Goal: Task Accomplishment & Management: Use online tool/utility

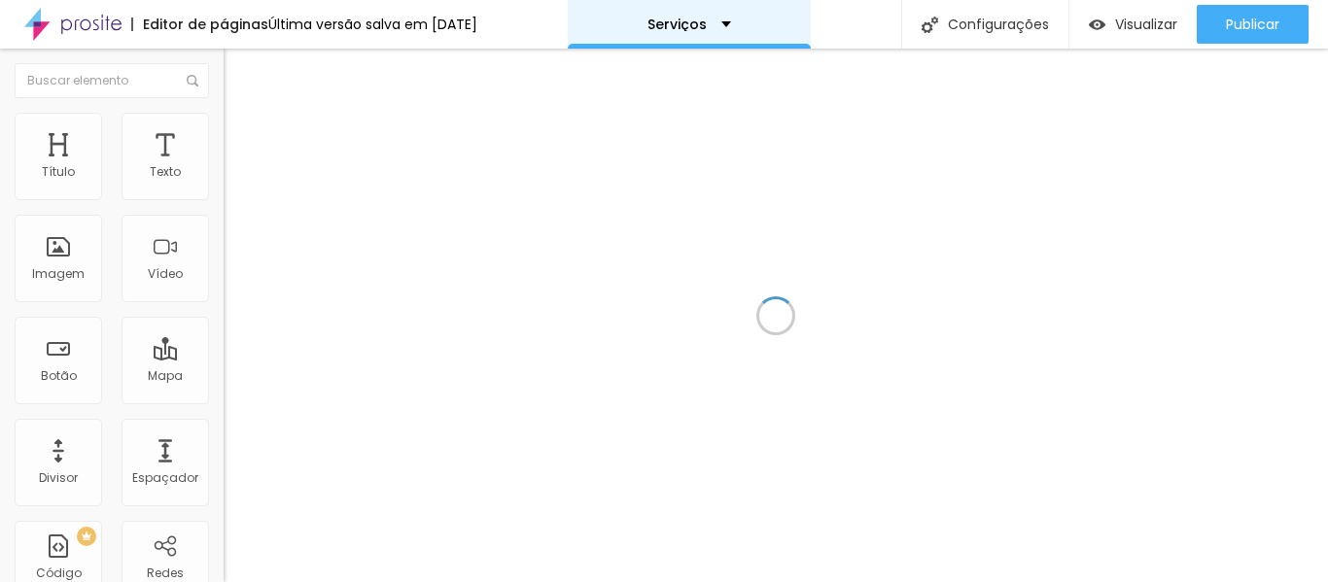
click at [707, 27] on font "Serviços" at bounding box center [677, 24] width 59 height 19
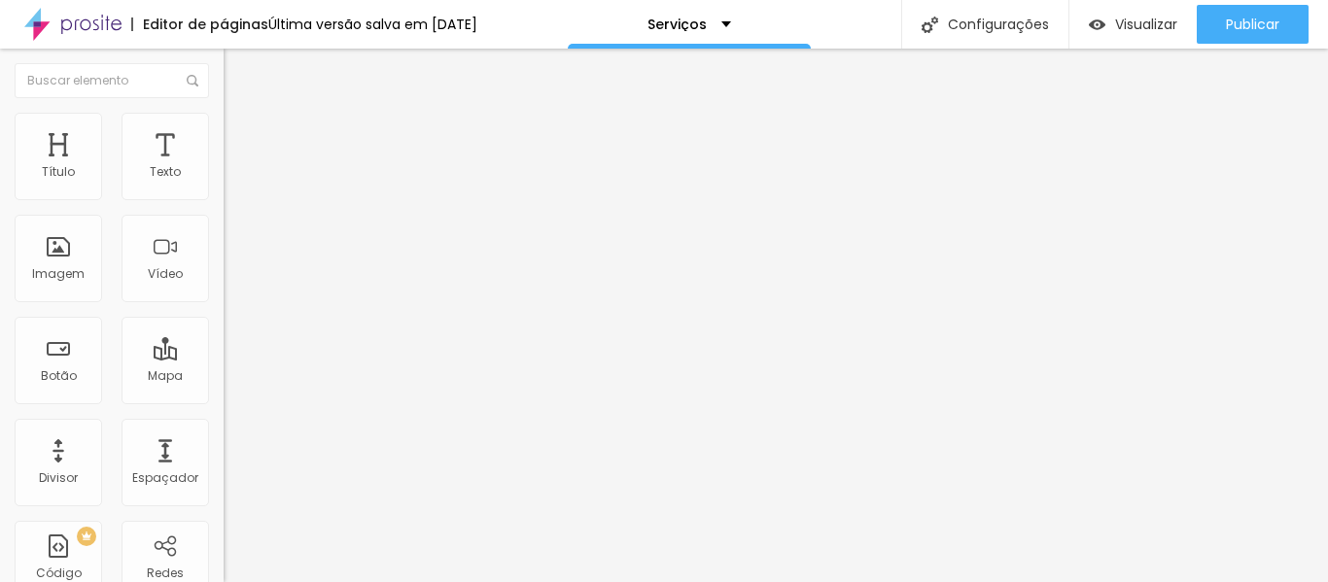
click at [224, 123] on img at bounding box center [233, 122] width 18 height 18
click at [224, 127] on ul "Estilo Avançado" at bounding box center [336, 112] width 224 height 39
click at [241, 115] on font "Estilo" at bounding box center [256, 106] width 30 height 17
click at [241, 132] on font "Estilo" at bounding box center [256, 126] width 30 height 17
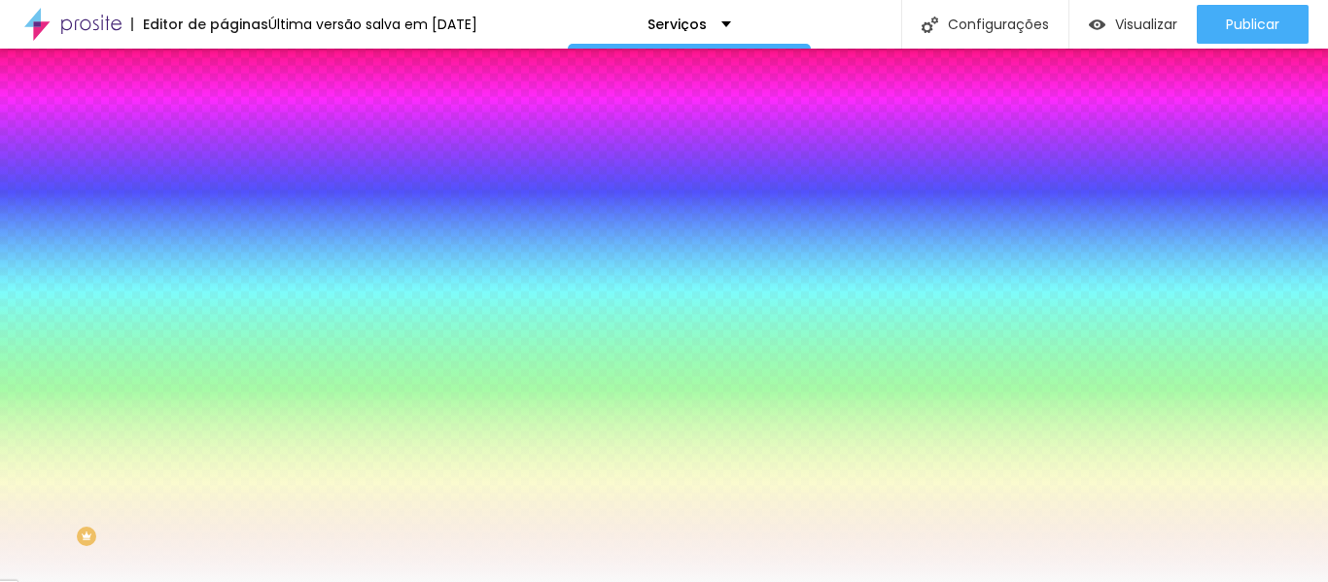
click at [241, 137] on font "Avançado" at bounding box center [273, 145] width 64 height 17
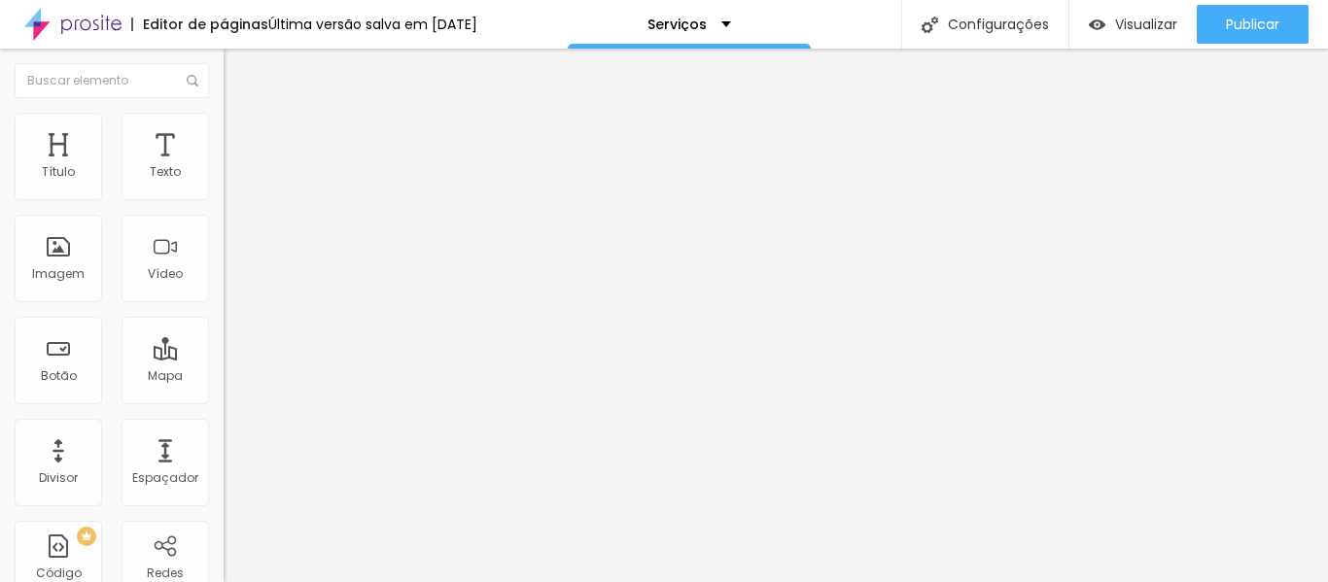
click at [241, 131] on font "Estilo" at bounding box center [256, 126] width 30 height 17
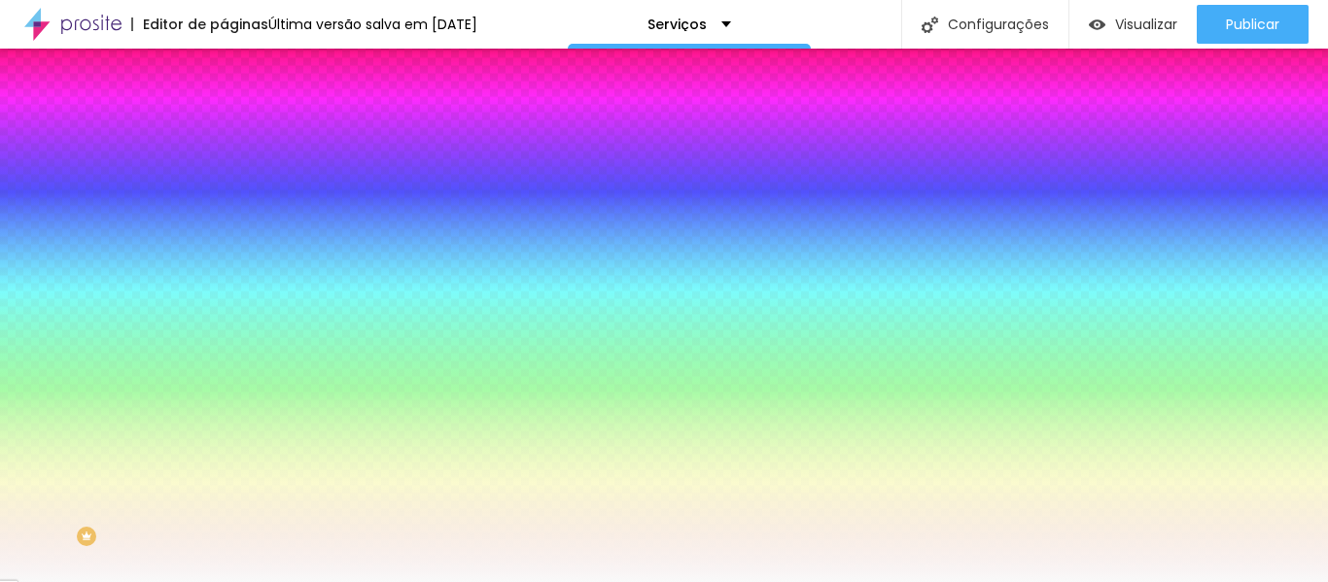
click at [224, 113] on li "Conteúdo" at bounding box center [336, 102] width 224 height 19
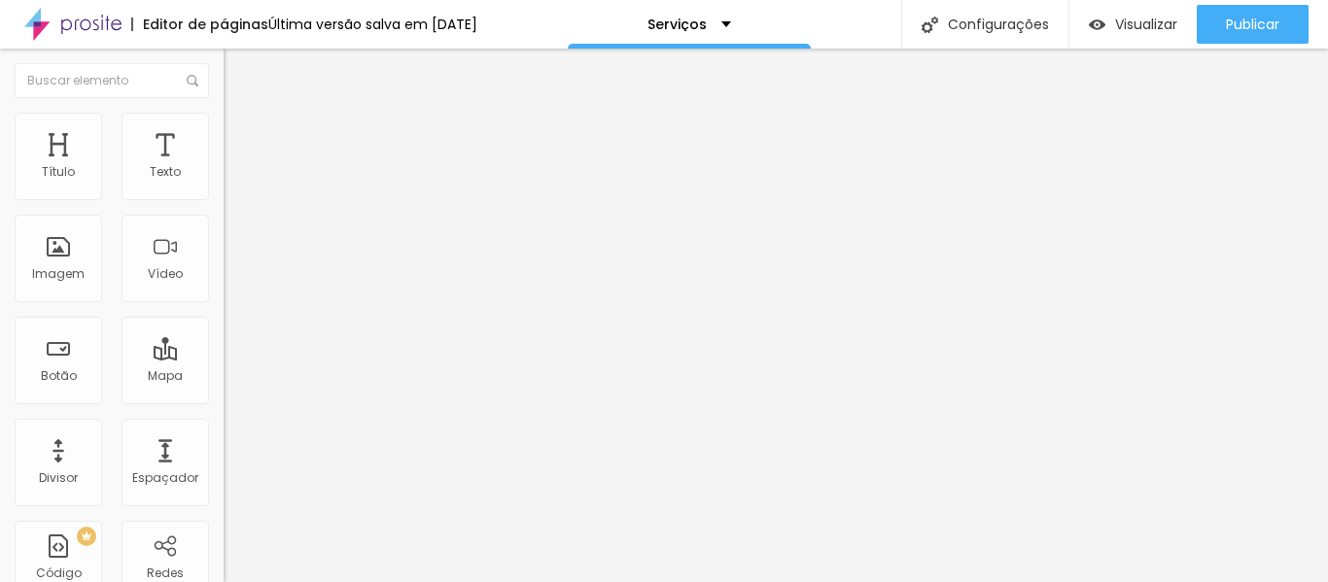
click at [238, 74] on img "button" at bounding box center [246, 71] width 16 height 16
click at [151, 178] on font "Texto" at bounding box center [165, 171] width 31 height 17
click at [241, 134] on font "Avançado" at bounding box center [273, 126] width 64 height 17
click at [224, 126] on li "Avançado" at bounding box center [336, 122] width 224 height 19
drag, startPoint x: 41, startPoint y: 137, endPoint x: 31, endPoint y: 98, distance: 40.1
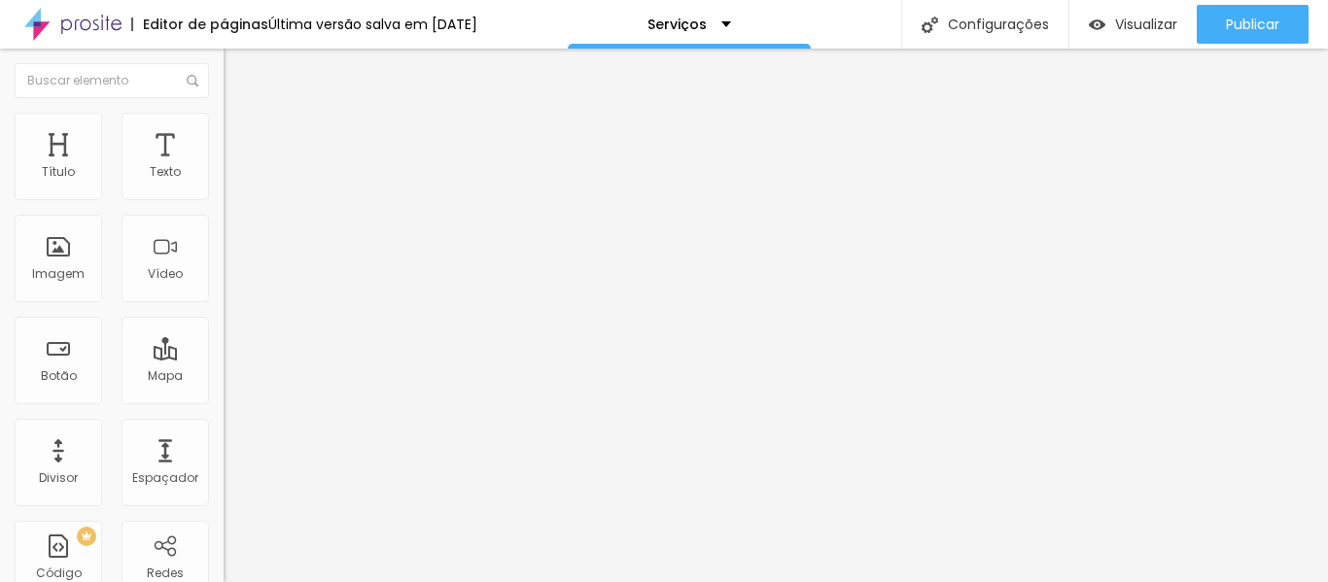
click at [241, 115] on font "Estilo" at bounding box center [256, 106] width 30 height 17
click at [238, 73] on img "button" at bounding box center [246, 71] width 16 height 16
click at [59, 158] on div "Título" at bounding box center [59, 157] width 88 height 88
click at [231, 282] on icon "button" at bounding box center [237, 276] width 12 height 12
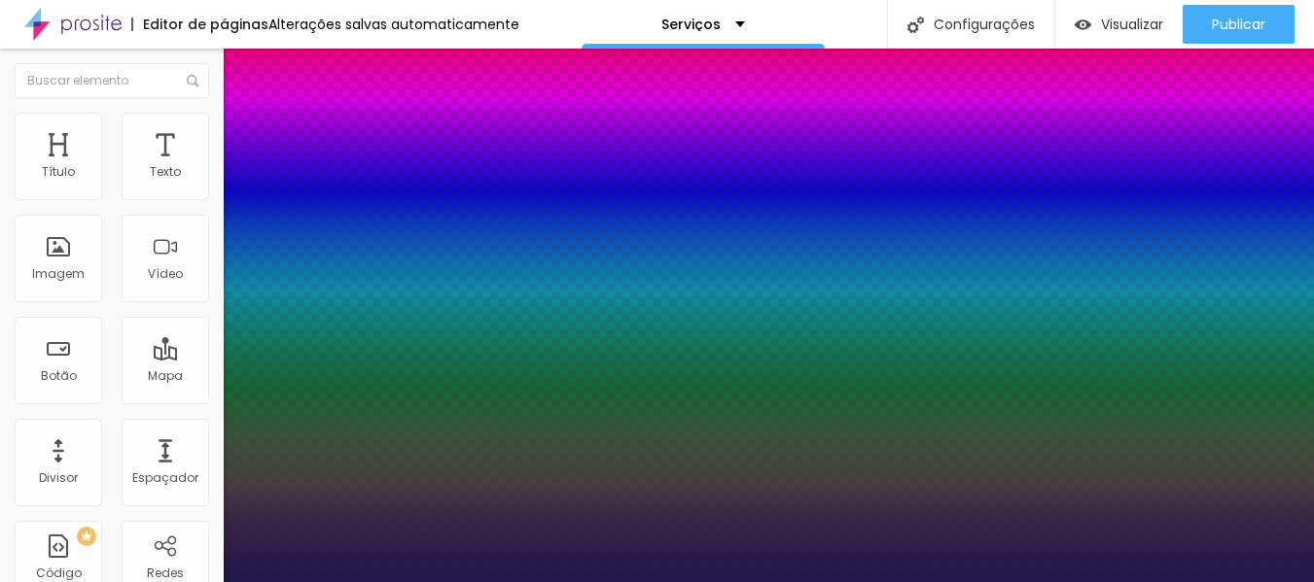
type input "1"
click at [790, 581] on div at bounding box center [657, 582] width 1314 height 0
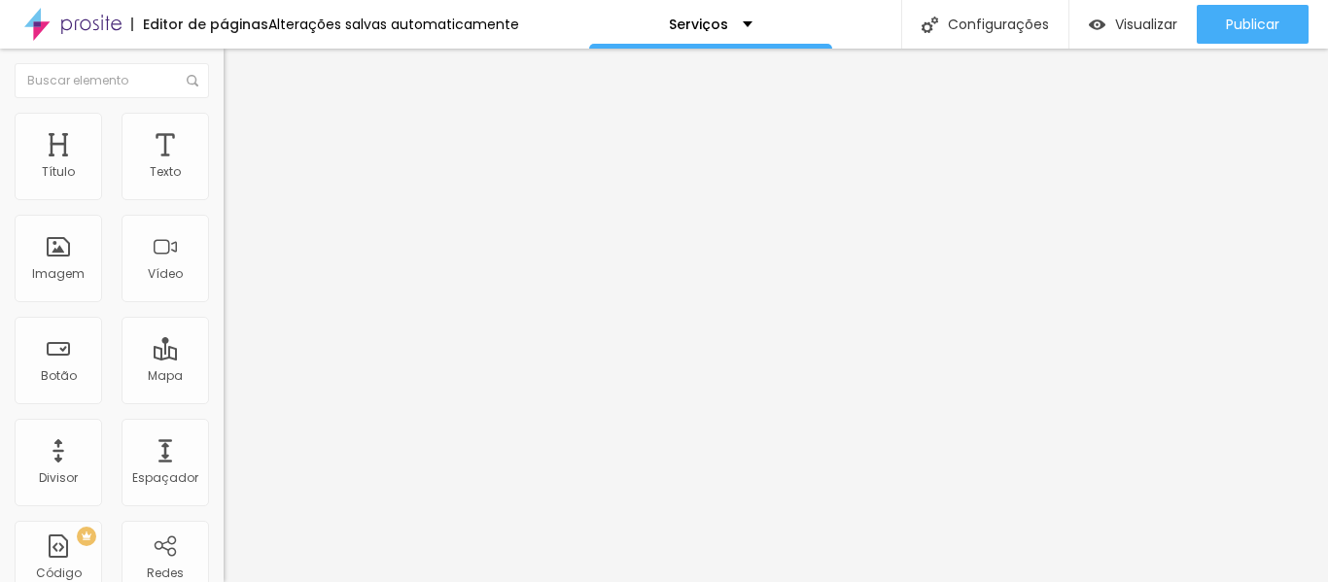
click at [224, 120] on li "Avançado" at bounding box center [336, 122] width 224 height 19
click at [224, 123] on ul "Estilo Avançado" at bounding box center [336, 112] width 224 height 39
click at [241, 115] on font "Estilo" at bounding box center [256, 106] width 30 height 17
click at [238, 72] on img "button" at bounding box center [246, 71] width 16 height 16
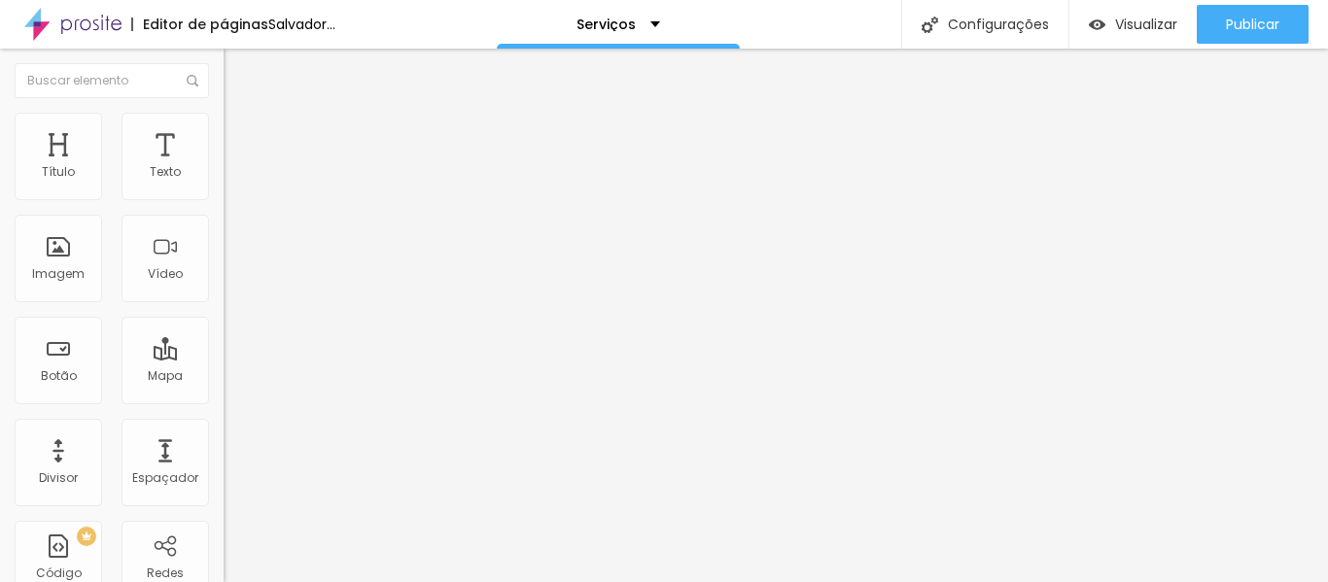
click at [224, 73] on button "Editar nulo" at bounding box center [336, 71] width 224 height 45
click at [238, 66] on img "button" at bounding box center [246, 71] width 16 height 16
click at [1119, 26] on font "Visualizar" at bounding box center [1146, 24] width 62 height 19
click at [238, 77] on div "Editar nulo" at bounding box center [288, 71] width 101 height 16
click at [238, 76] on img "button" at bounding box center [246, 71] width 16 height 16
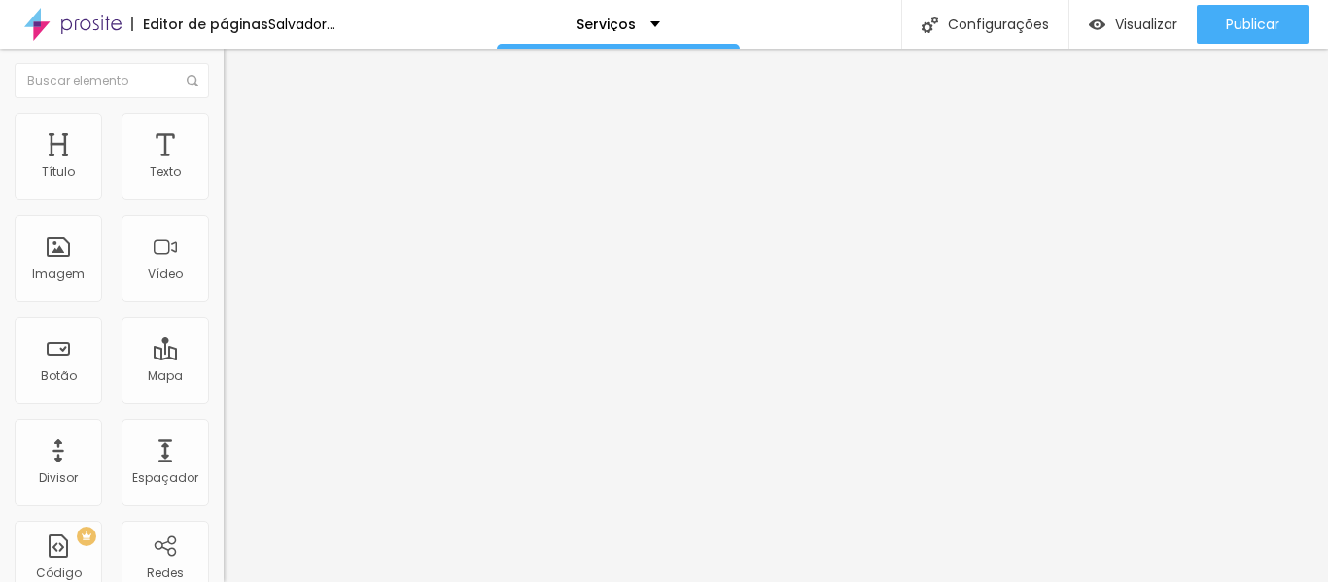
click at [238, 73] on img "button" at bounding box center [246, 71] width 16 height 16
click at [77, 20] on img at bounding box center [72, 24] width 97 height 49
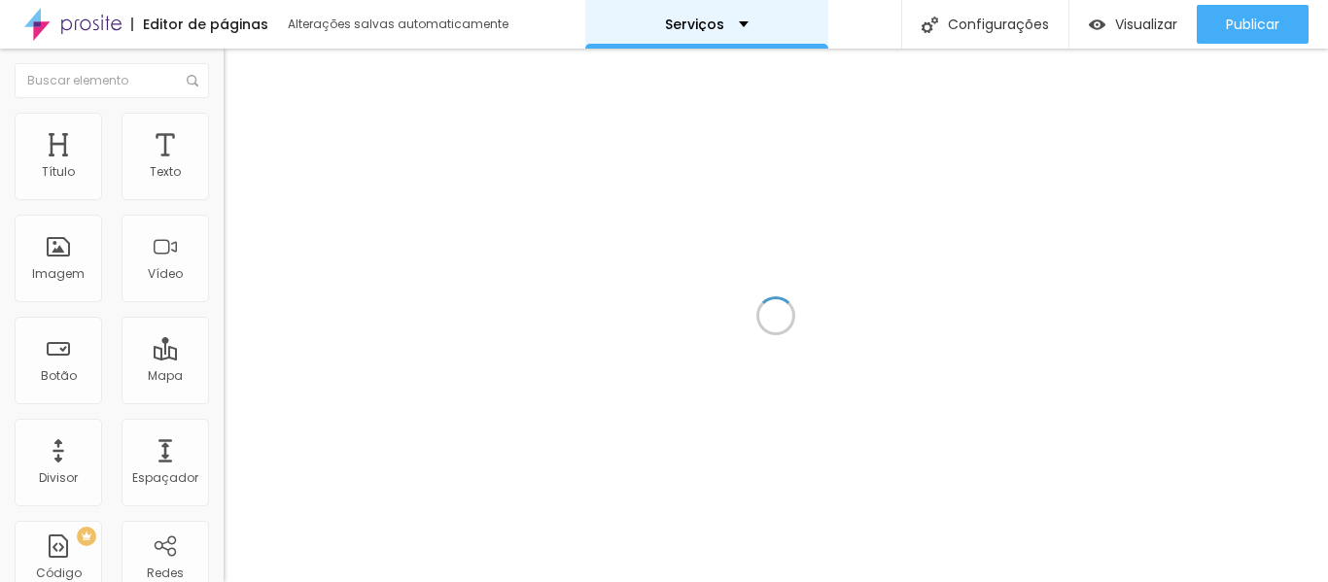
click at [686, 35] on div "Serviços" at bounding box center [706, 24] width 243 height 49
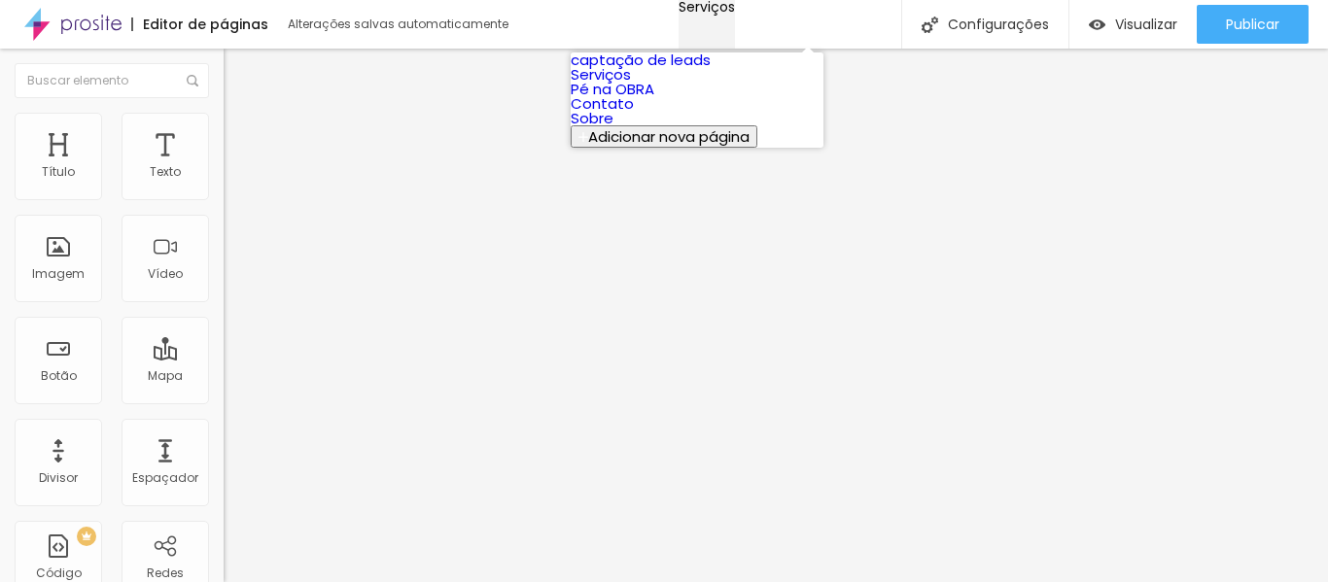
click at [725, 14] on div "Serviços" at bounding box center [707, 7] width 56 height 14
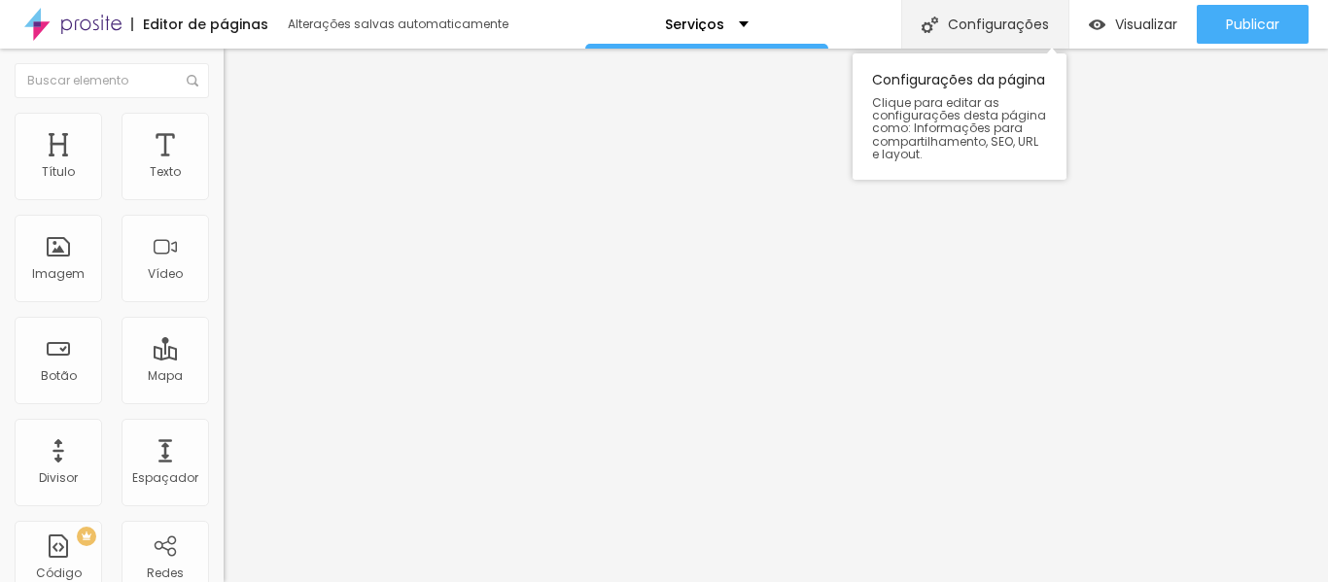
click at [938, 16] on div "Configurações" at bounding box center [984, 24] width 167 height 49
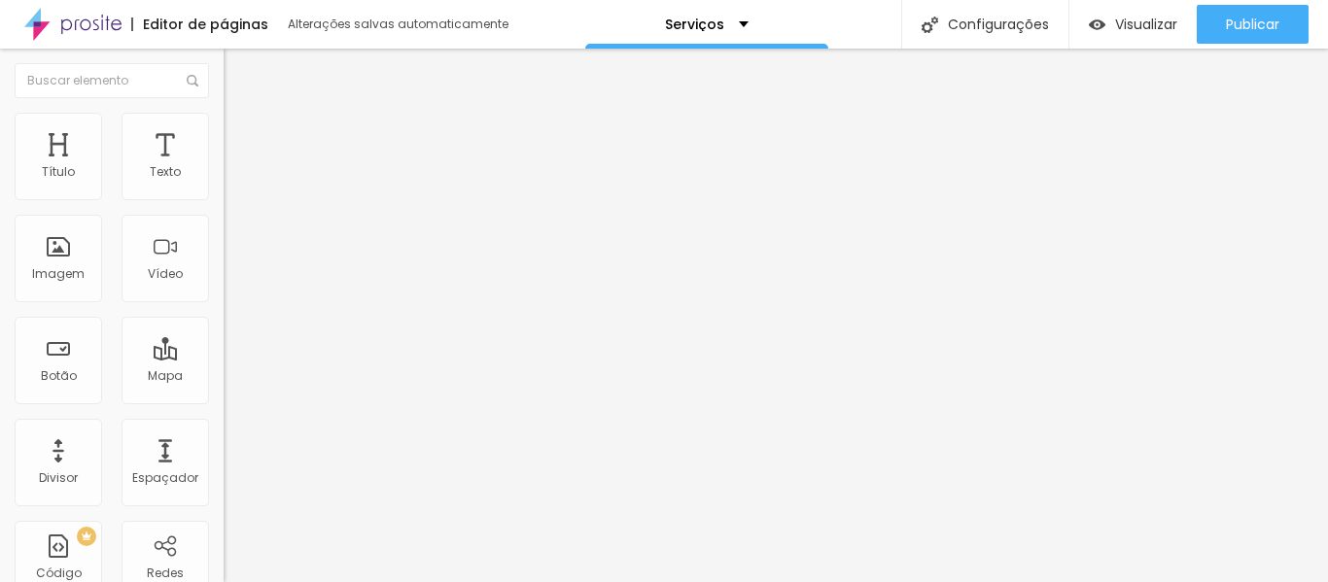
click at [755, 26] on div "Serviços" at bounding box center [706, 24] width 243 height 49
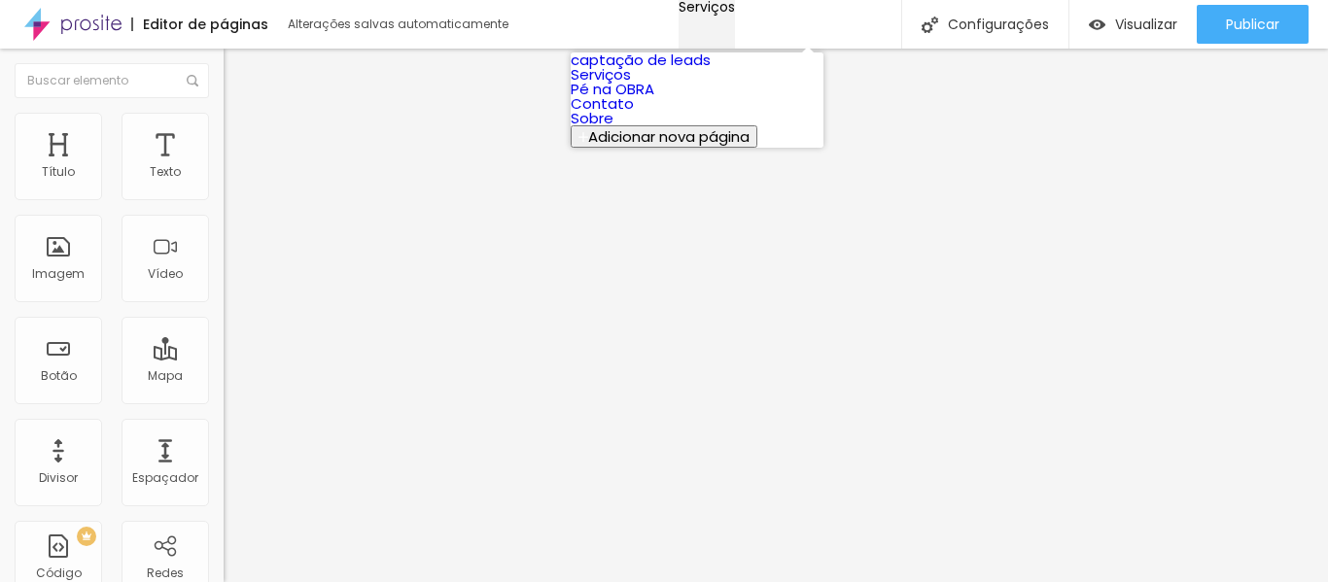
click at [735, 14] on div "Serviços" at bounding box center [707, 7] width 56 height 14
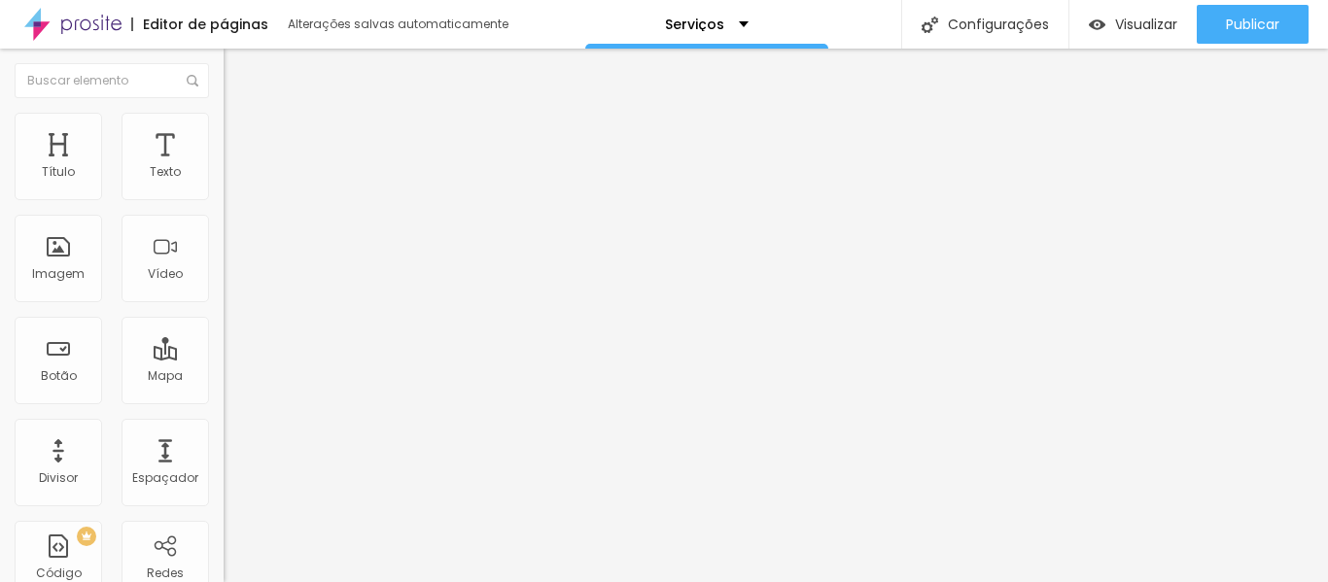
click at [224, 177] on font "Encaixotado" at bounding box center [262, 168] width 76 height 17
click at [224, 132] on li "Estilo" at bounding box center [336, 122] width 224 height 19
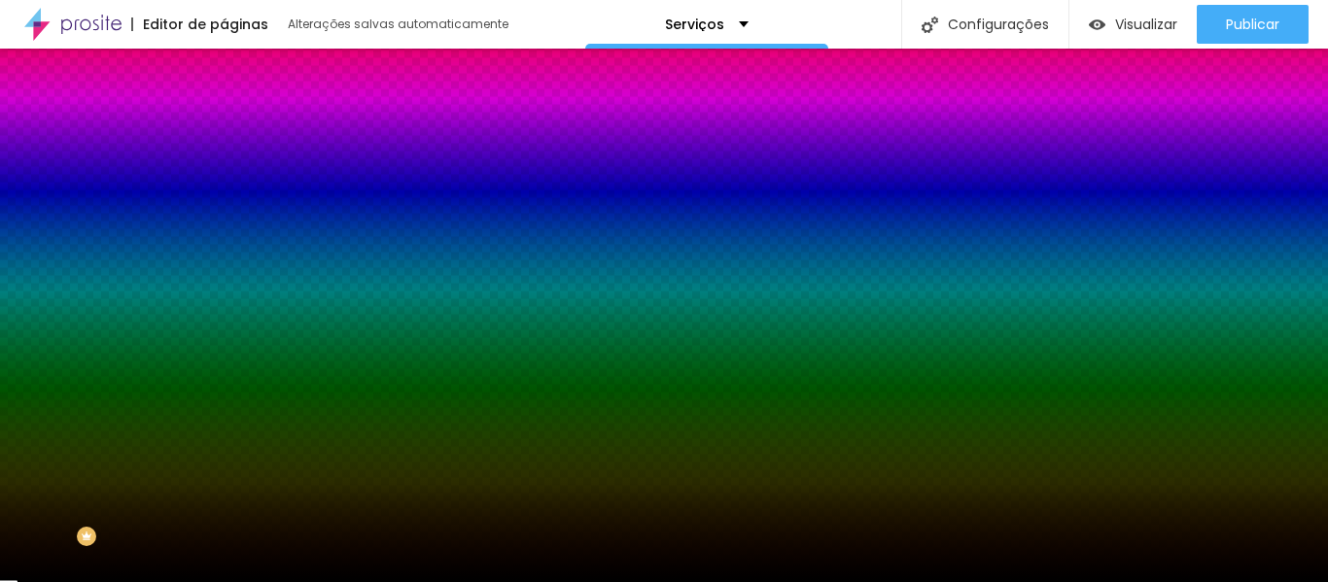
click at [241, 141] on font "Avançado" at bounding box center [273, 145] width 64 height 17
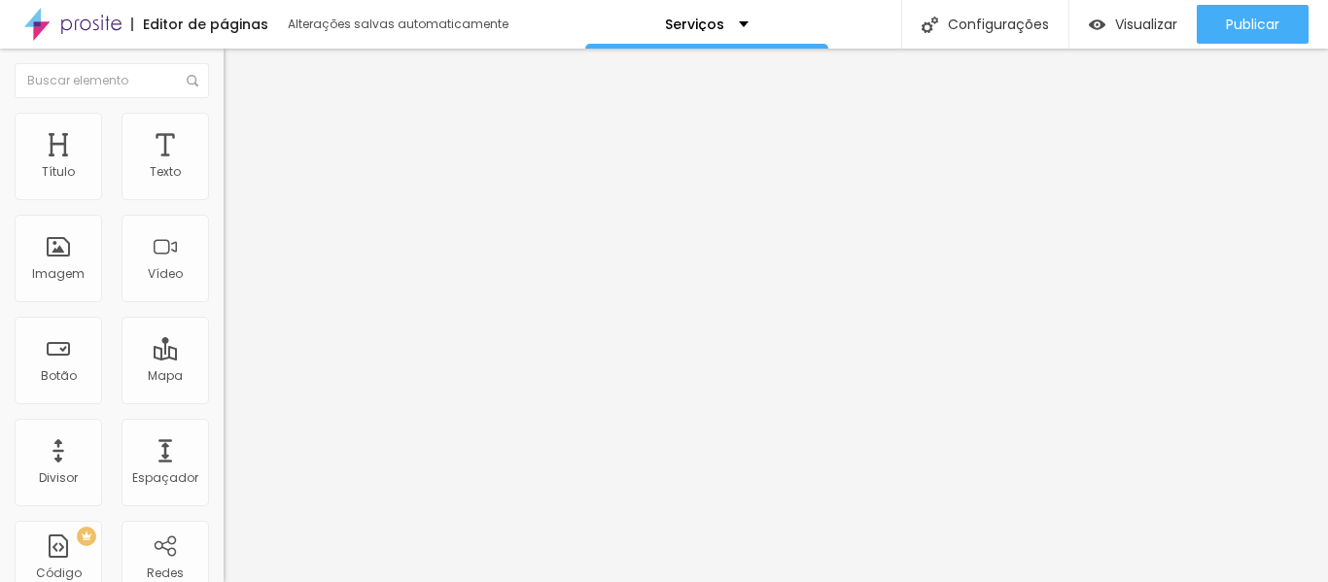
click at [241, 134] on font "Estilo" at bounding box center [256, 126] width 30 height 17
click at [240, 167] on font "Título 1" at bounding box center [272, 153] width 65 height 27
click at [224, 288] on button "button" at bounding box center [237, 277] width 27 height 20
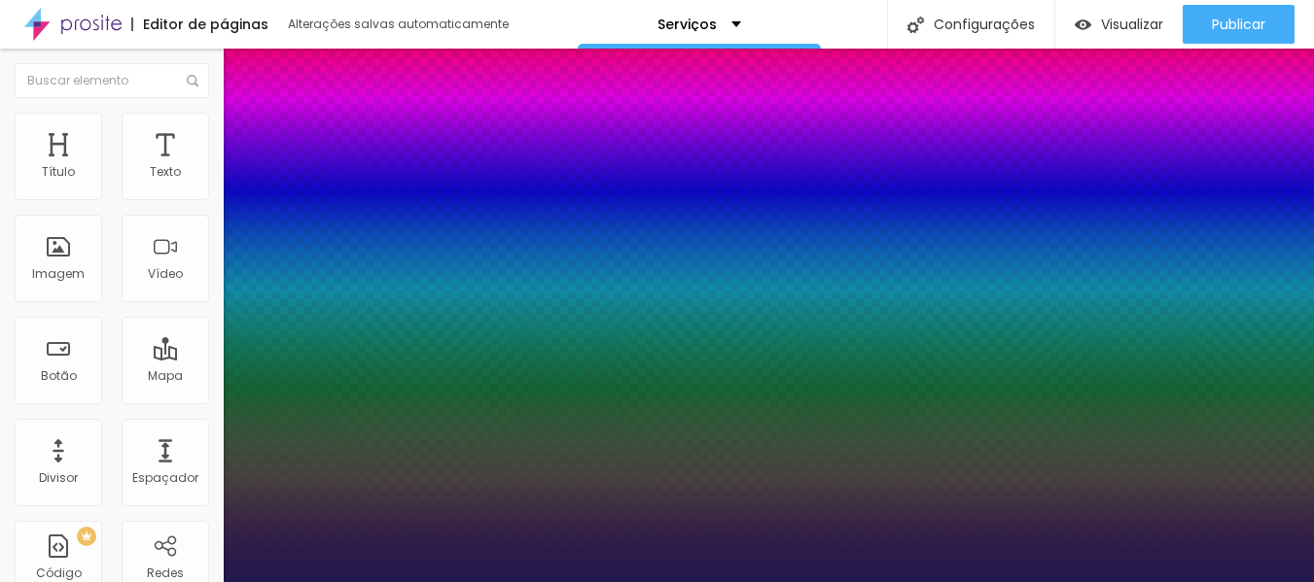
type input "1"
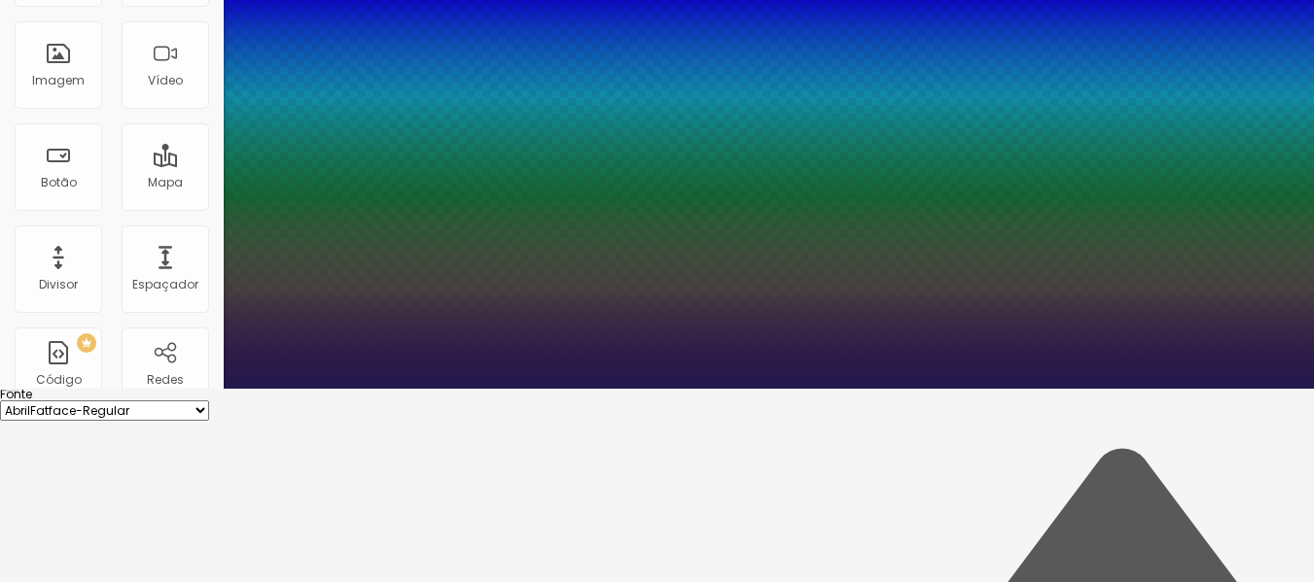
scroll to position [194, 0]
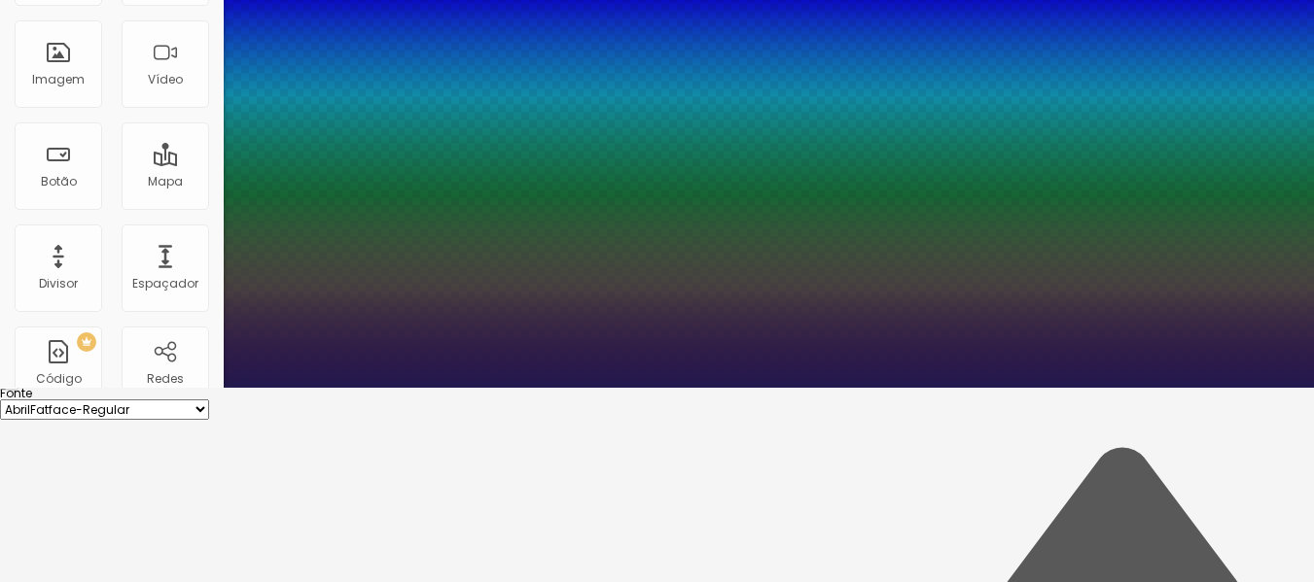
click at [209, 400] on select "AbrilFatface-Regular Actor-Regular Alegreya AlegreyaBlack [PERSON_NAME] [PERSON…" at bounding box center [104, 410] width 209 height 20
select select "MontserratBold"
click at [207, 400] on select "AbrilFatface-Regular Actor-Regular Alegreya AlegreyaBlack [PERSON_NAME] [PERSON…" at bounding box center [104, 410] width 209 height 20
type input "1"
click at [209, 400] on select "AbrilFatface-Regular Actor-Regular Alegreya AlegreyaBlack [PERSON_NAME] [PERSON…" at bounding box center [104, 410] width 209 height 20
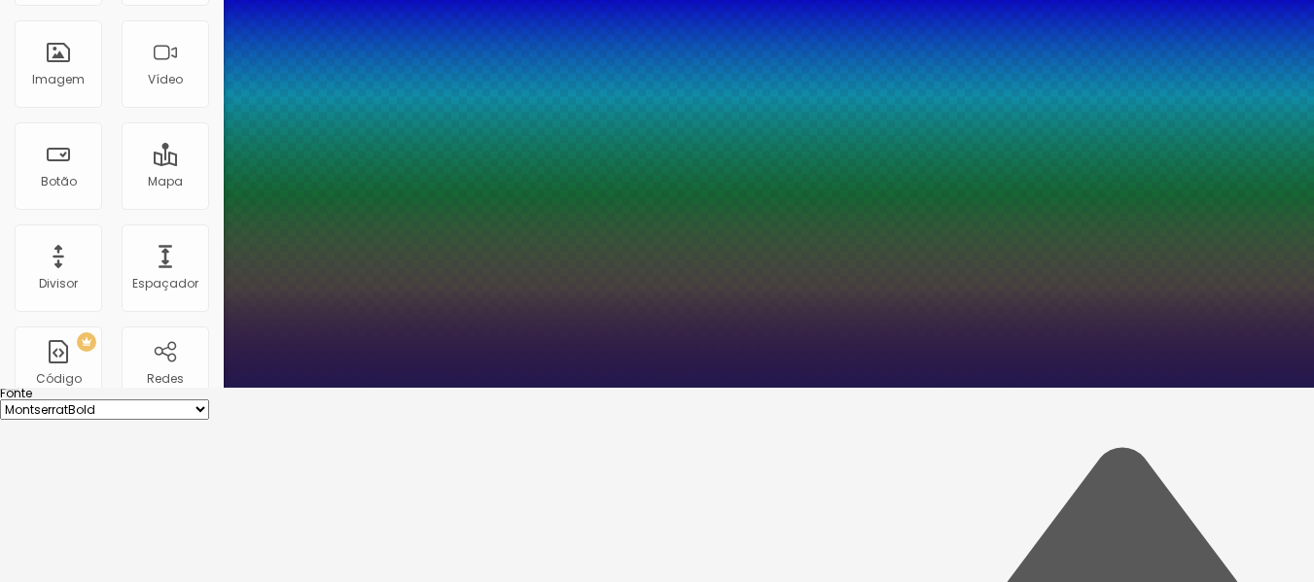
select select "MontserratMedium"
click at [207, 400] on select "AbrilFatface-Regular Actor-Regular Alegreya AlegreyaBlack [PERSON_NAME] [PERSON…" at bounding box center [104, 410] width 209 height 20
type input "1"
click at [209, 400] on select "AbrilFatface-Regular Actor-Regular Alegreya AlegreyaBlack [PERSON_NAME] [PERSON…" at bounding box center [104, 410] width 209 height 20
select select "MontserratBold"
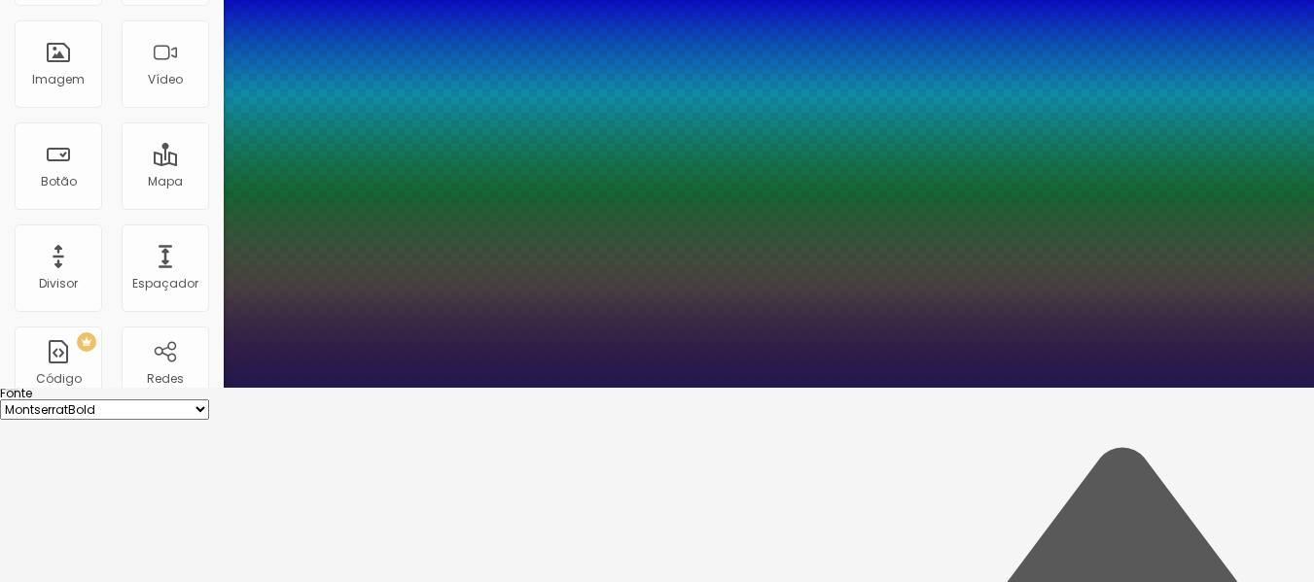
click at [207, 400] on select "AbrilFatface-Regular Actor-Regular Alegreya AlegreyaBlack [PERSON_NAME] [PERSON…" at bounding box center [104, 410] width 209 height 20
type input "1"
type input "19"
type input "1"
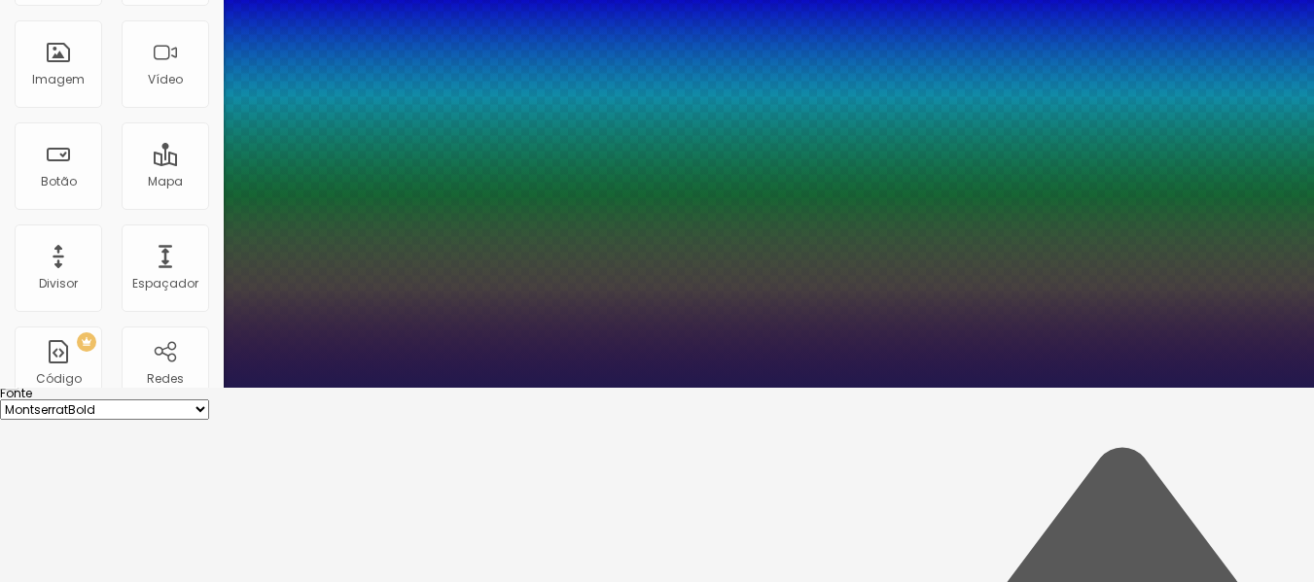
type input "21"
type input "1"
type input "22"
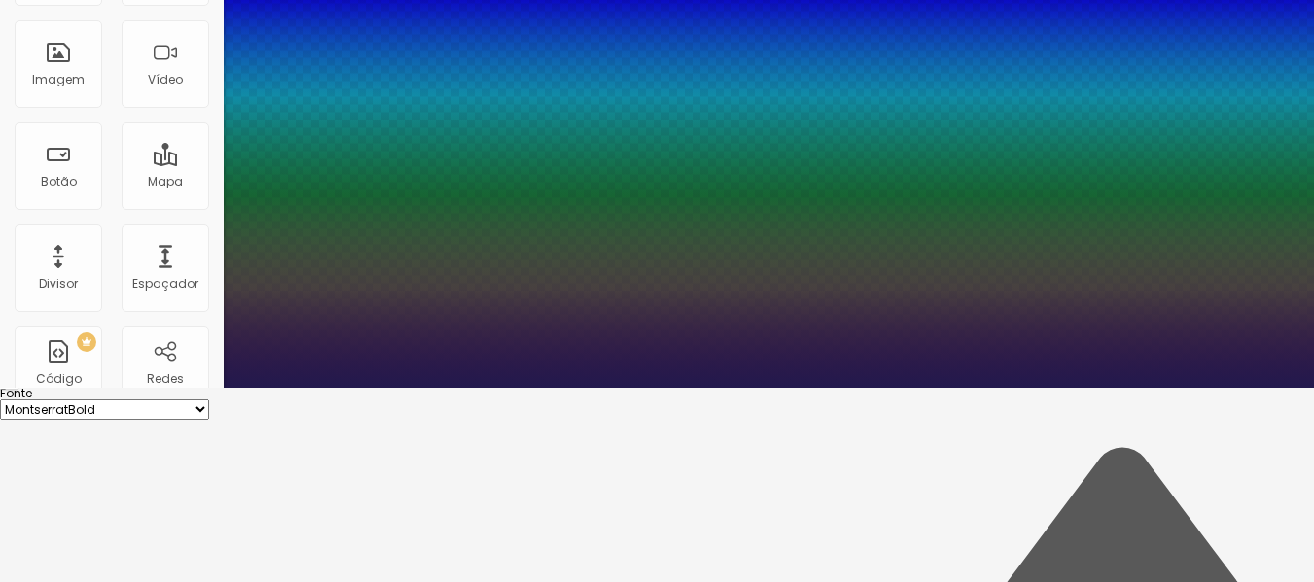
type input "1"
type input "23"
type input "1"
type input "24"
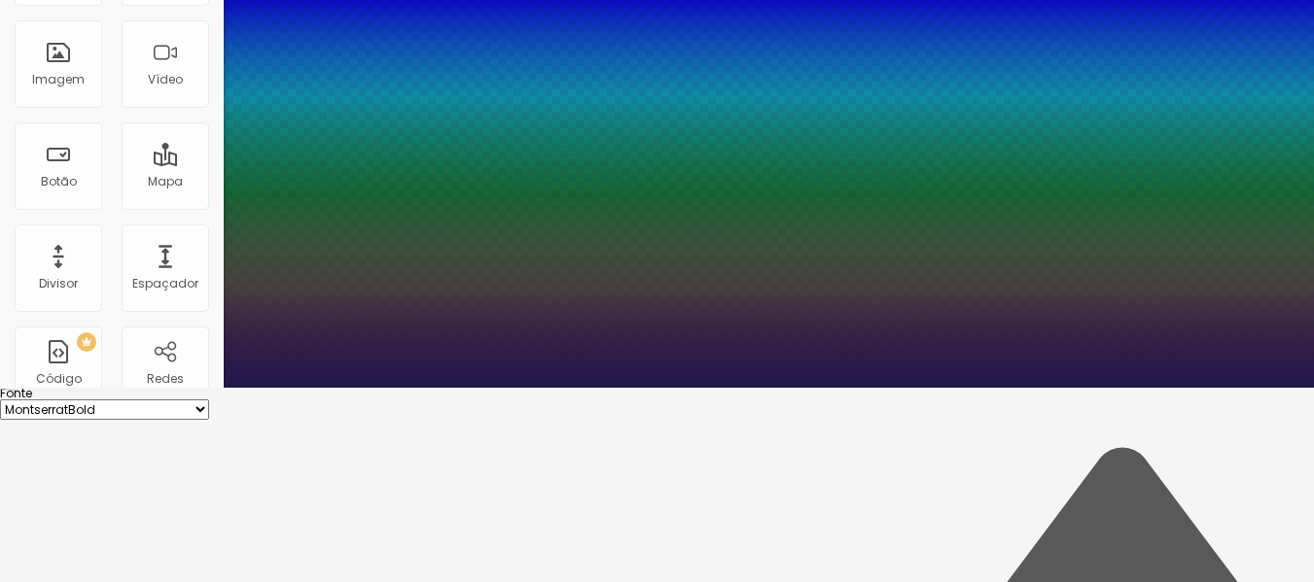
type input "24"
type input "1"
type input "26"
type input "1"
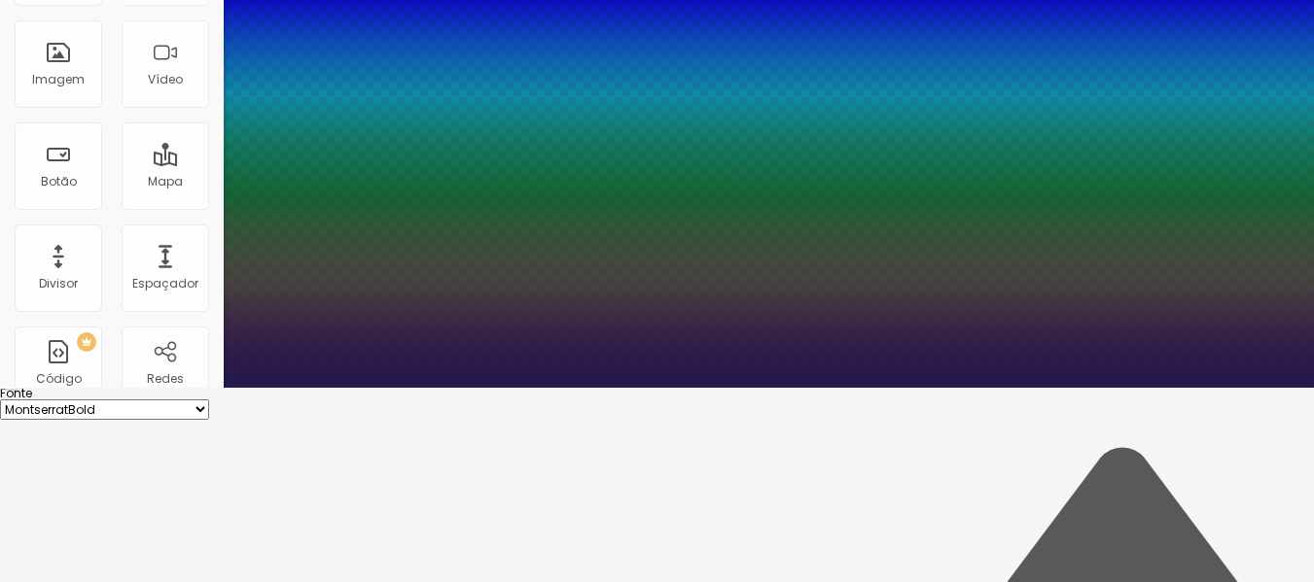
type input "25"
type input "1"
type input "24"
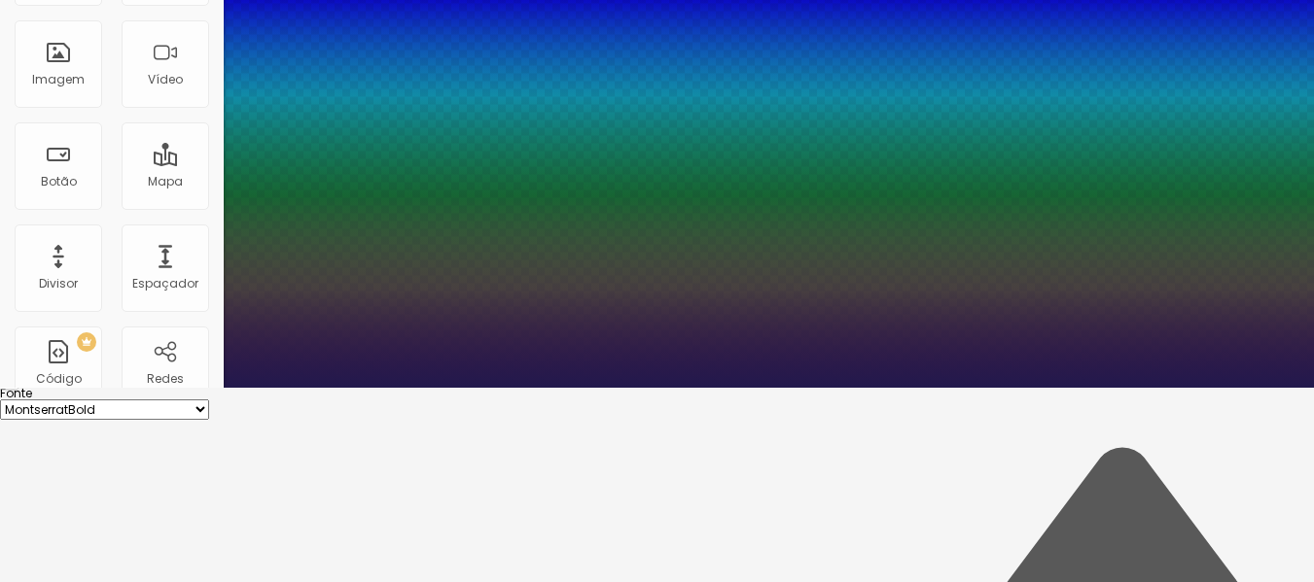
type input "1"
type input "23"
type input "1"
drag, startPoint x: 263, startPoint y: 354, endPoint x: 273, endPoint y: 351, distance: 11.1
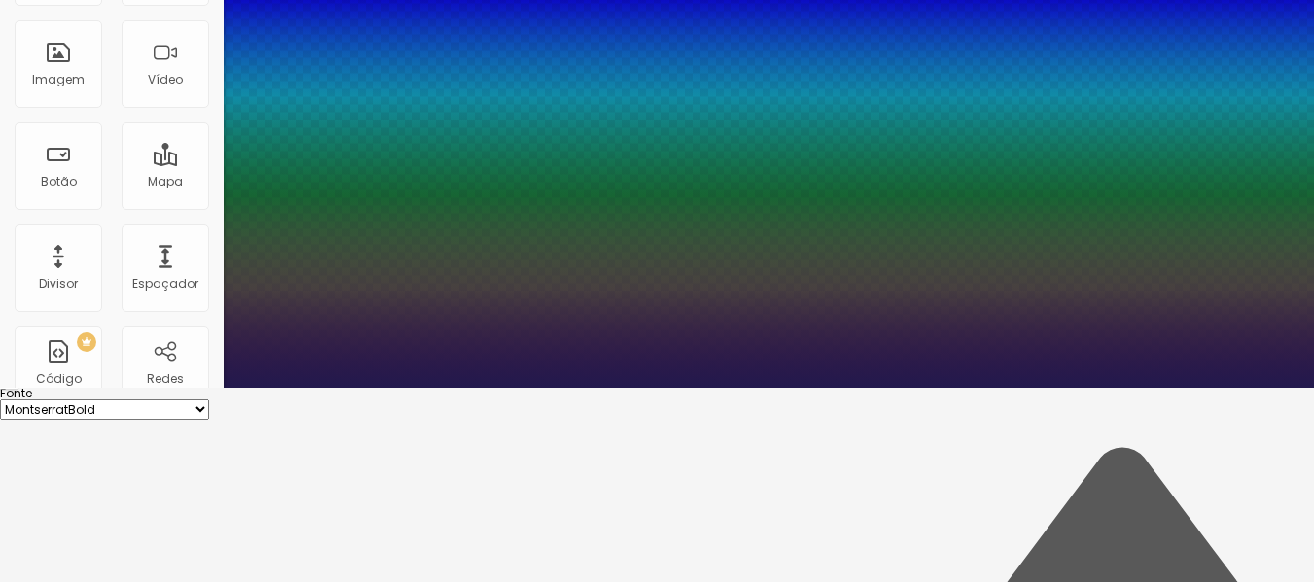
type input "23"
type input "1"
type input "0.1"
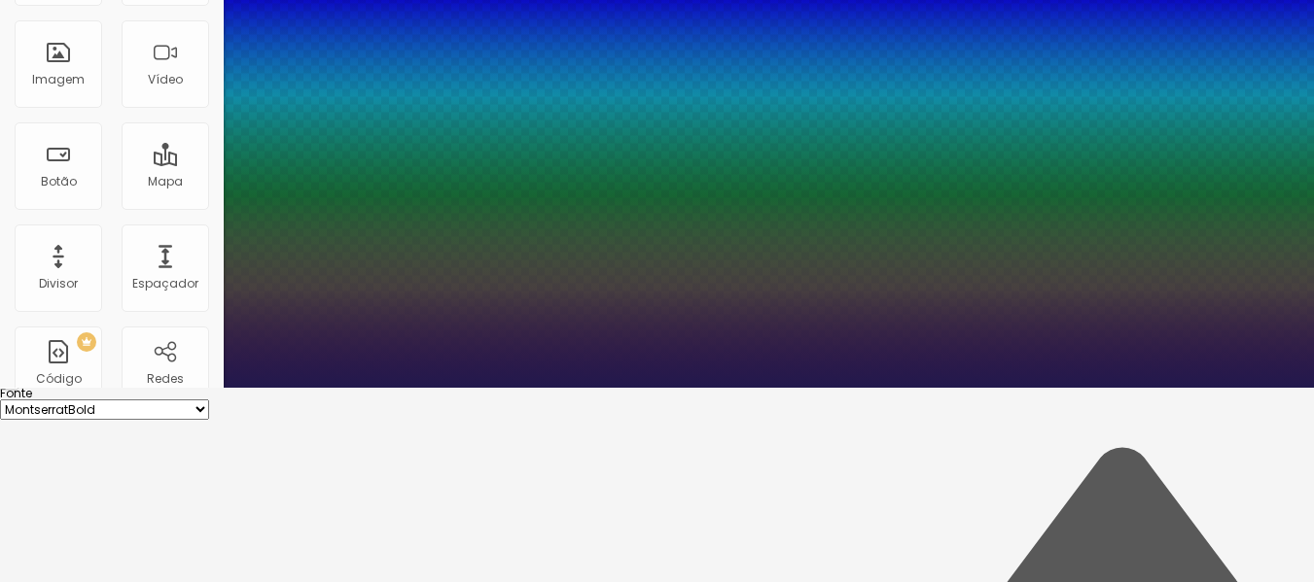
type input "1"
type input "0.3"
type input "1"
type input "0.4"
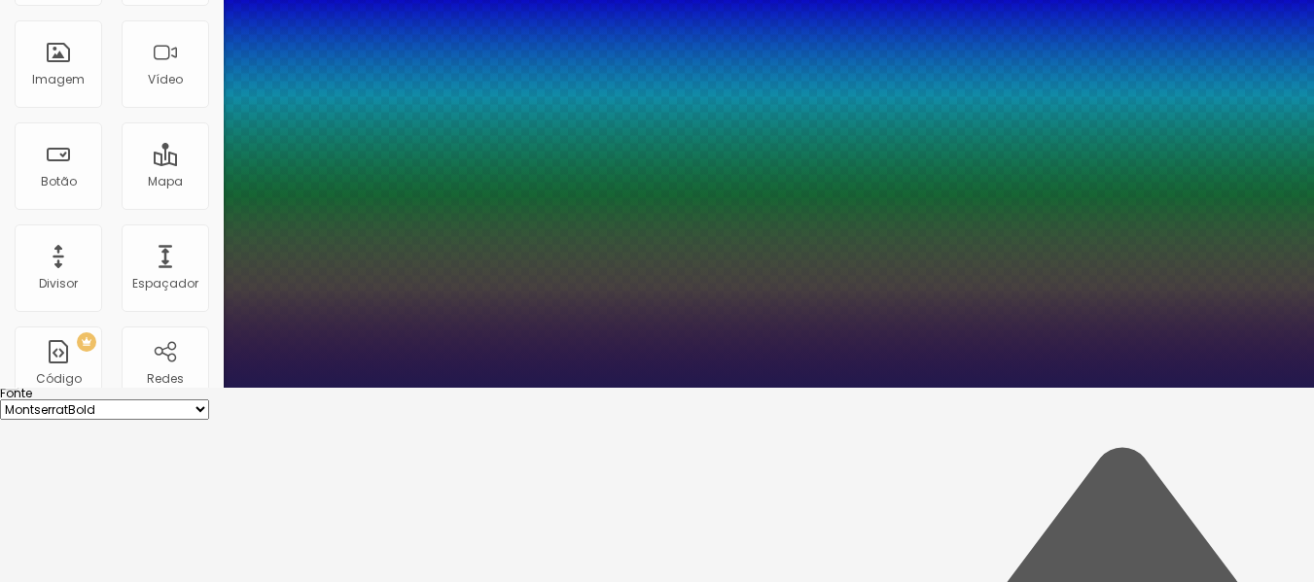
type input "0.4"
type input "1"
type input "0.5"
type input "1"
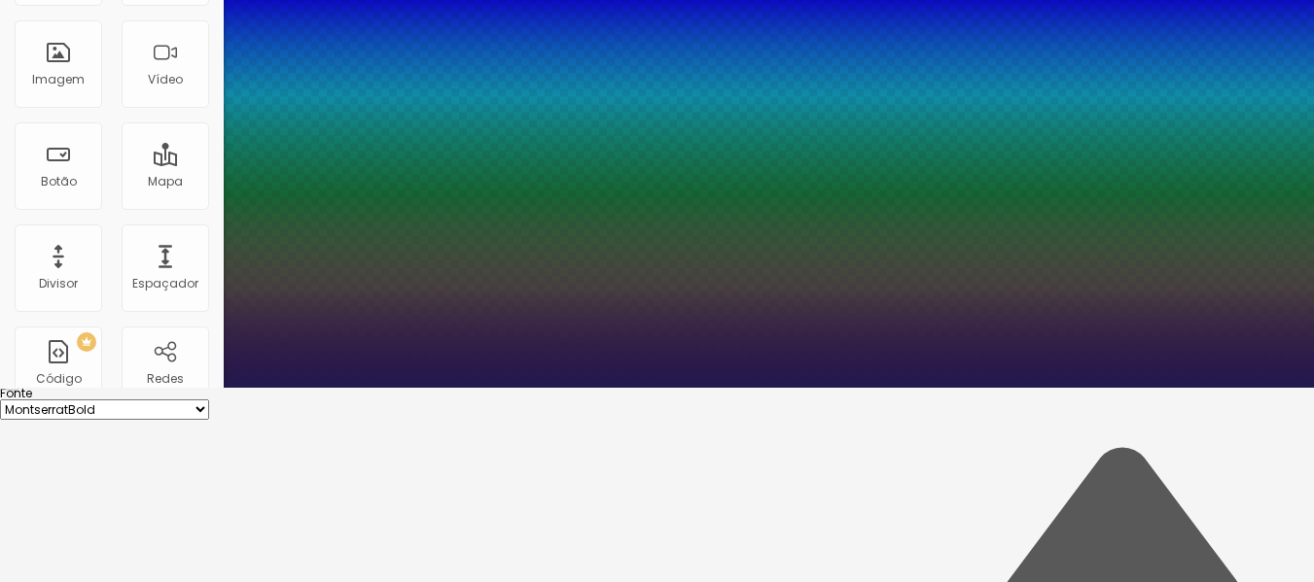
type input "0.6"
type input "1"
type input "0.7"
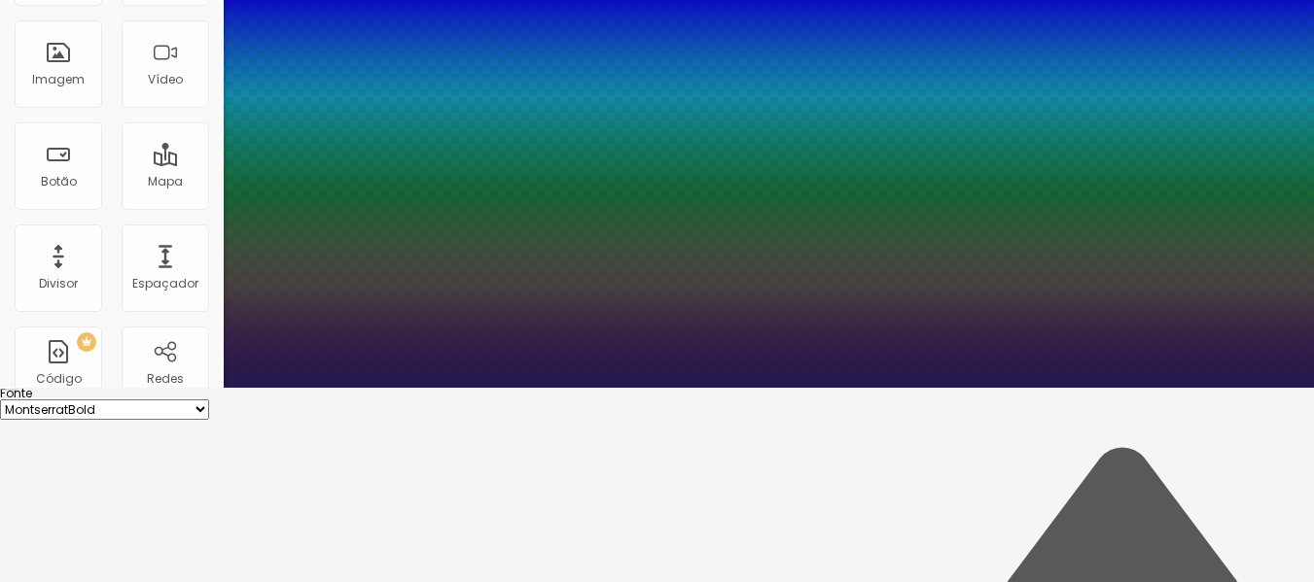
type input "1"
type input "0.8"
type input "1"
type input "0.9"
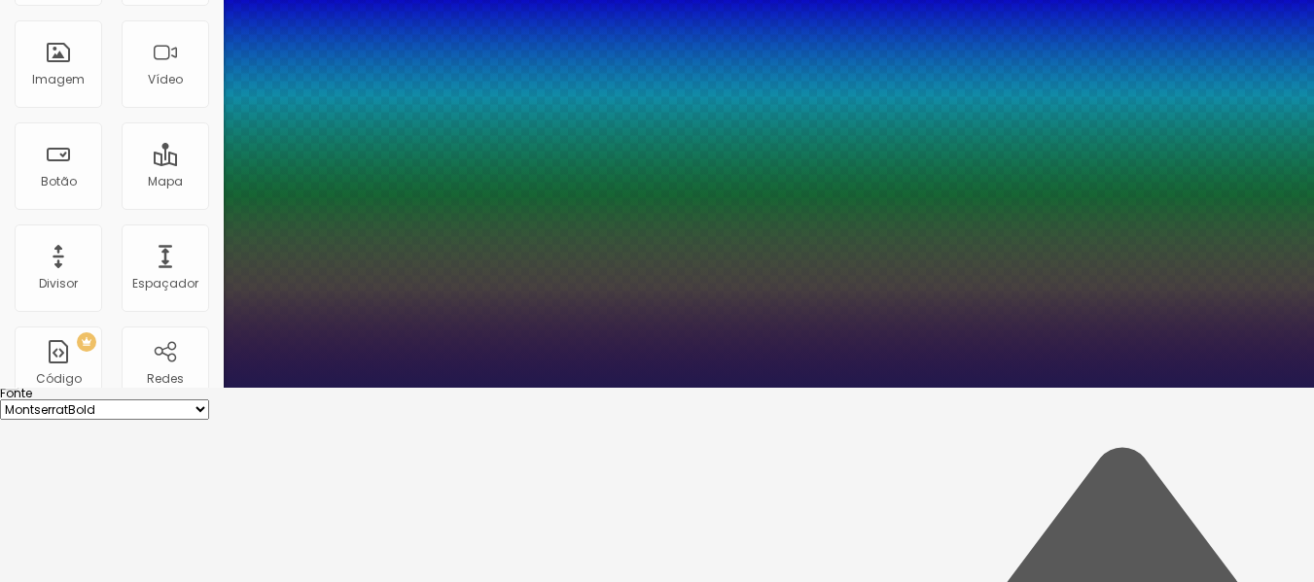
type input "0.9"
type input "1"
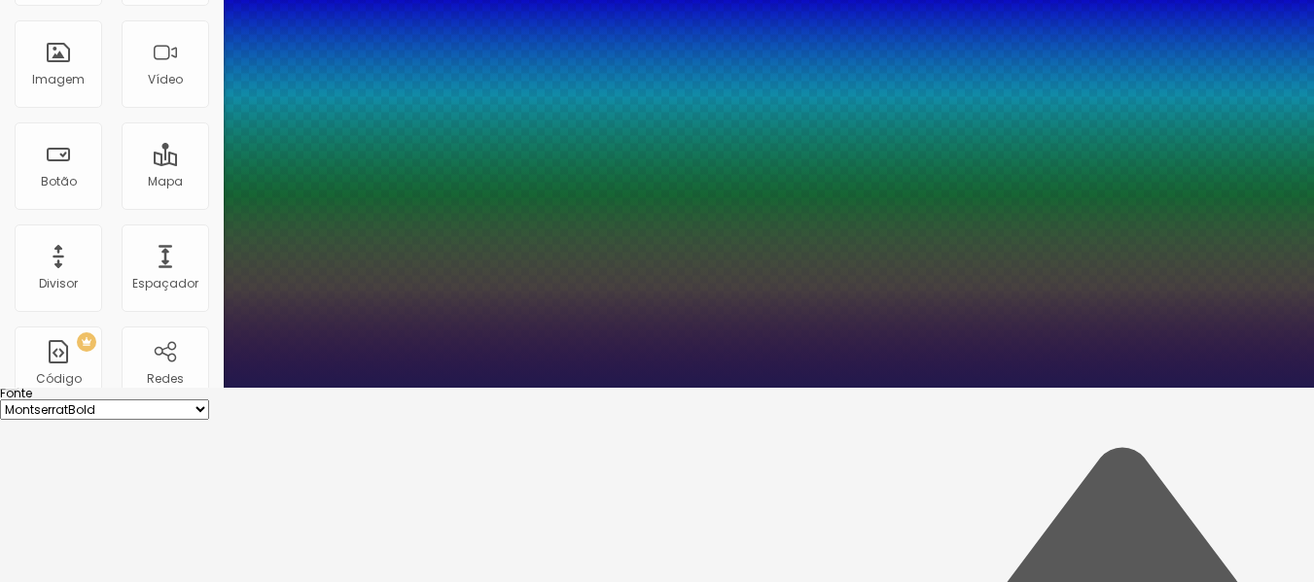
type input "1.1"
type input "1"
type input "1.2"
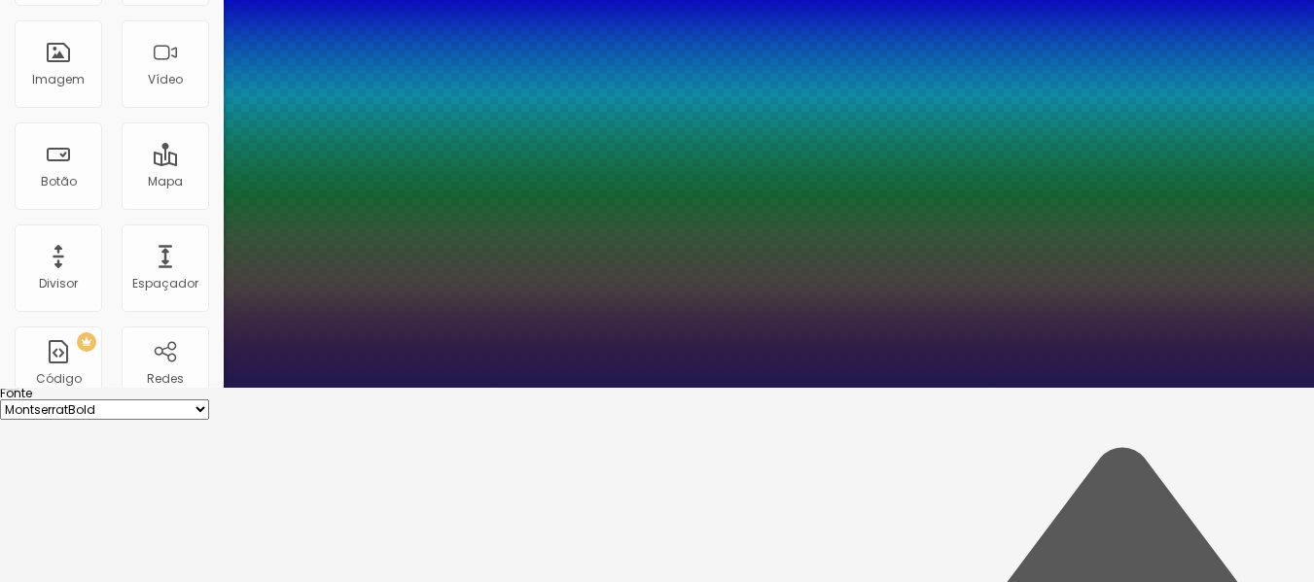
type input "1"
type input "1.3"
type input "1"
type input "1.4"
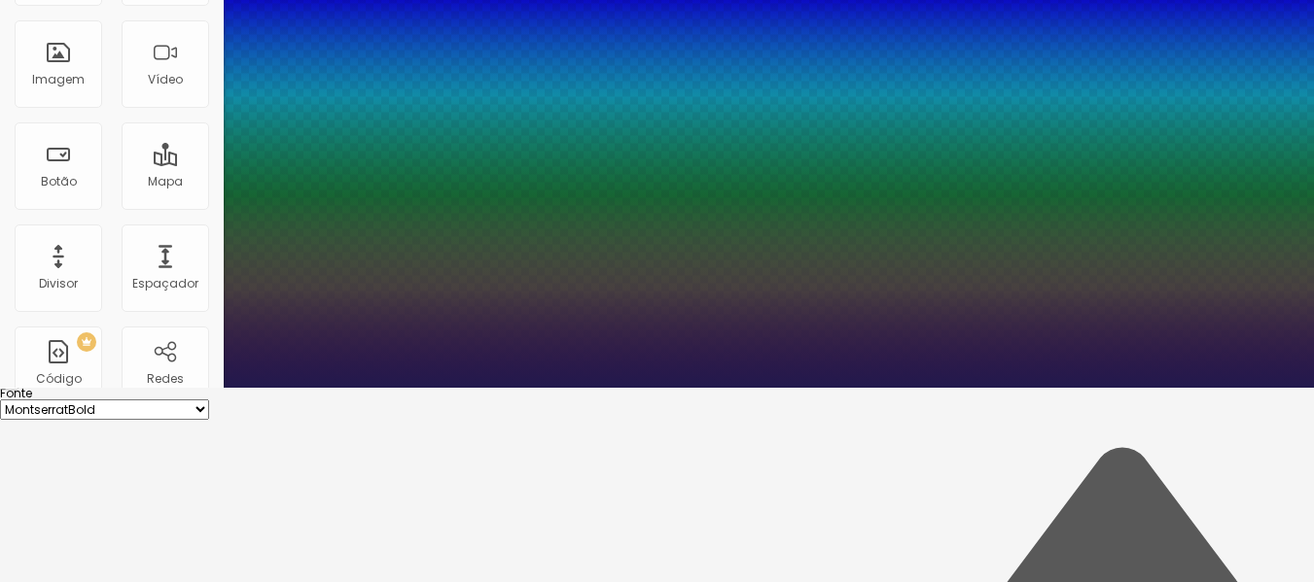
type input "1.4"
type input "1"
type input "1.8"
type input "1"
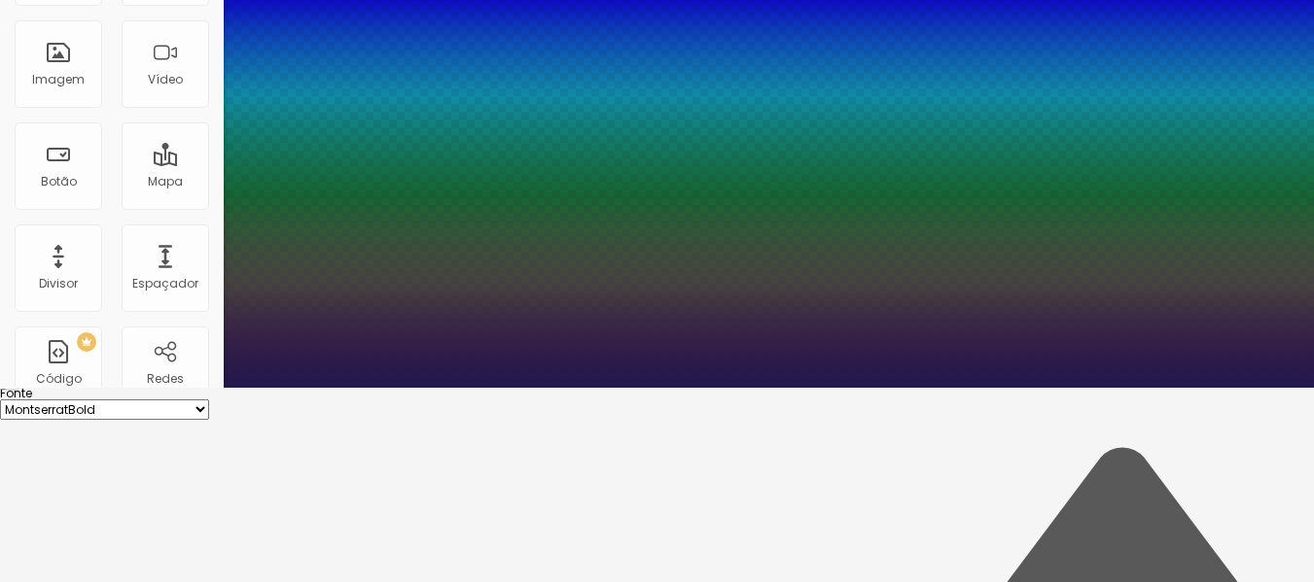
type input "1.9"
type input "1"
type input "2"
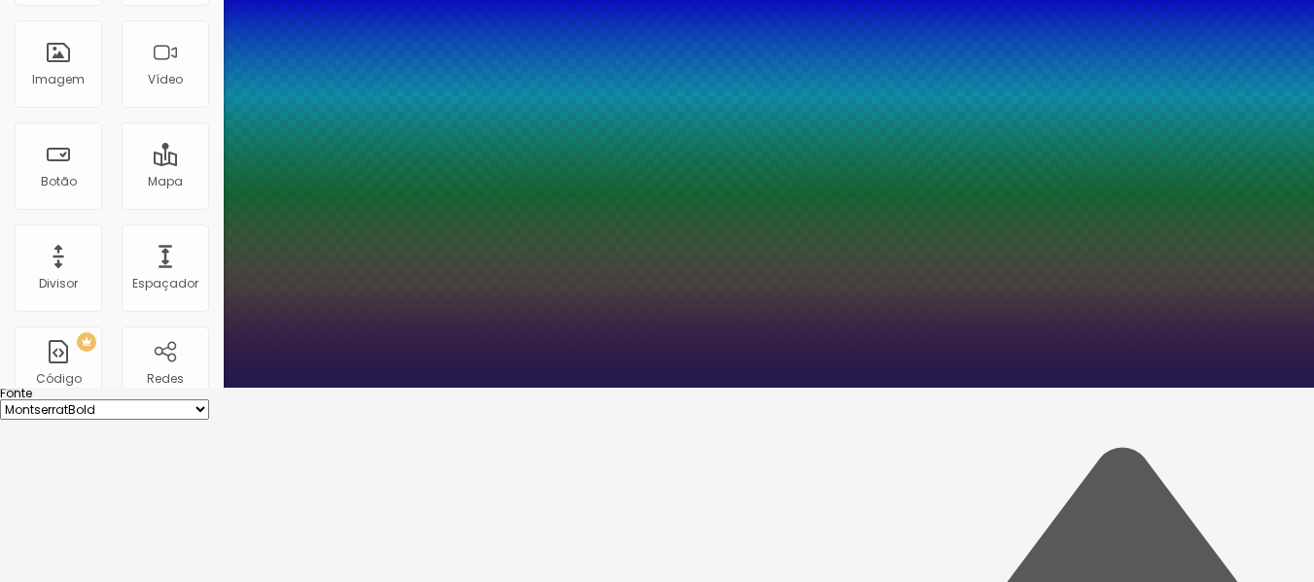
type input "1"
type input "2.1"
type input "1"
type input "2.2"
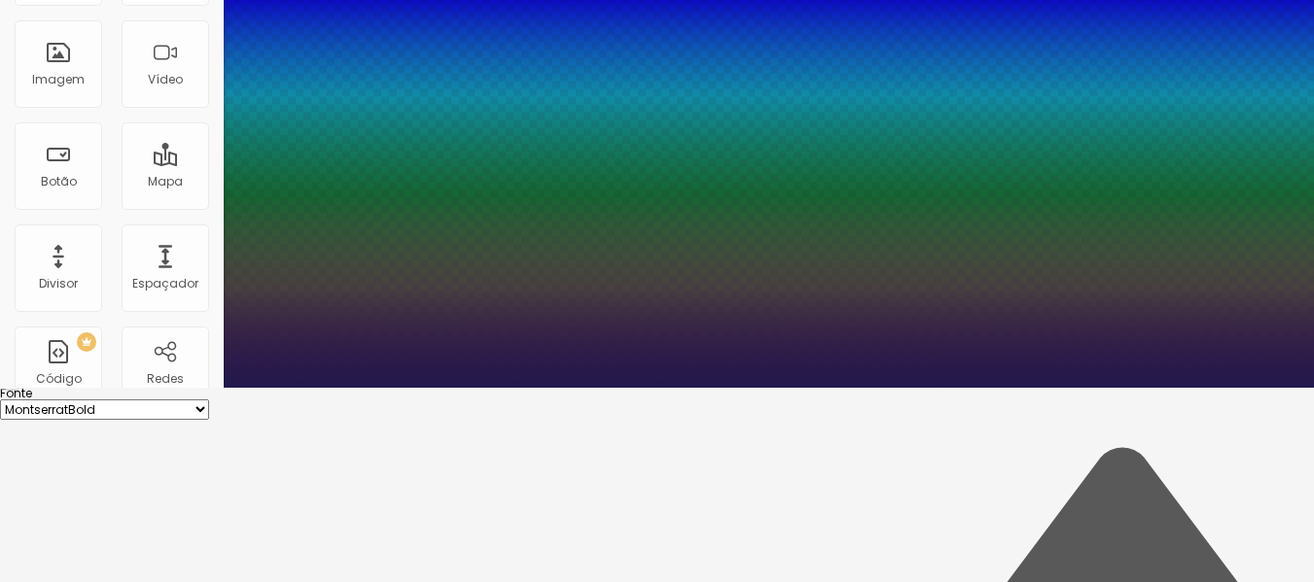
type input "2.2"
type input "1"
type input "2.3"
type input "1"
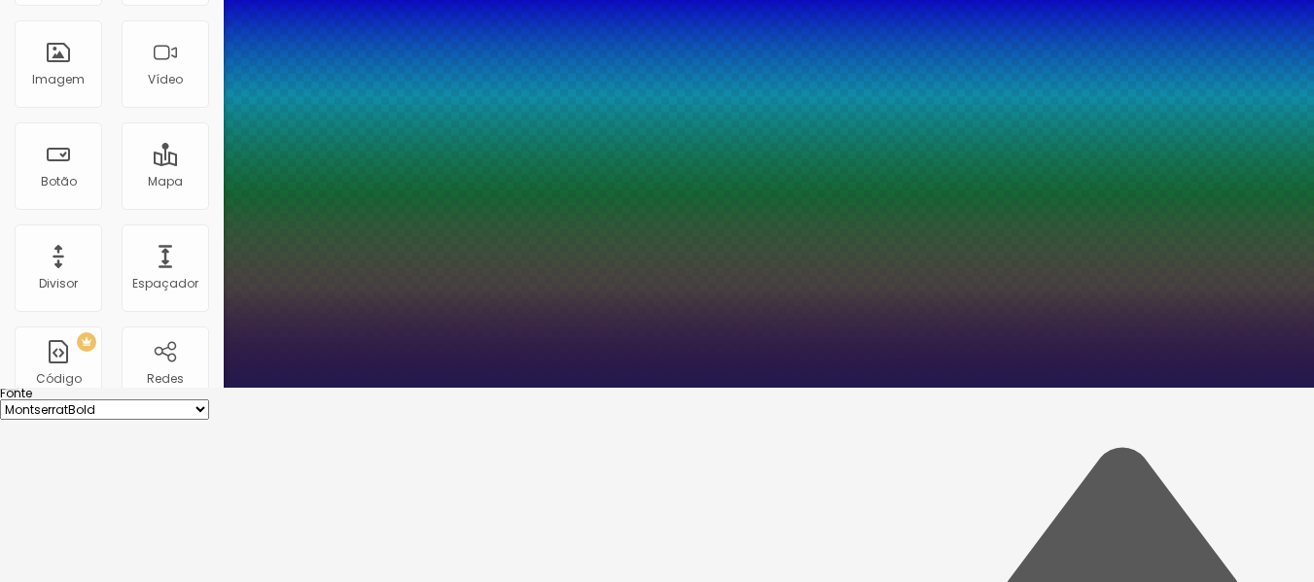
type input "2.6"
type input "1"
drag, startPoint x: 250, startPoint y: 400, endPoint x: 287, endPoint y: 397, distance: 37.1
type input "2.6"
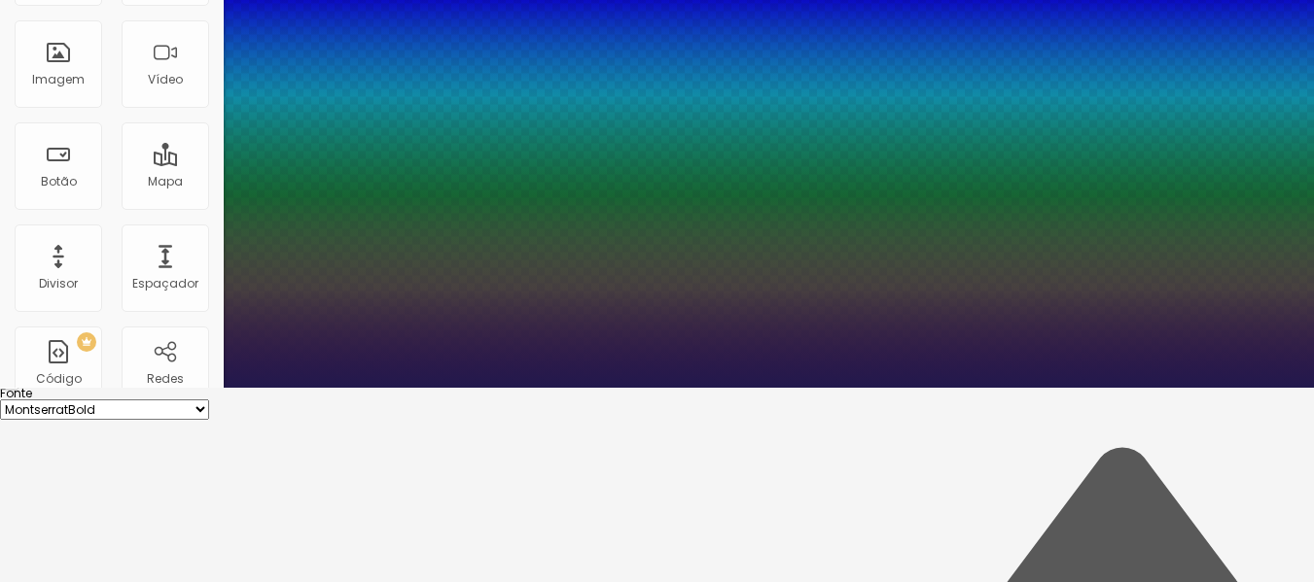
type input "0"
type input "6"
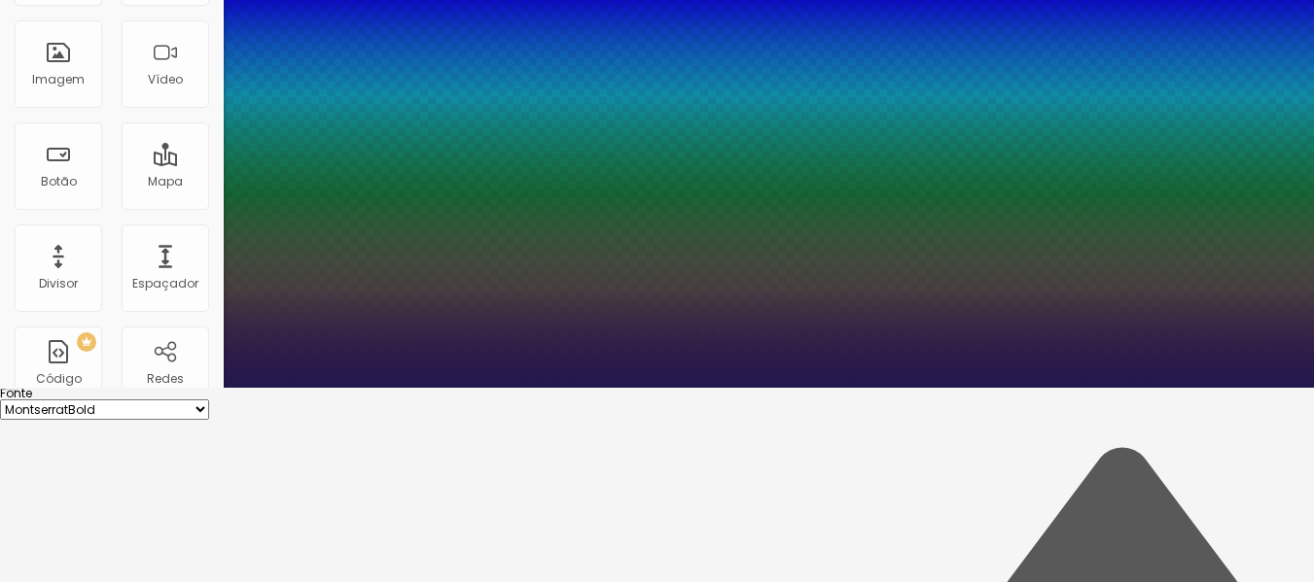
type input "7"
type input "12"
type input "13"
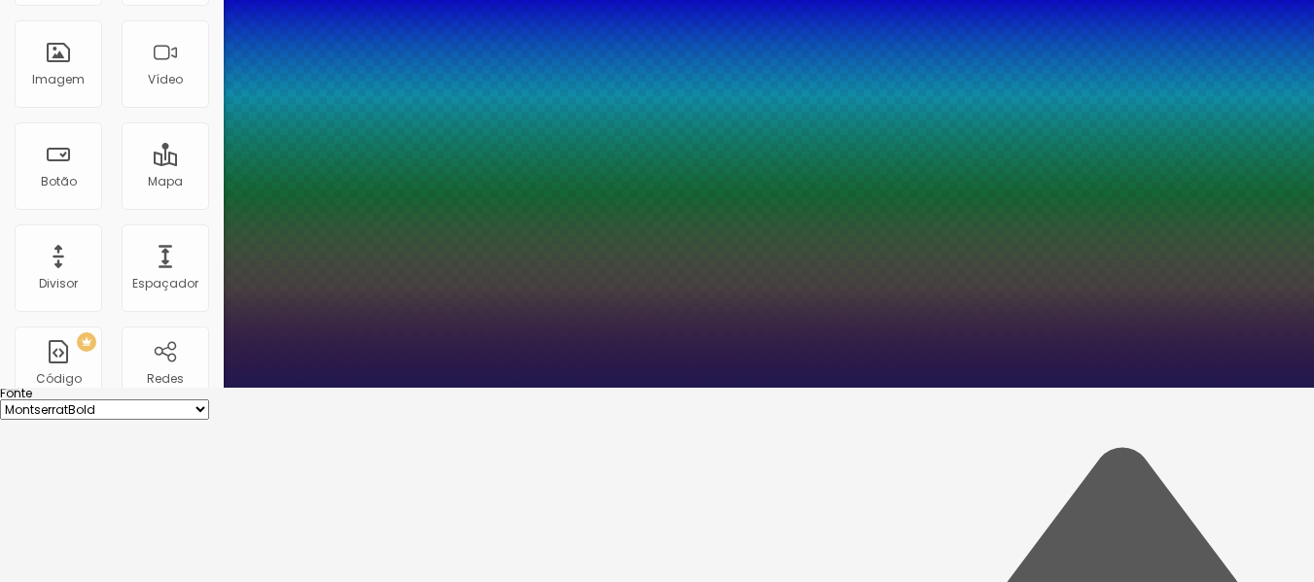
type input "13"
type input "9"
type input "1"
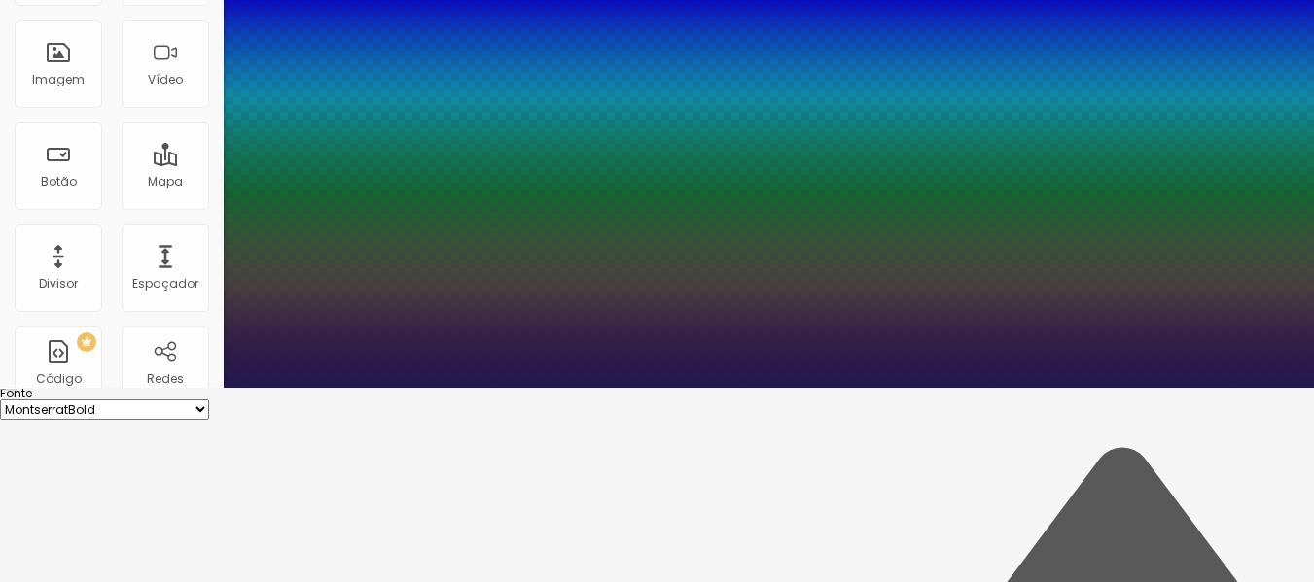
type input "0"
type input "1.2"
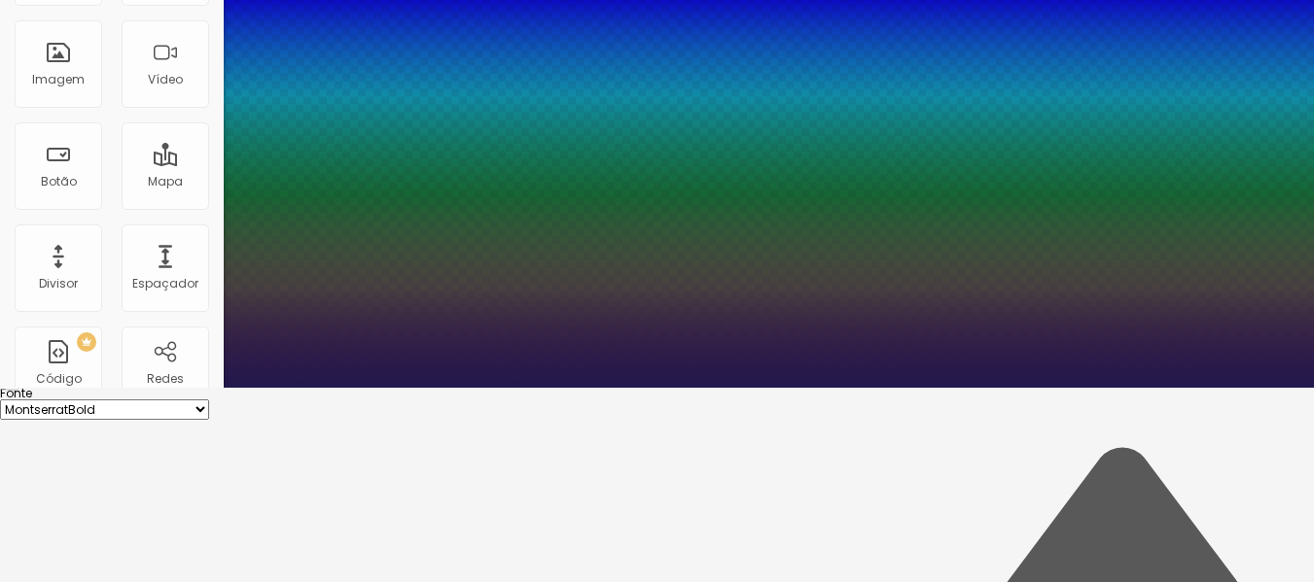
type input "1.2"
type input "1.1"
type input "1"
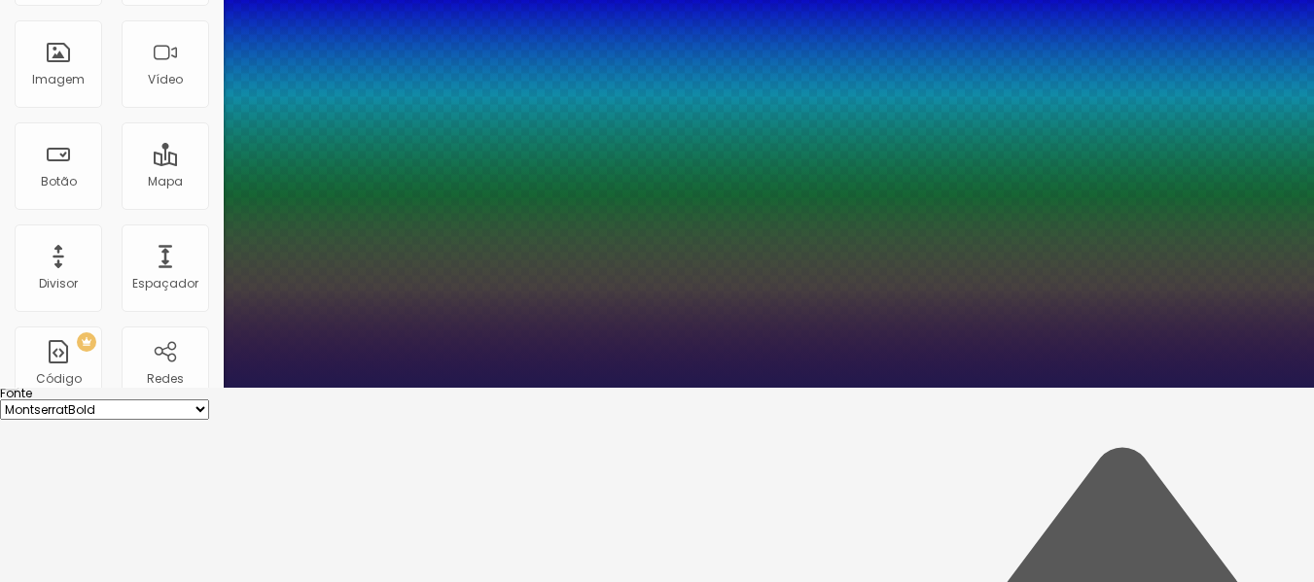
type input "0.8"
type input "0.7"
type input "0.6"
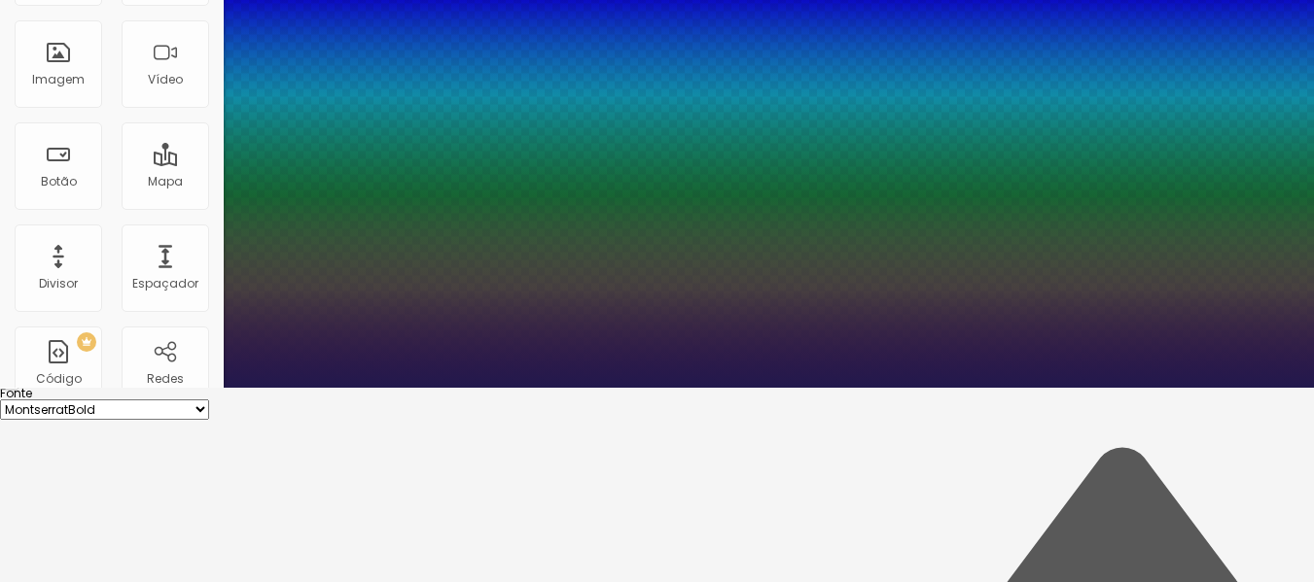
type input "0.6"
type input "0.5"
drag, startPoint x: 325, startPoint y: 487, endPoint x: 455, endPoint y: 447, distance: 136.3
type input "0.5"
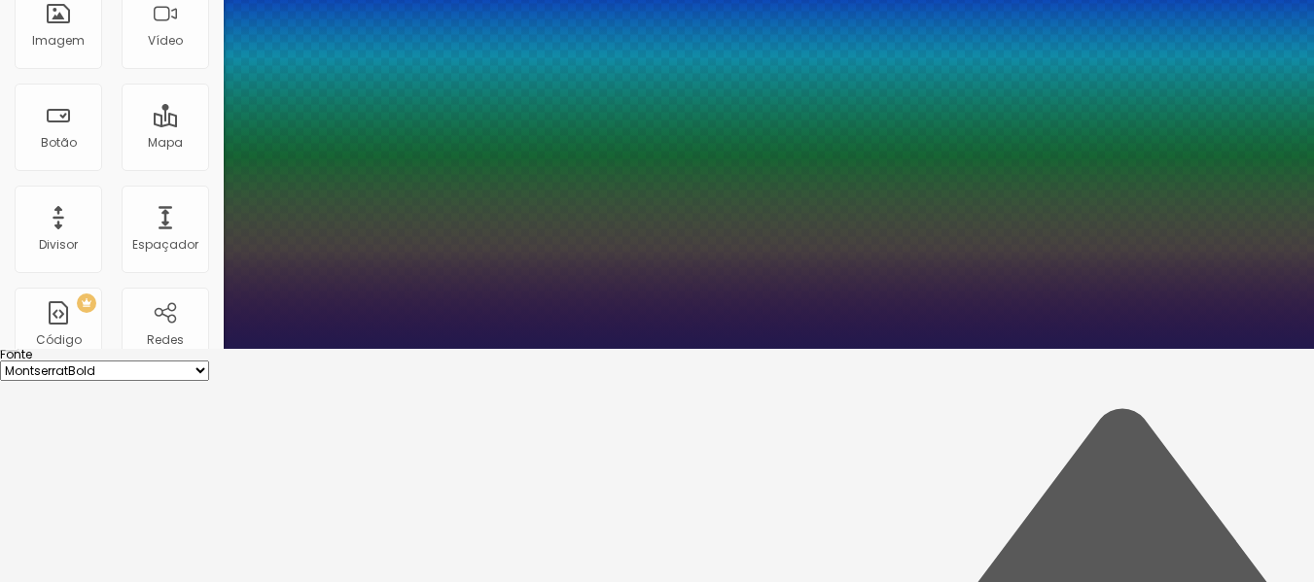
scroll to position [125, 0]
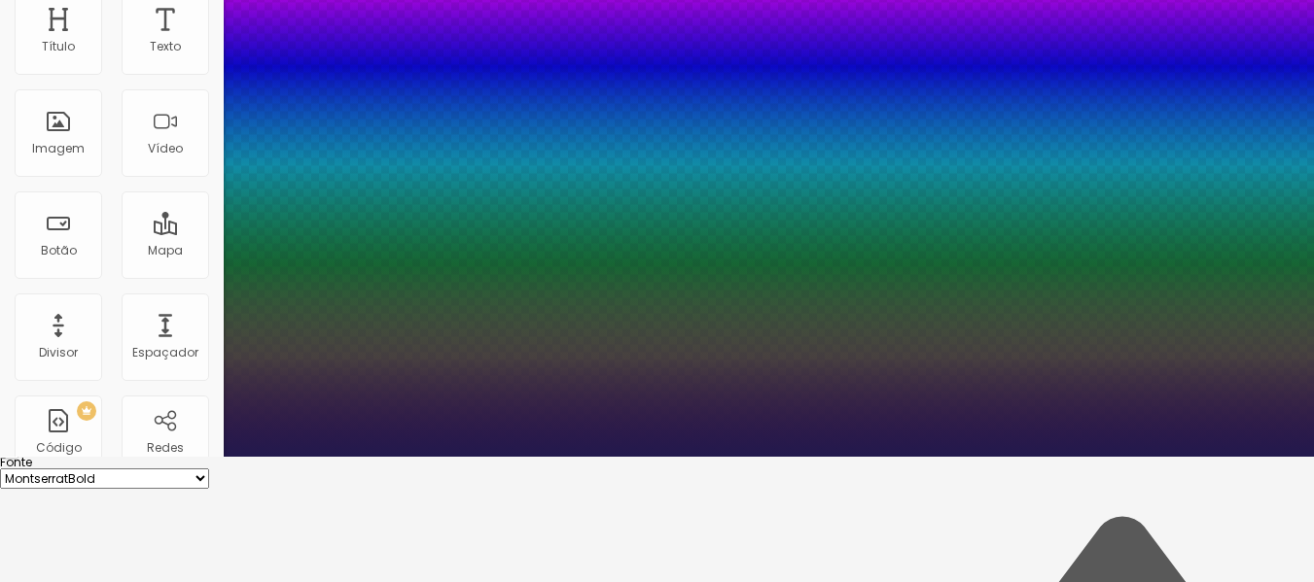
click at [81, 457] on div at bounding box center [657, 457] width 1314 height 0
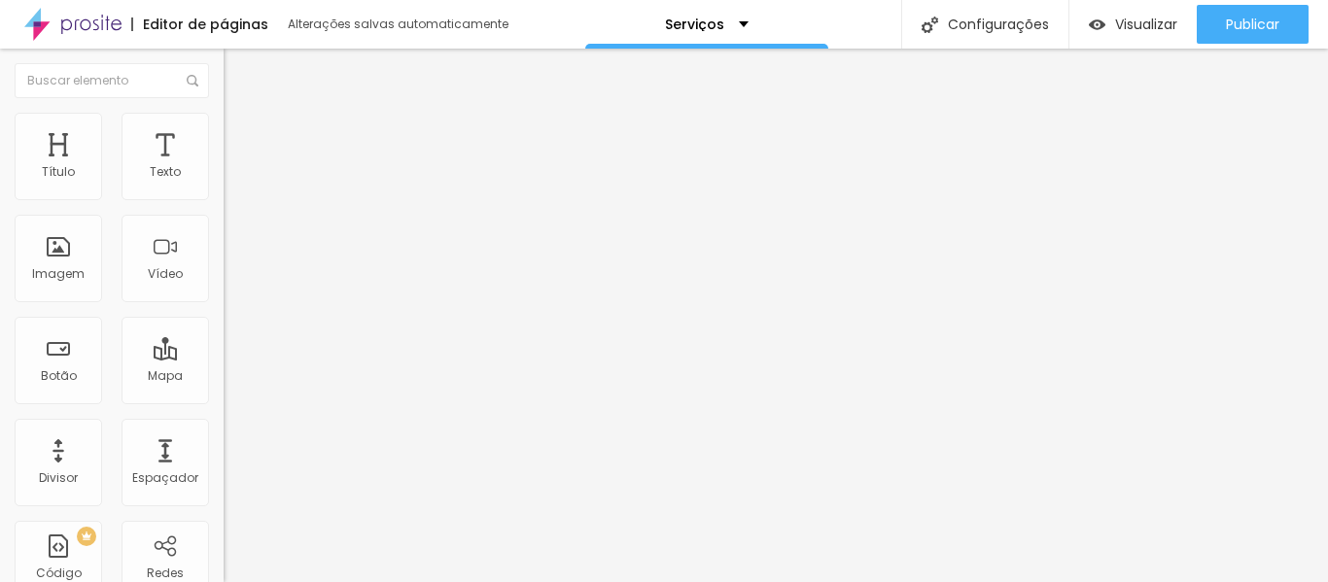
click at [231, 347] on icon "button" at bounding box center [237, 341] width 12 height 12
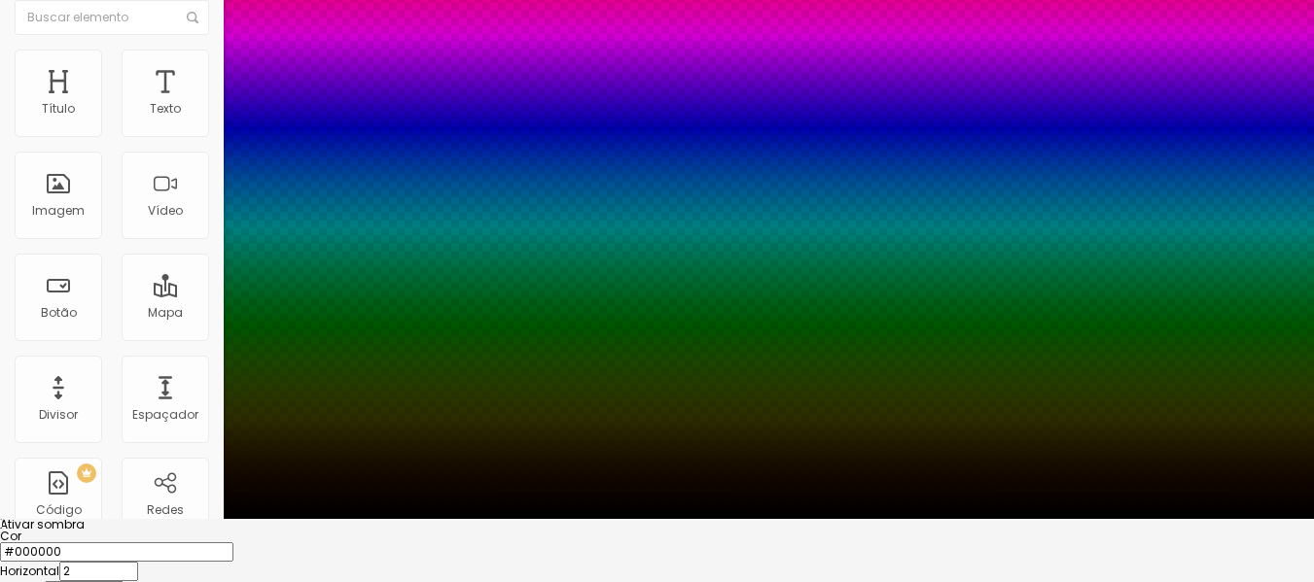
scroll to position [97, 0]
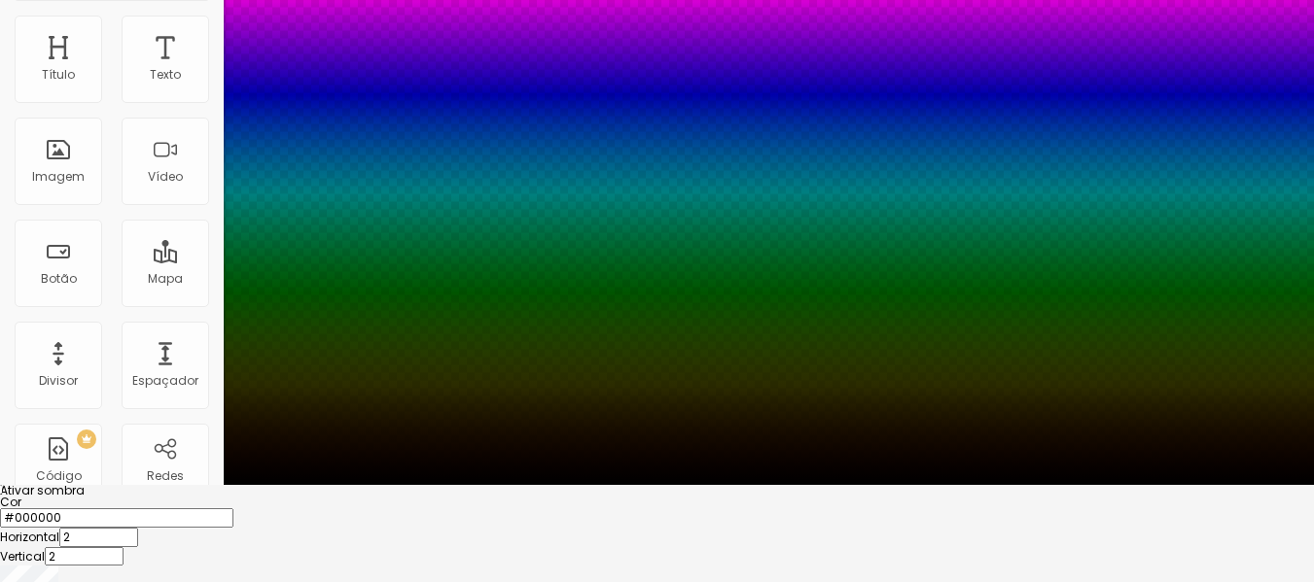
click at [356, 497] on div at bounding box center [657, 497] width 1314 height 0
click at [51, 485] on div at bounding box center [657, 485] width 1314 height 0
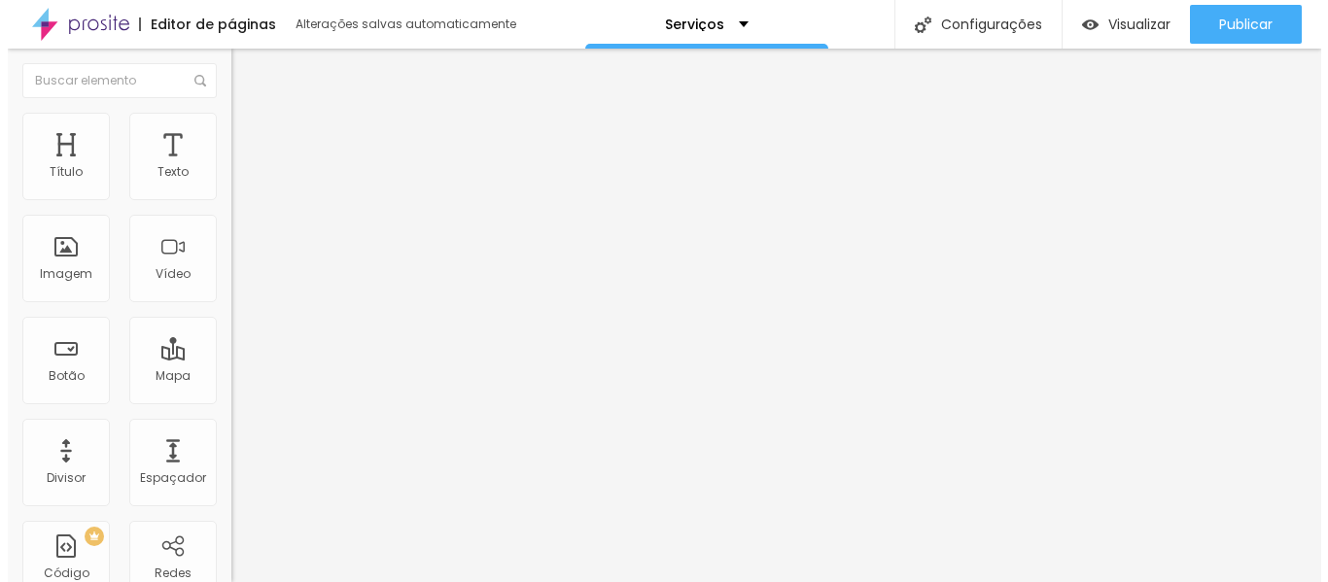
scroll to position [0, 0]
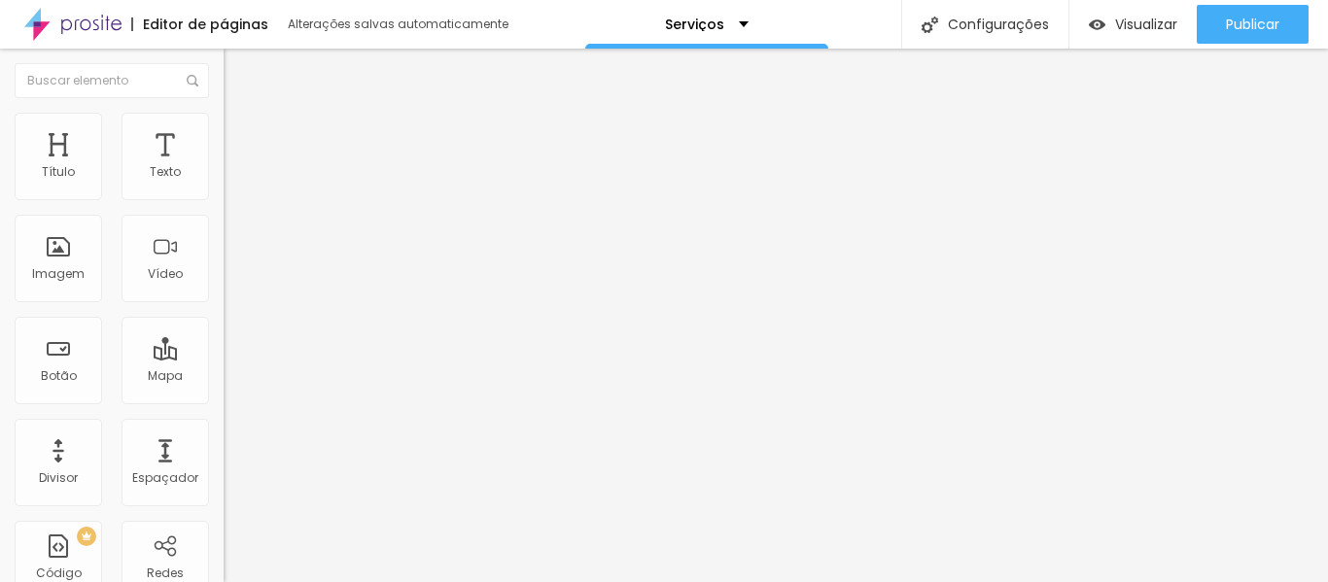
click at [224, 128] on li "Avançado" at bounding box center [336, 122] width 224 height 19
type input "1"
type input "0"
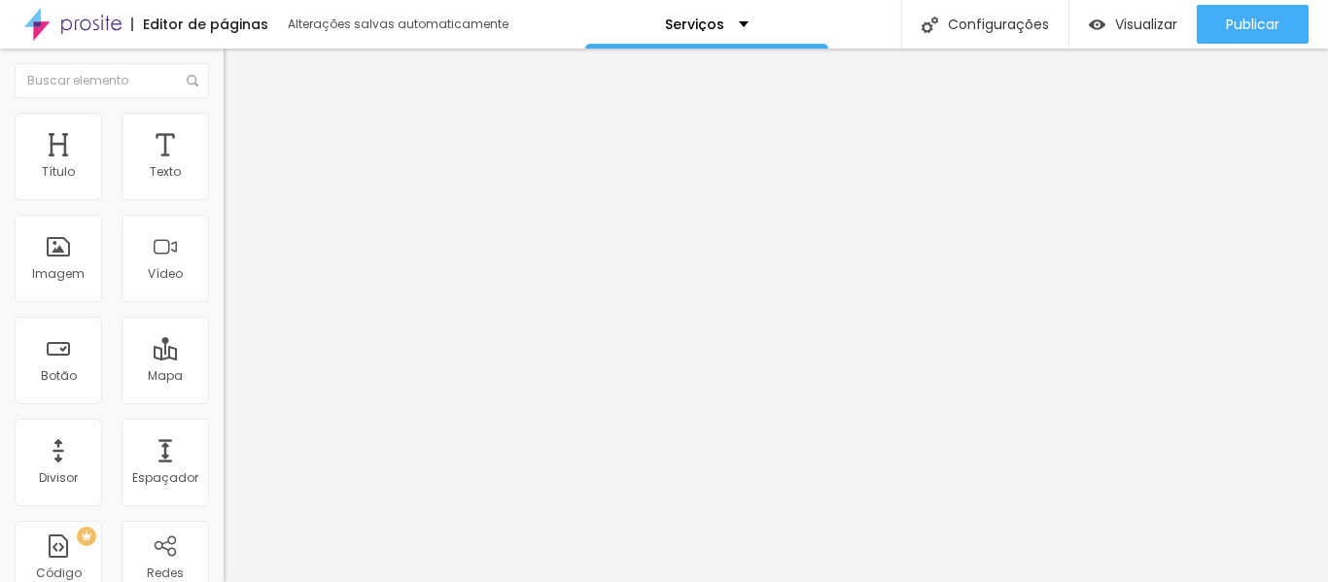
drag, startPoint x: 51, startPoint y: 191, endPoint x: 23, endPoint y: 193, distance: 27.3
type input "0"
click at [224, 358] on input "range" at bounding box center [286, 366] width 125 height 16
type input "7"
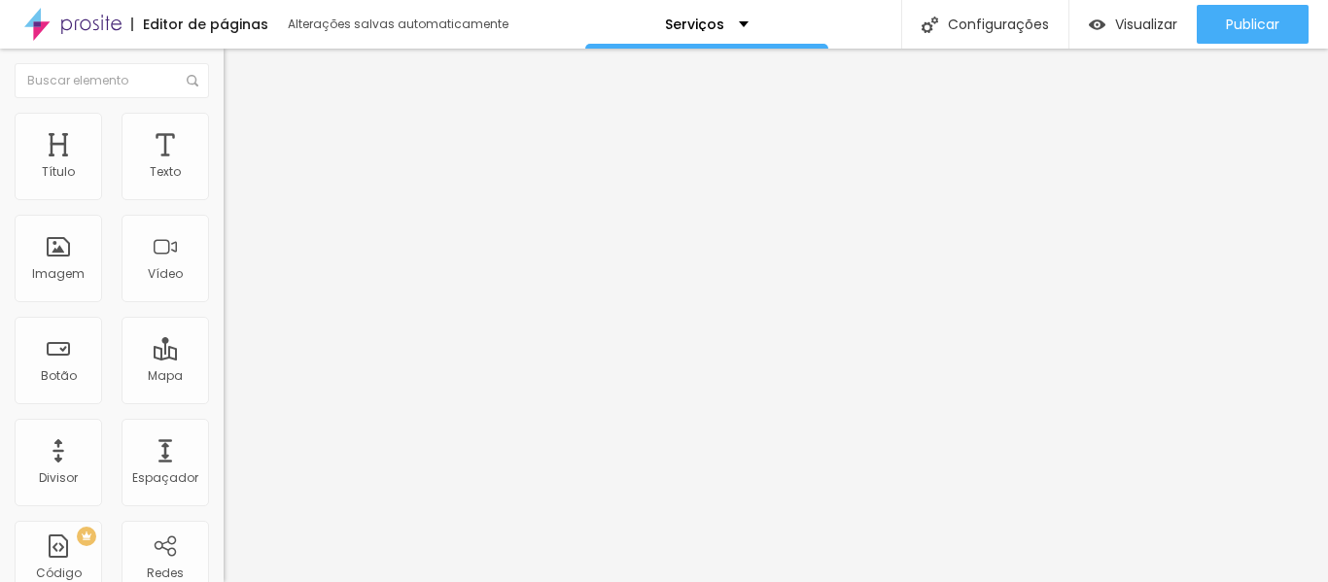
type input "0"
drag, startPoint x: 56, startPoint y: 229, endPoint x: 5, endPoint y: 229, distance: 51.5
type input "0"
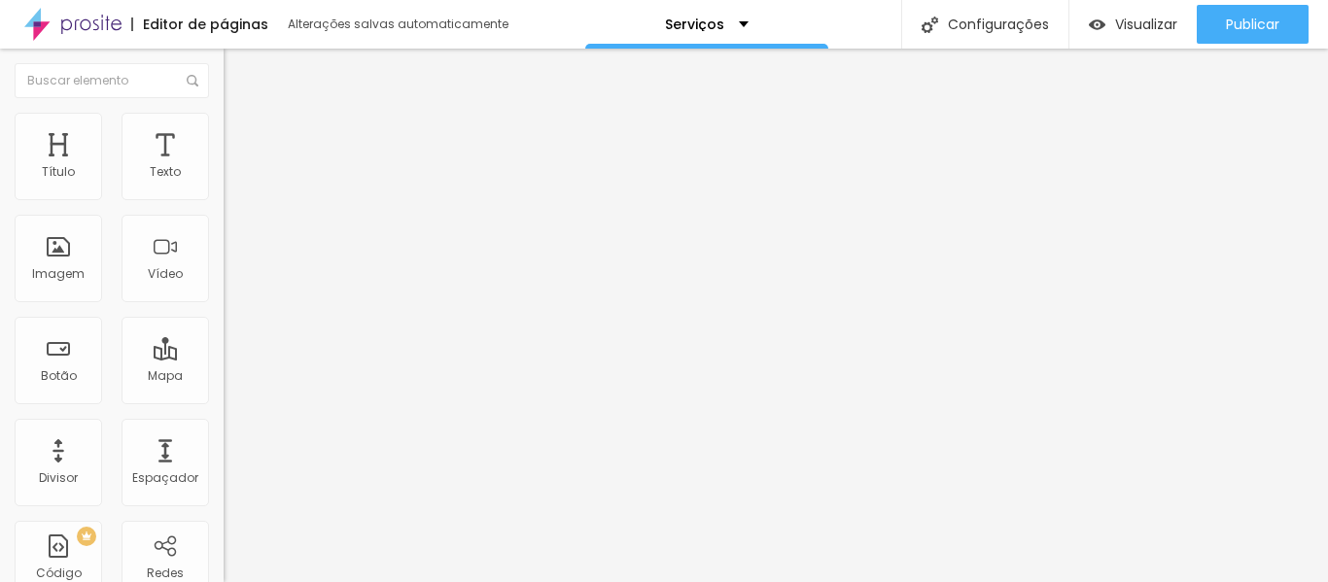
click at [241, 115] on font "Estilo" at bounding box center [256, 106] width 30 height 17
click at [224, 193] on img at bounding box center [231, 186] width 14 height 14
click at [224, 194] on img at bounding box center [231, 201] width 14 height 14
click at [224, 177] on img at bounding box center [231, 170] width 14 height 14
click at [224, 165] on font "Alinhamento" at bounding box center [262, 157] width 77 height 17
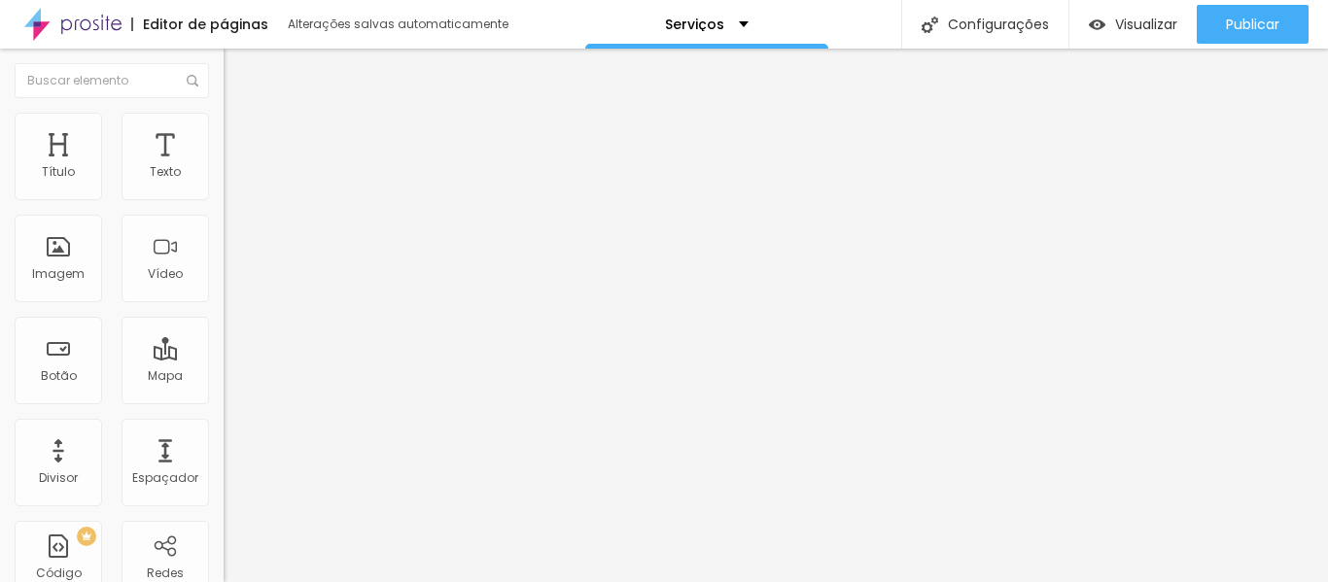
click at [224, 115] on ul "Conteúdo Estilo Avançado" at bounding box center [336, 122] width 224 height 58
click at [224, 120] on img at bounding box center [233, 122] width 18 height 18
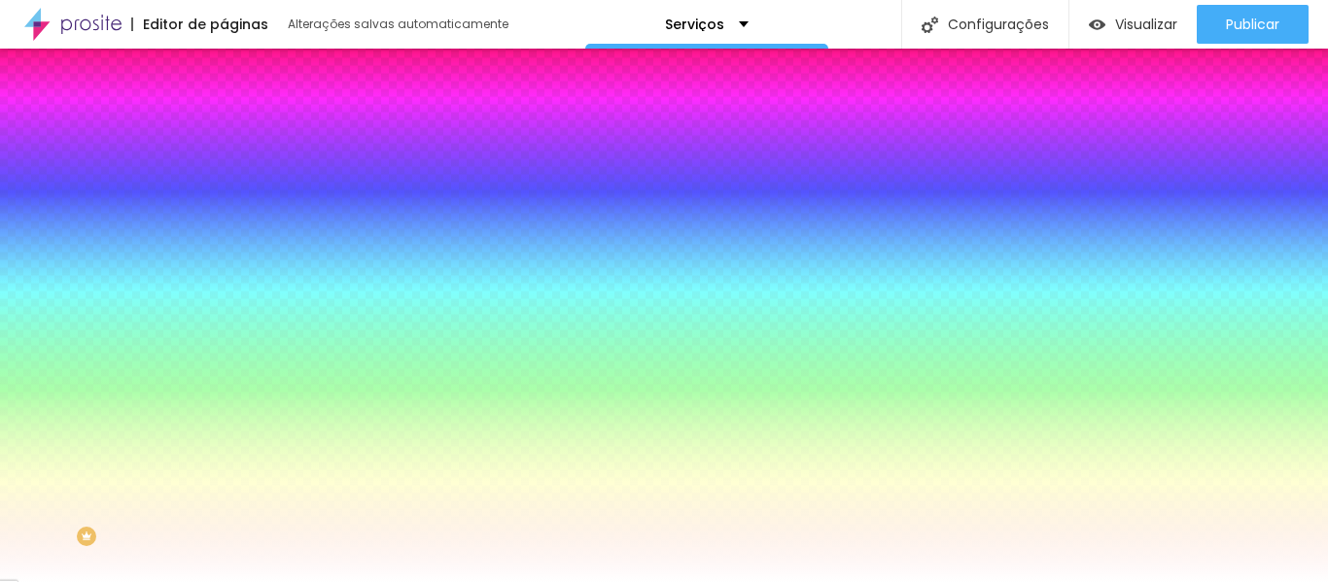
click at [224, 132] on li "Avançado" at bounding box center [336, 141] width 224 height 19
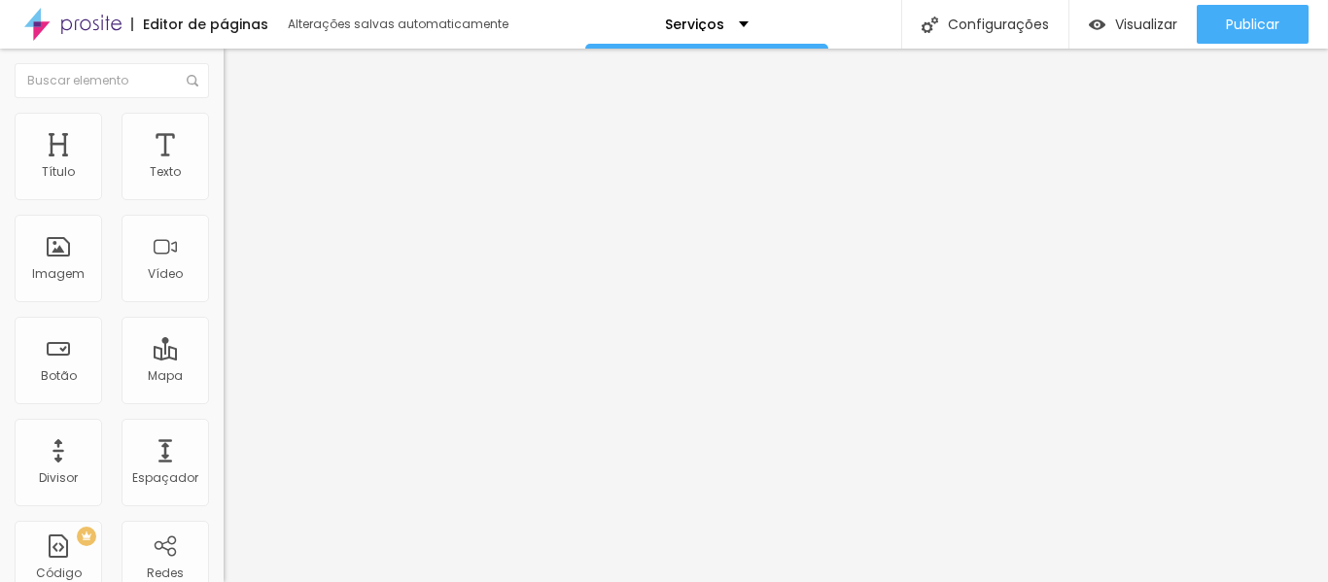
type input "15"
type input "10"
type input "5"
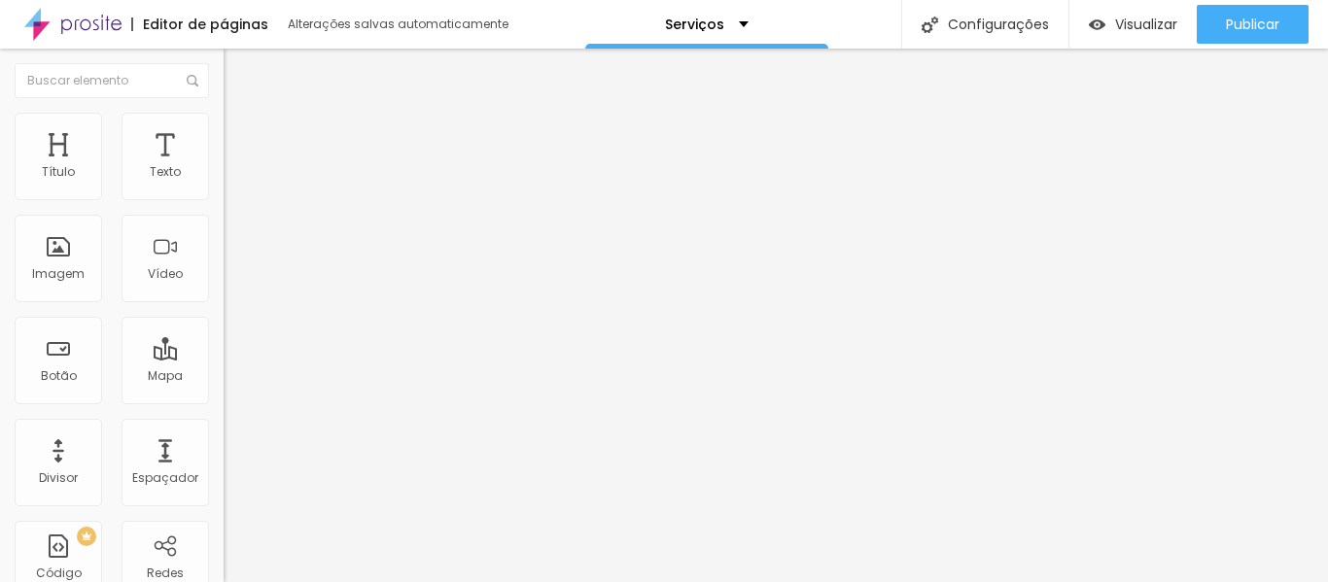
type input "5"
type input "0"
type input "5"
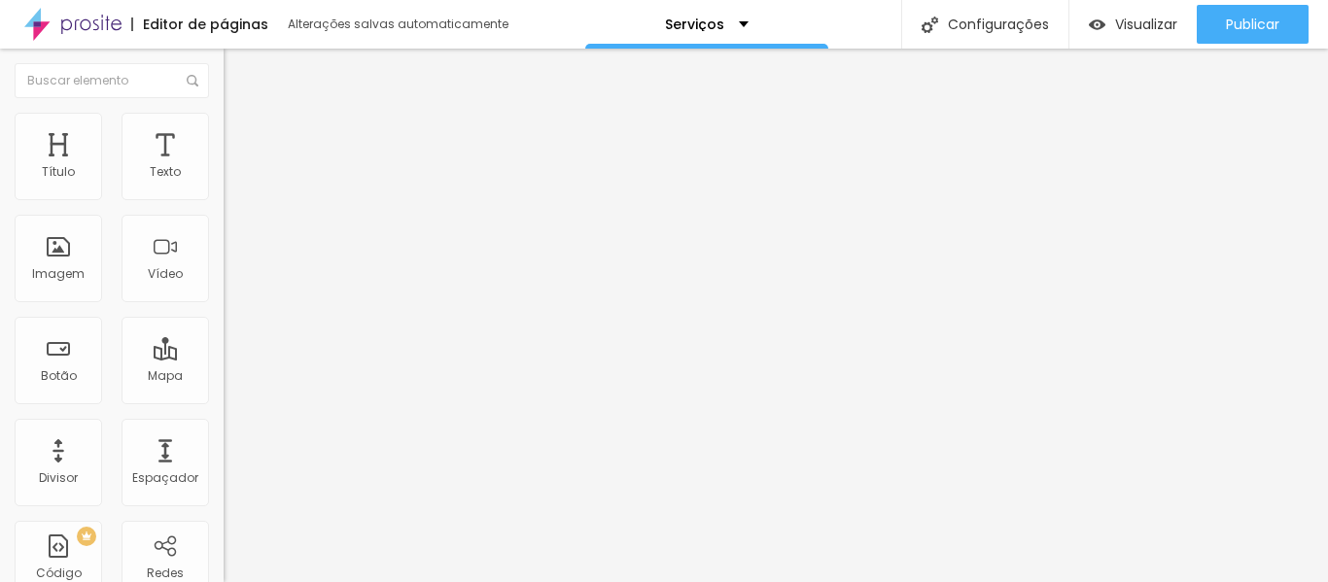
type input "10"
type input "15"
type input "20"
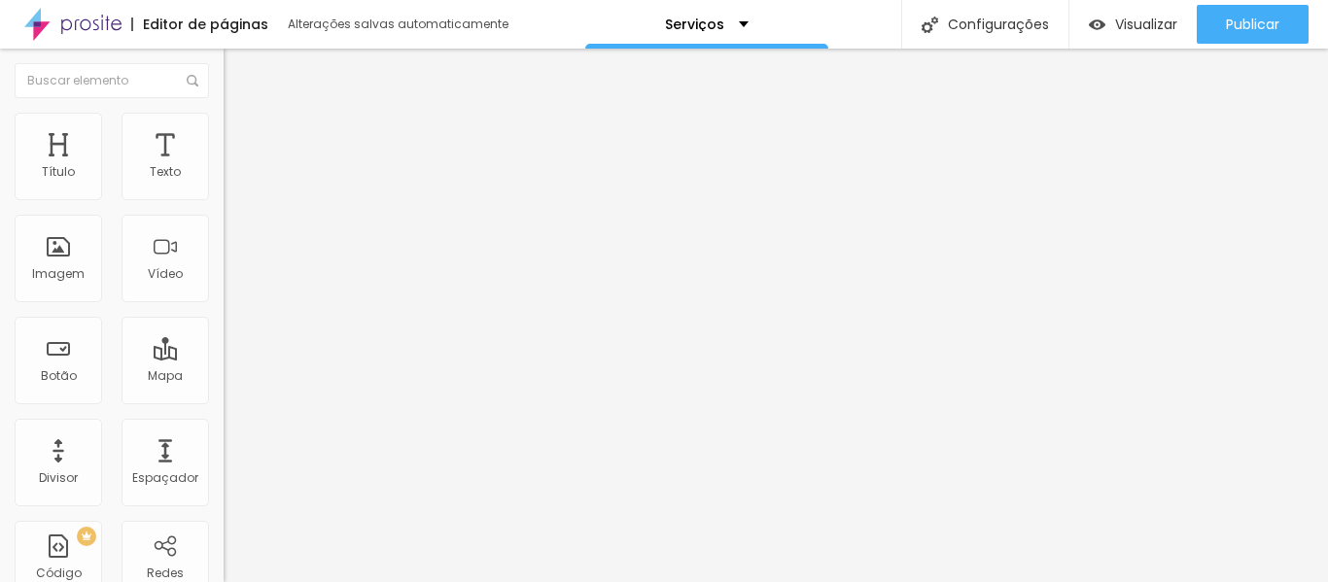
type input "20"
type input "25"
type input "30"
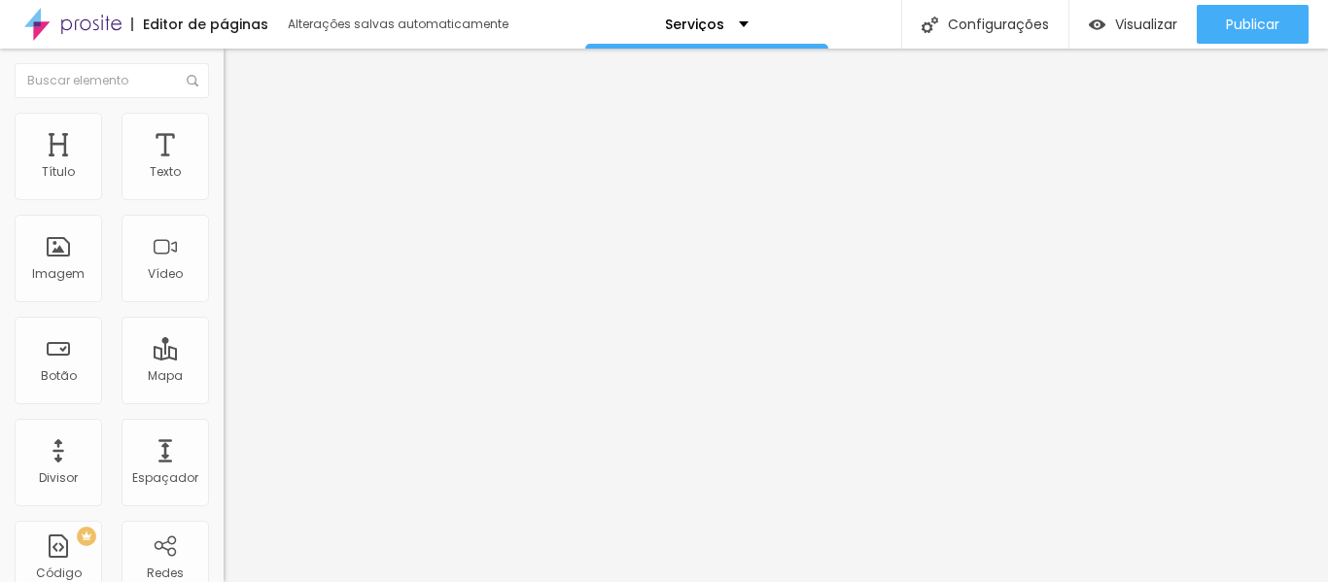
type input "35"
type input "40"
type input "45"
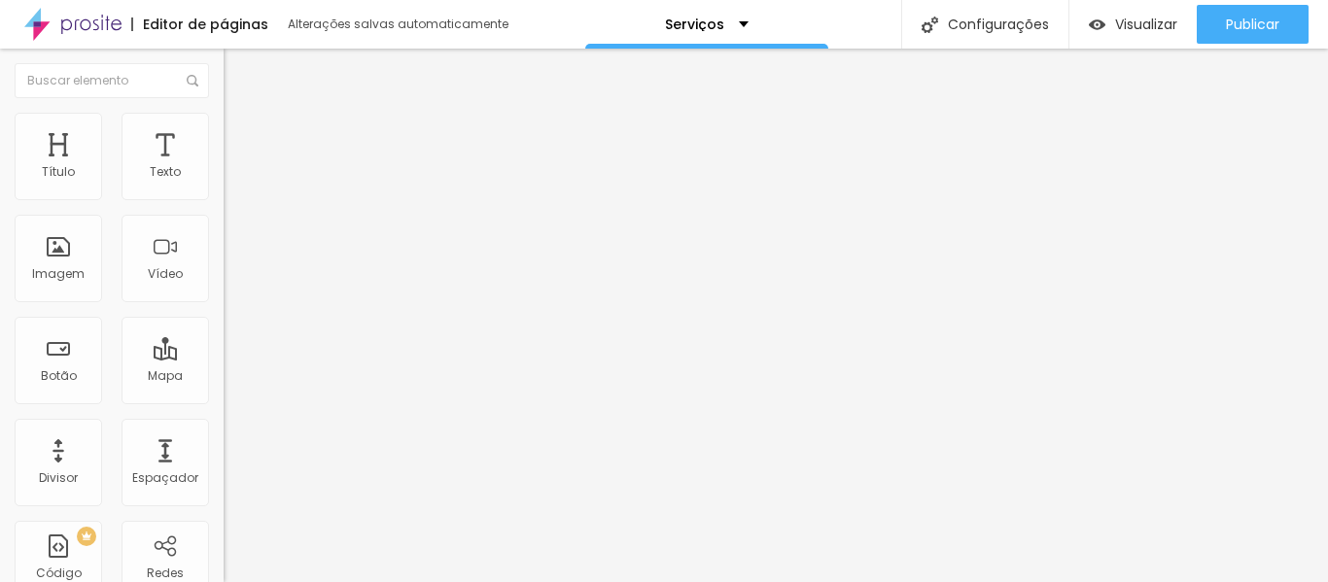
type input "45"
type input "50"
type input "40"
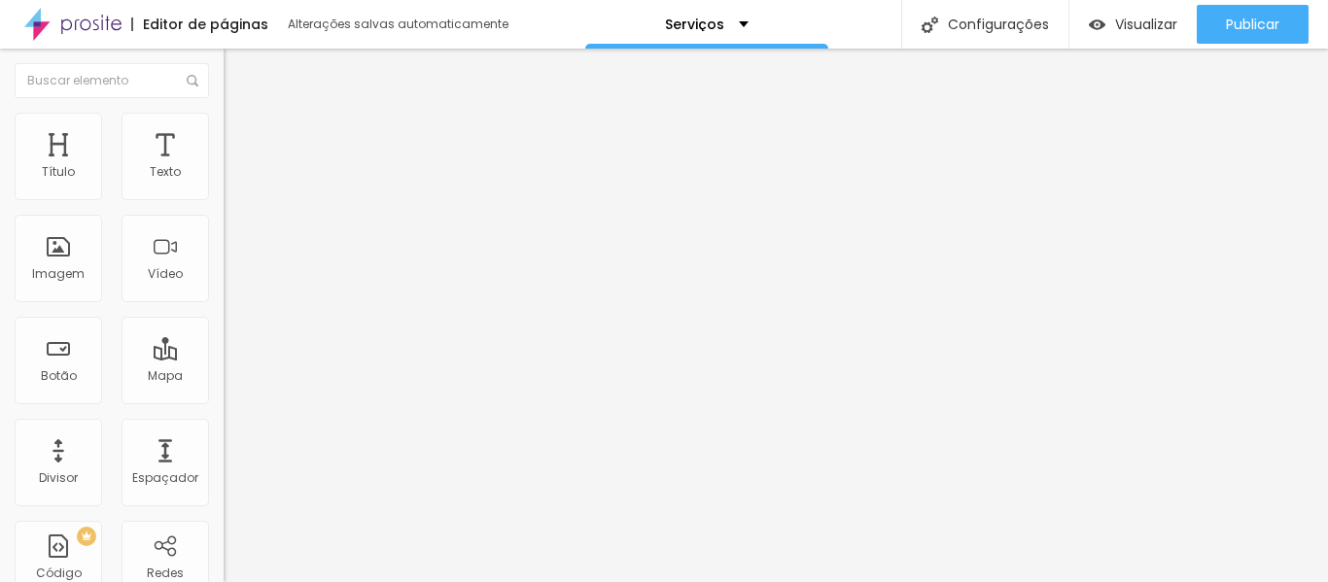
type input "35"
type input "30"
type input "25"
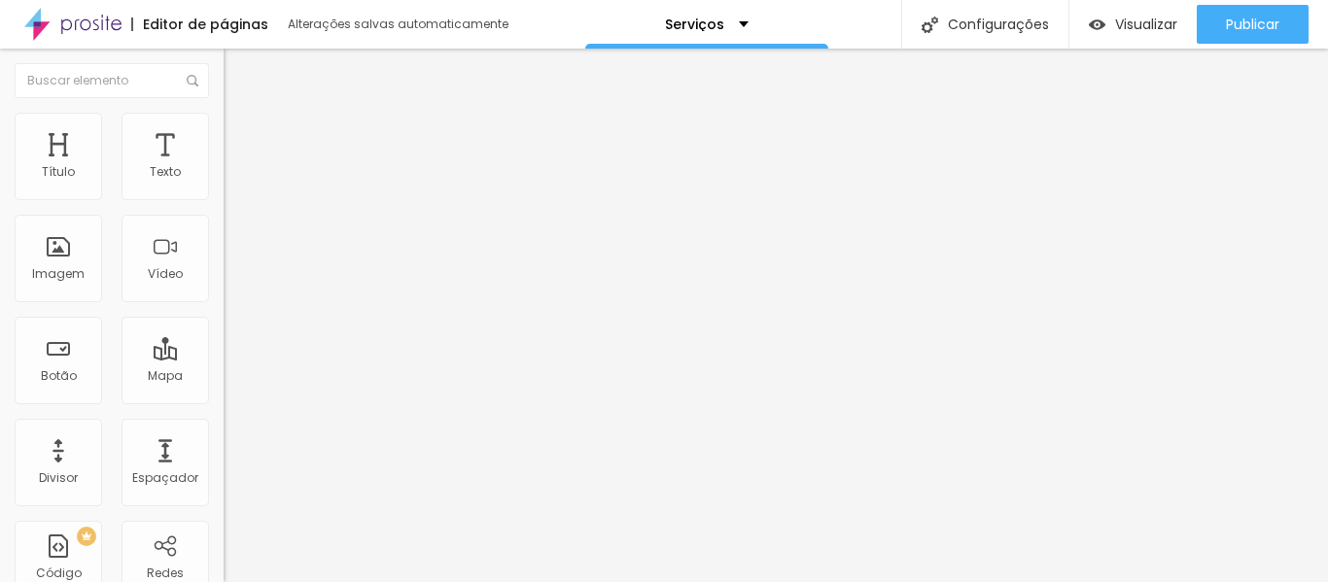
type input "25"
type input "10"
type input "5"
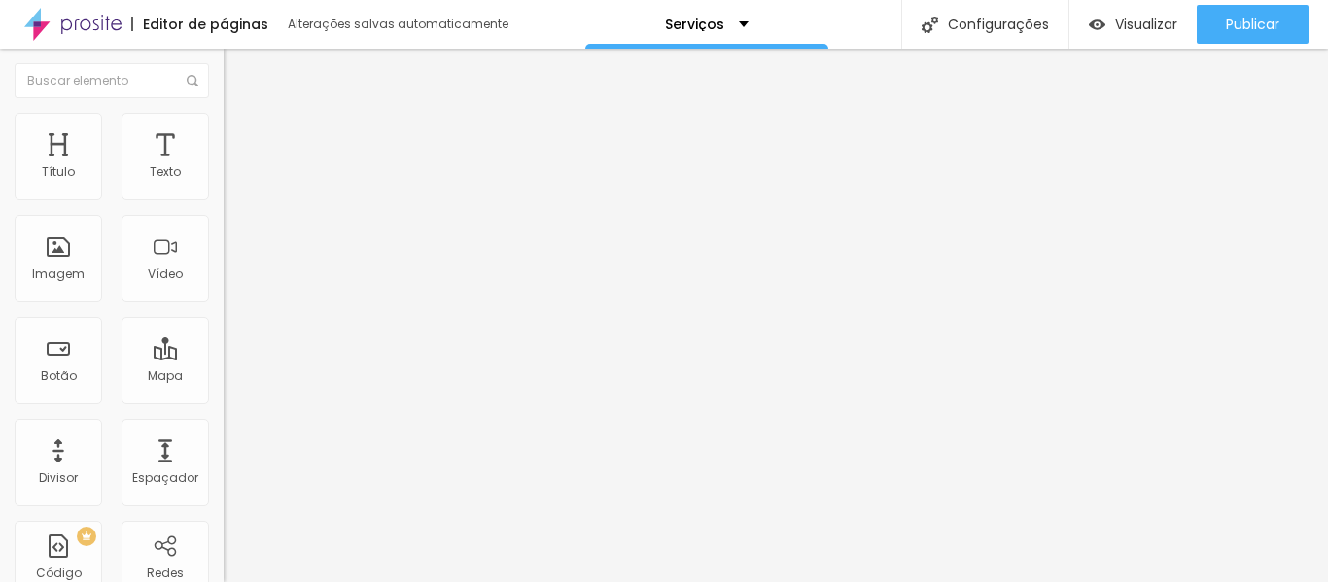
type input "0"
drag, startPoint x: 74, startPoint y: 192, endPoint x: 2, endPoint y: 193, distance: 72.0
type input "0"
click at [224, 377] on input "range" at bounding box center [286, 385] width 125 height 16
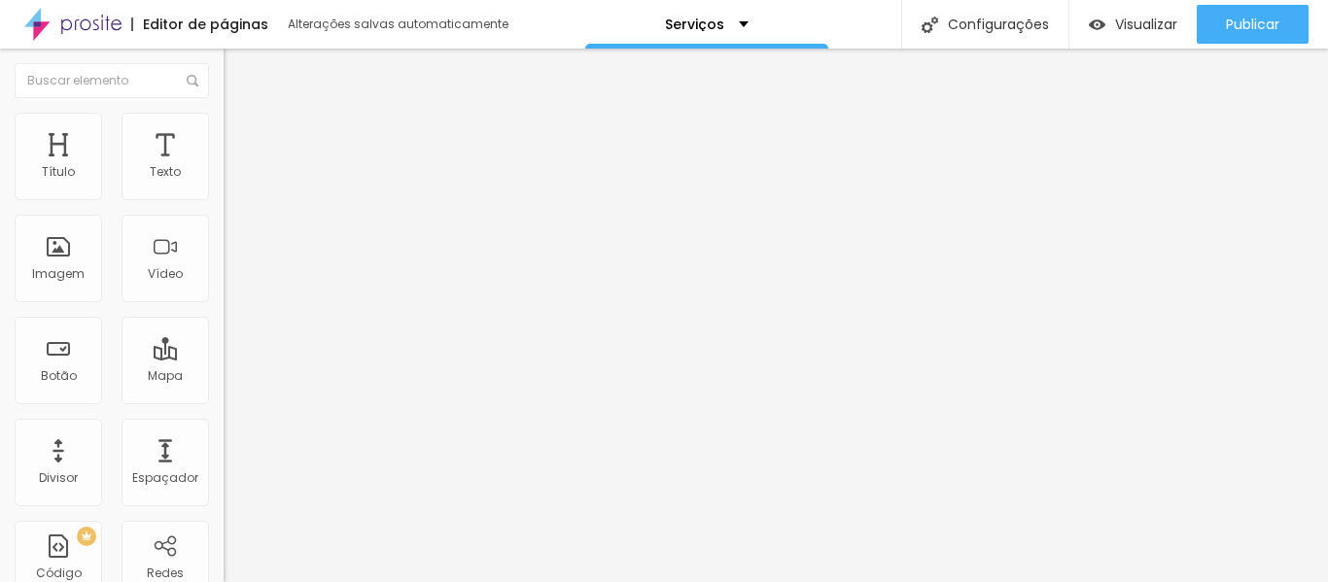
click at [241, 133] on font "Avançado" at bounding box center [273, 126] width 64 height 17
click at [241, 115] on font "Estilo" at bounding box center [256, 106] width 30 height 17
click at [241, 134] on font "Avançado" at bounding box center [273, 126] width 64 height 17
click at [241, 115] on font "Estilo" at bounding box center [256, 106] width 30 height 17
click at [238, 73] on img "button" at bounding box center [246, 71] width 16 height 16
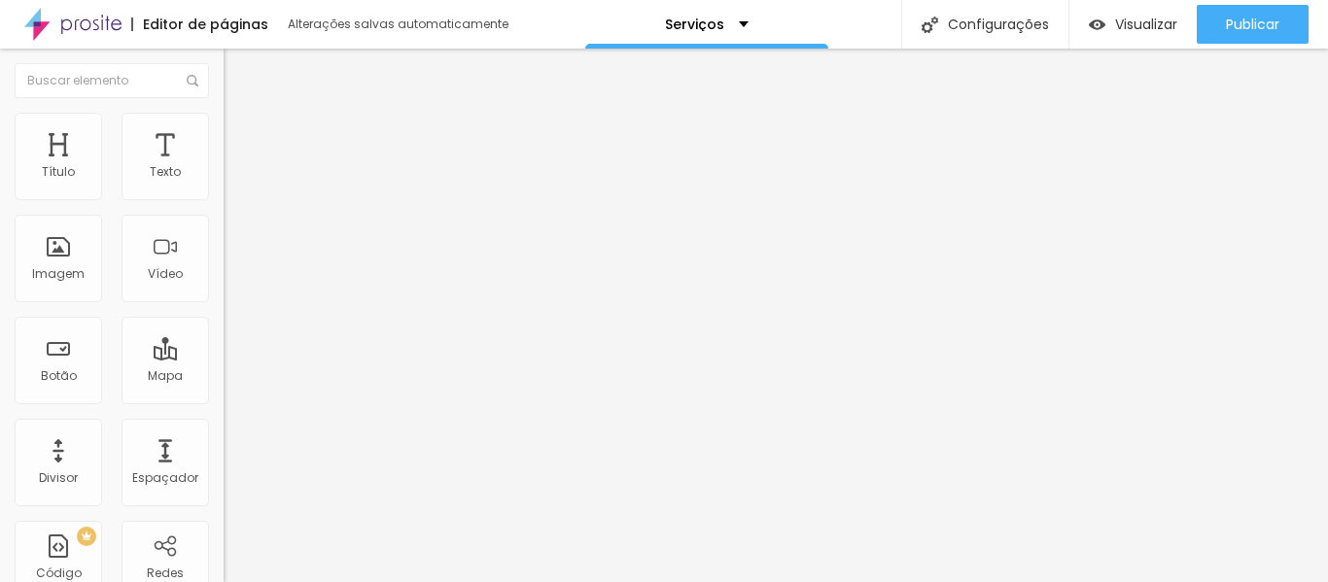
click at [241, 134] on font "Estilo" at bounding box center [256, 126] width 30 height 17
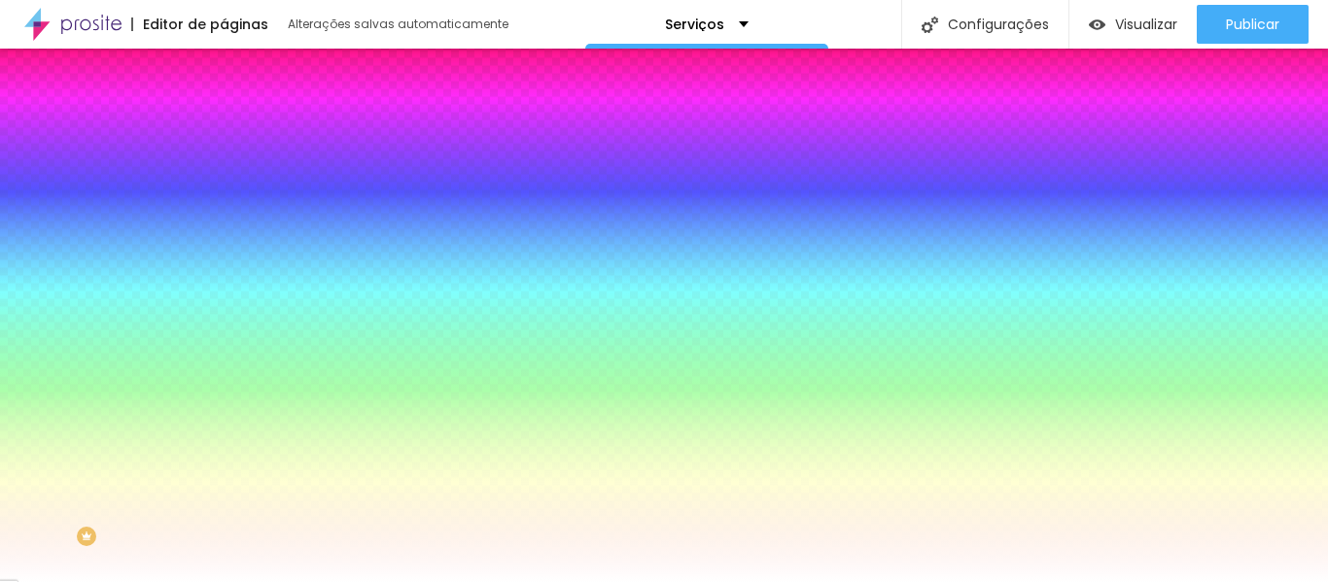
click at [241, 115] on font "Conteúdo" at bounding box center [271, 106] width 60 height 17
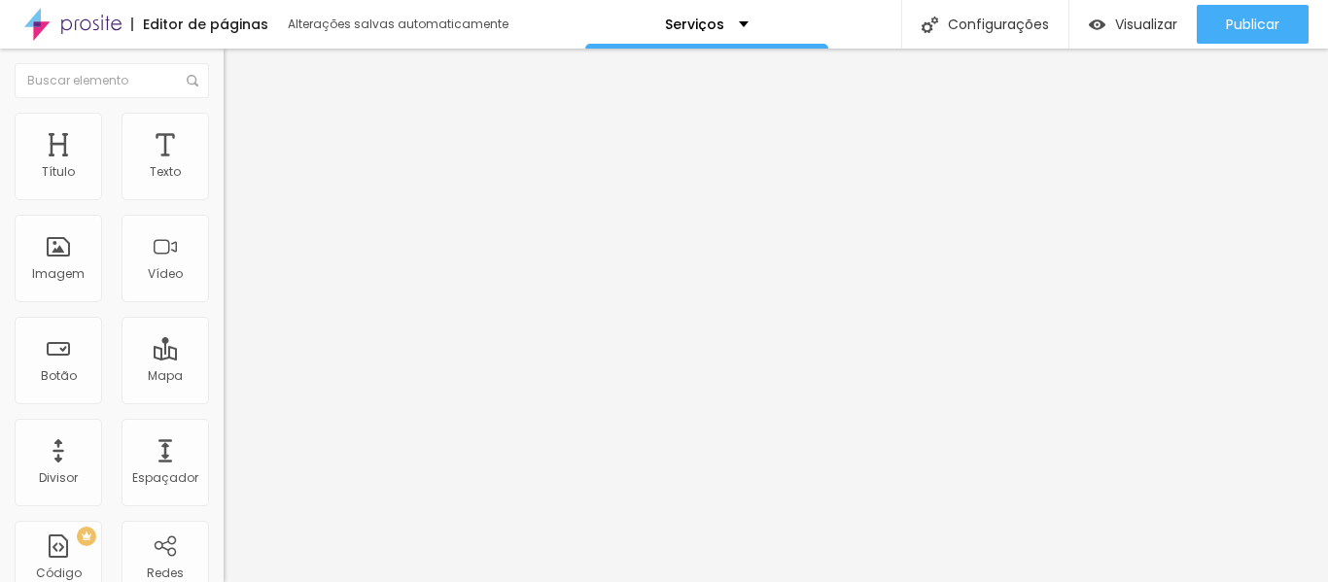
click at [224, 190] on img at bounding box center [231, 186] width 14 height 14
click at [224, 132] on li "Estilo" at bounding box center [336, 122] width 224 height 19
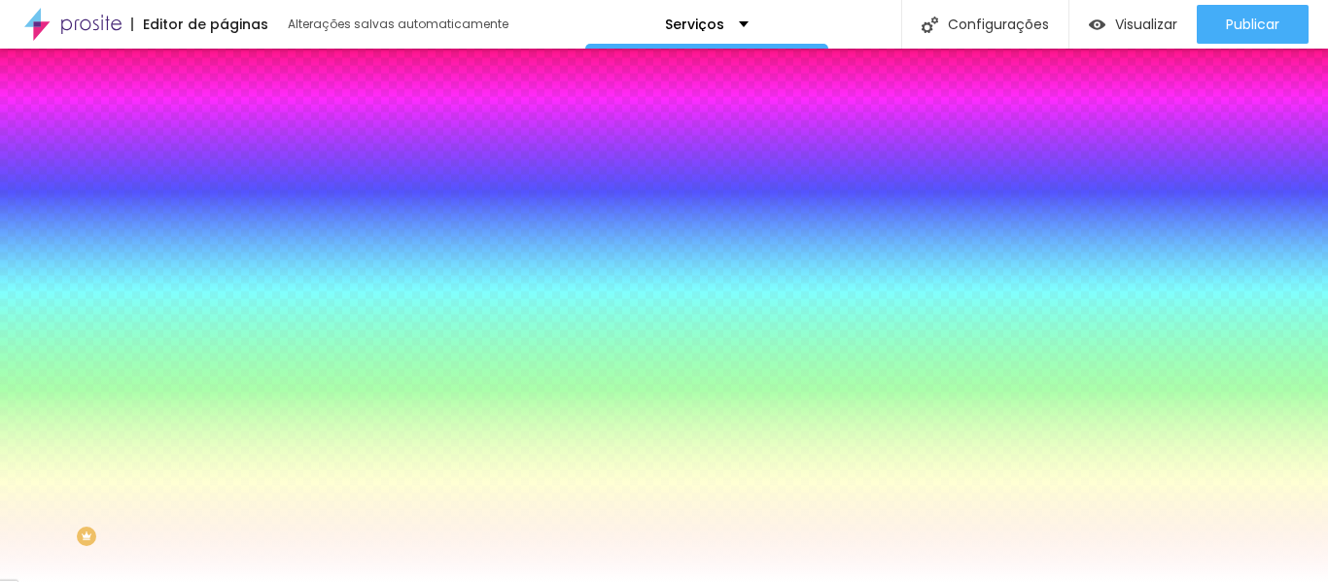
click at [224, 132] on img at bounding box center [233, 141] width 18 height 18
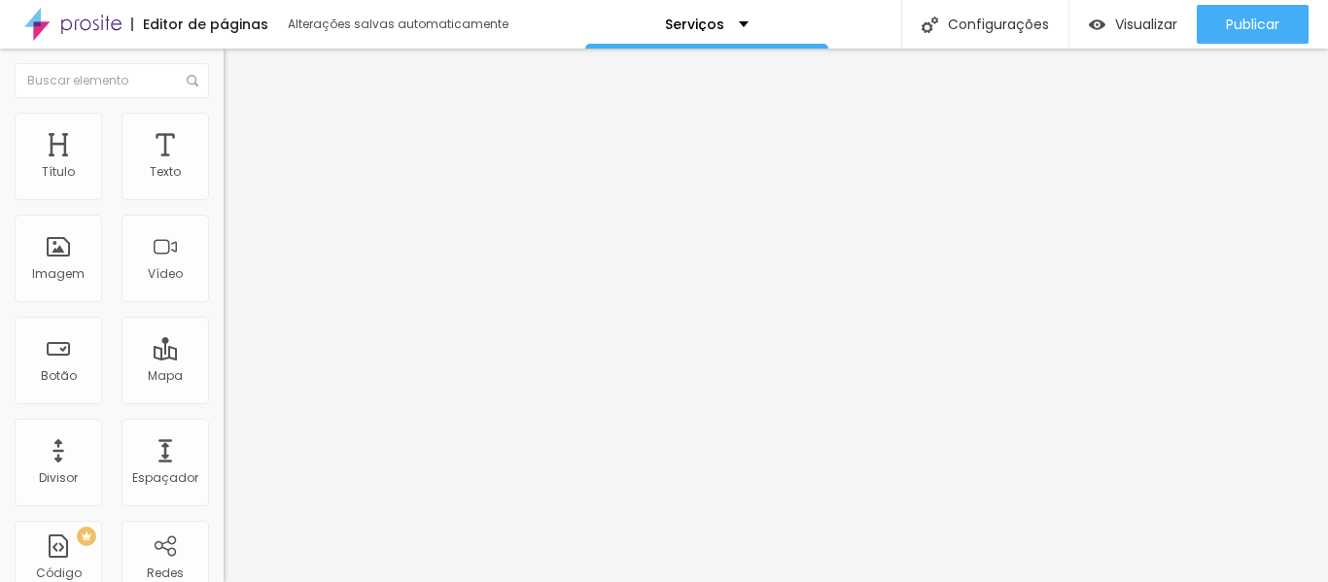
type input "15"
type input "10"
type input "5"
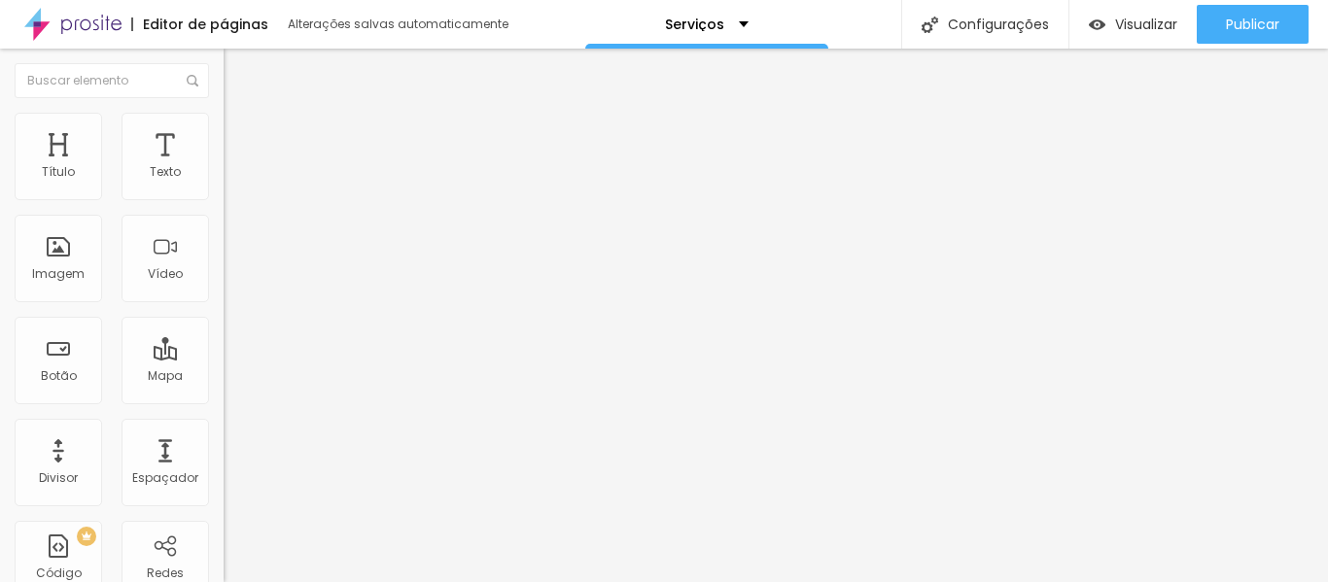
type input "5"
type input "0"
drag, startPoint x: 73, startPoint y: 194, endPoint x: 0, endPoint y: 200, distance: 73.2
type input "0"
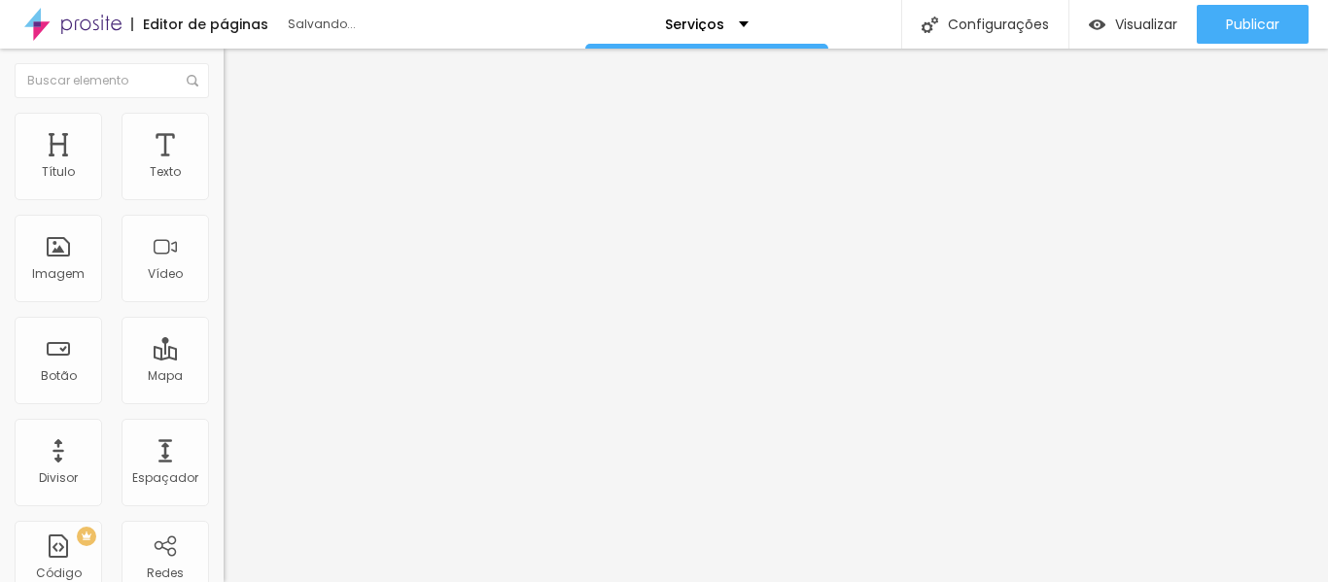
click at [224, 377] on input "range" at bounding box center [286, 385] width 125 height 16
click at [224, 113] on ul "Conteúdo Estilo Avançado" at bounding box center [336, 122] width 224 height 58
click at [241, 133] on font "Estilo" at bounding box center [256, 126] width 30 height 17
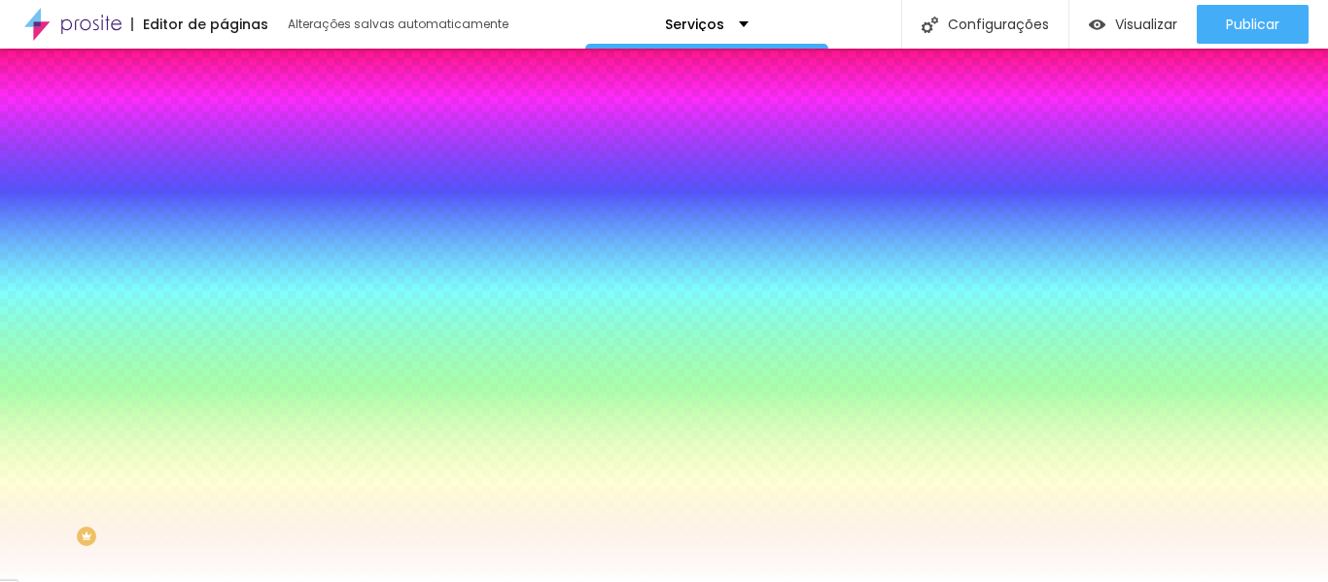
click at [231, 307] on icon "button" at bounding box center [237, 313] width 12 height 12
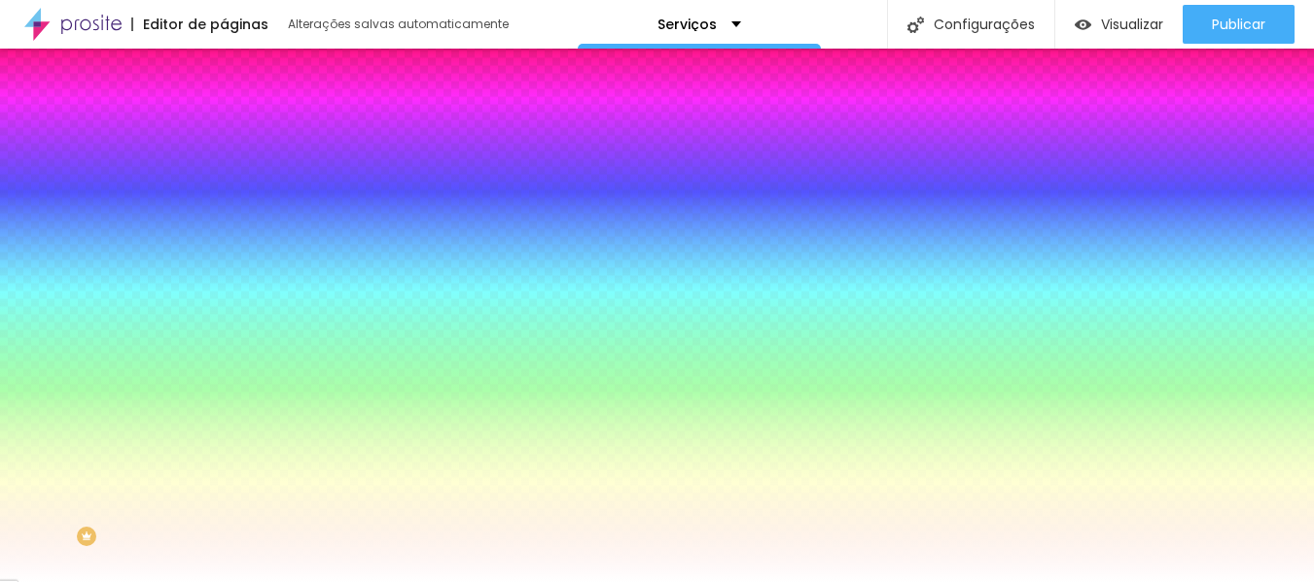
type input "1"
type input "2"
type input "13"
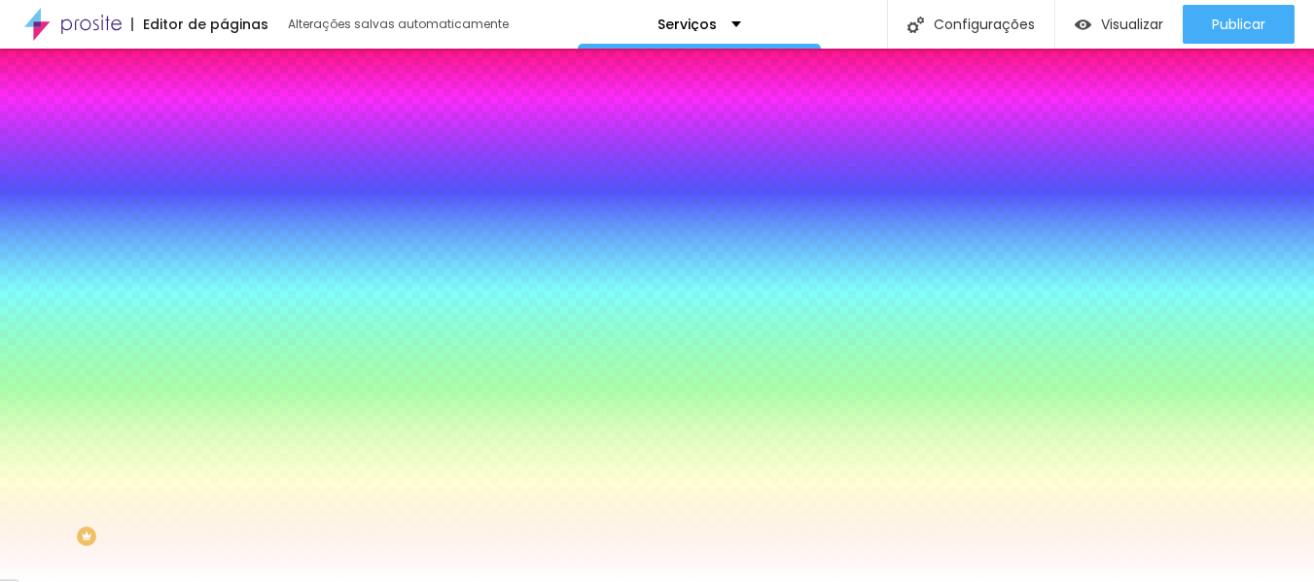
type input "13"
type input "14"
type input "15"
drag, startPoint x: 271, startPoint y: 351, endPoint x: 165, endPoint y: 355, distance: 106.1
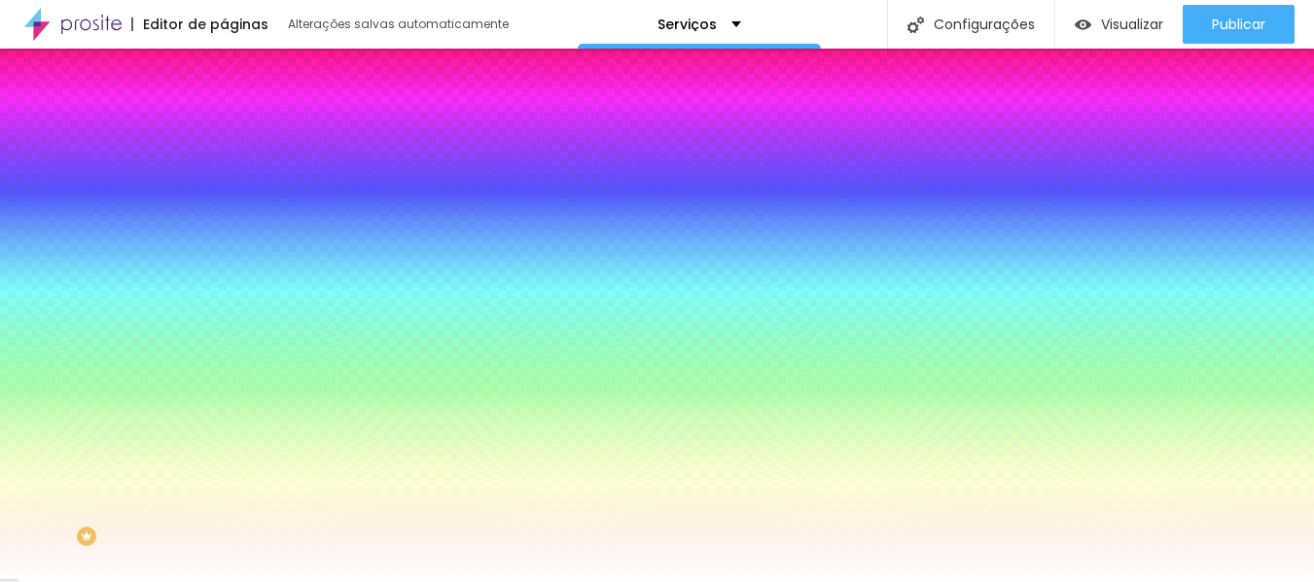
drag, startPoint x: 214, startPoint y: 412, endPoint x: 163, endPoint y: 404, distance: 51.2
click at [64, 581] on div at bounding box center [657, 582] width 1314 height 0
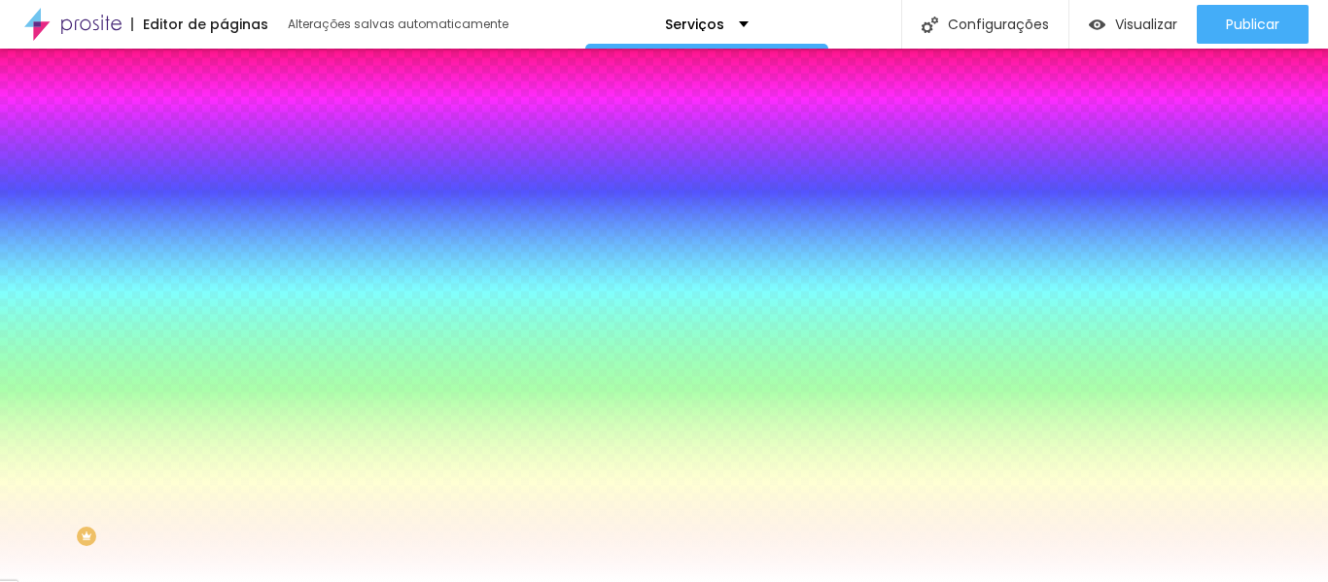
click at [241, 115] on font "Conteúdo" at bounding box center [271, 106] width 60 height 17
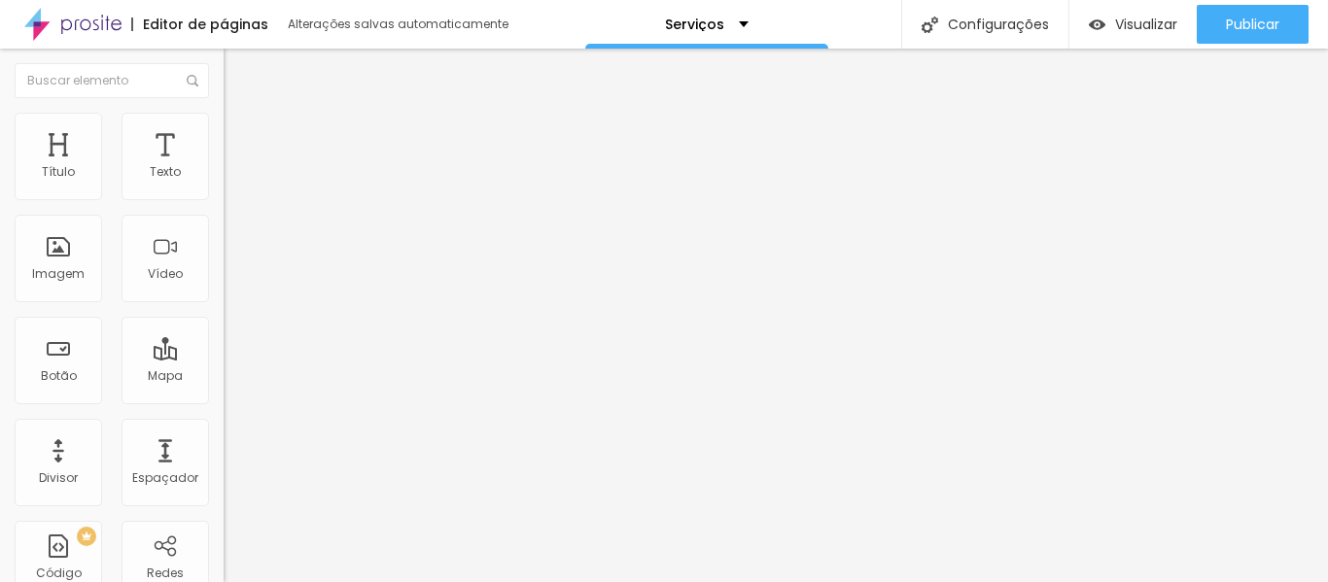
click at [224, 60] on button "Editar nulo" at bounding box center [336, 71] width 224 height 45
click at [231, 282] on icon "button" at bounding box center [237, 276] width 12 height 12
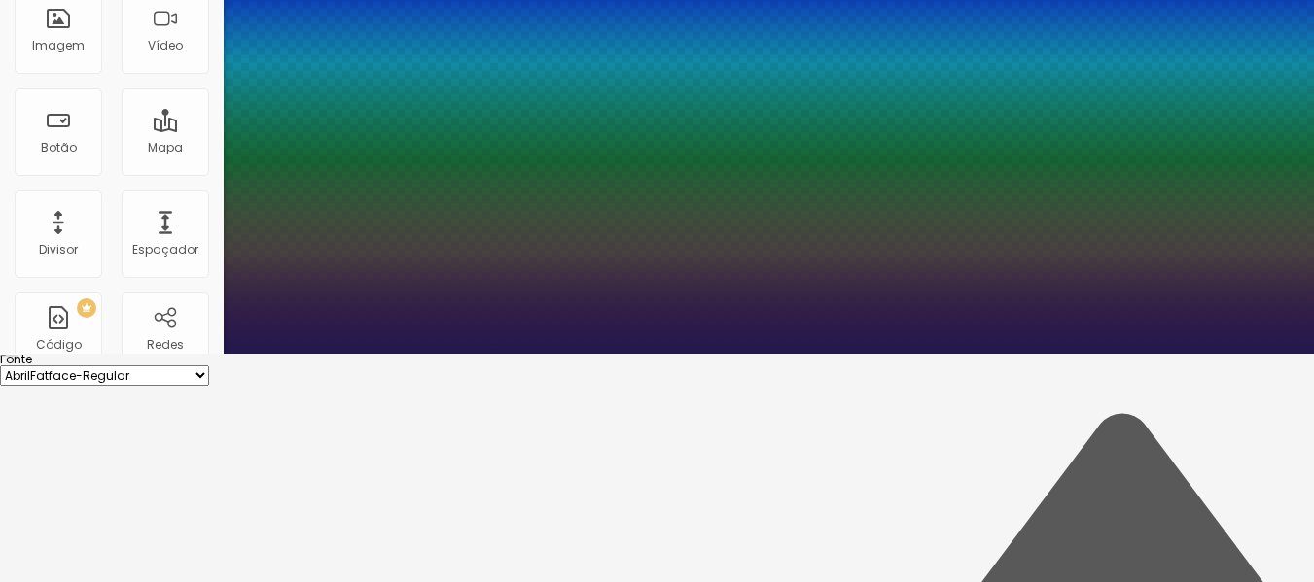
scroll to position [194, 0]
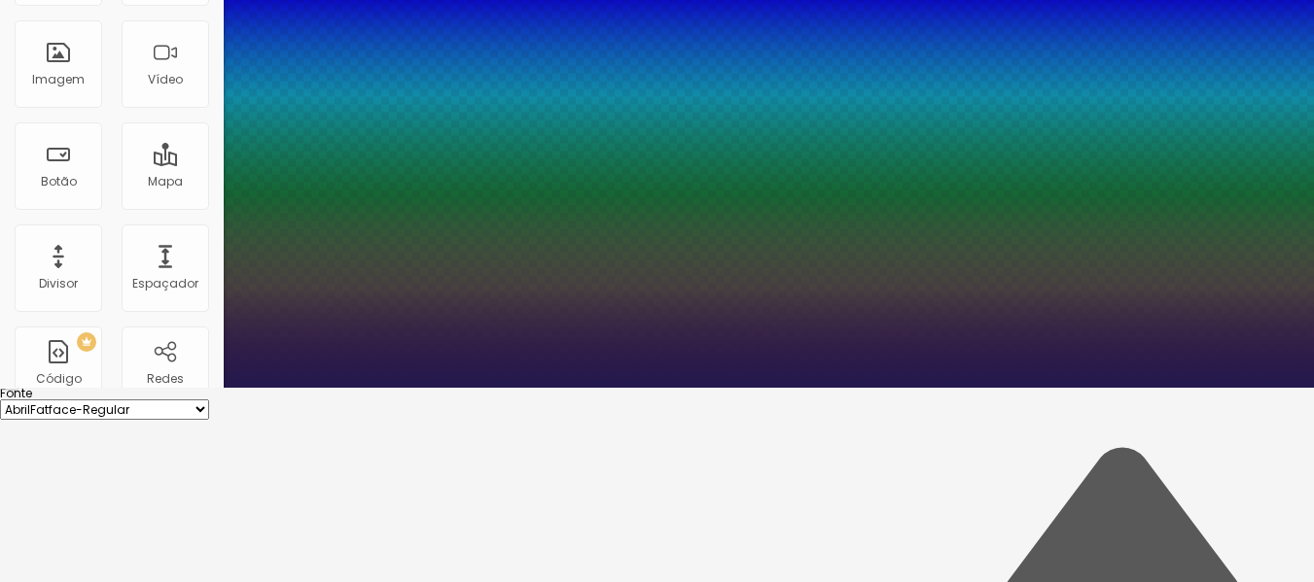
click at [209, 400] on select "AbrilFatface-Regular Actor-Regular Alegreya AlegreyaBlack [PERSON_NAME] [PERSON…" at bounding box center [104, 410] width 209 height 20
click at [207, 400] on select "AbrilFatface-Regular Actor-Regular Alegreya AlegreyaBlack [PERSON_NAME] [PERSON…" at bounding box center [104, 410] width 209 height 20
click at [209, 400] on select "AbrilFatface-Regular Actor-Regular Alegreya AlegreyaBlack [PERSON_NAME] [PERSON…" at bounding box center [104, 410] width 209 height 20
click at [207, 400] on select "AbrilFatface-Regular Actor-Regular Alegreya AlegreyaBlack [PERSON_NAME] [PERSON…" at bounding box center [104, 410] width 209 height 20
drag, startPoint x: 264, startPoint y: 354, endPoint x: 274, endPoint y: 347, distance: 11.9
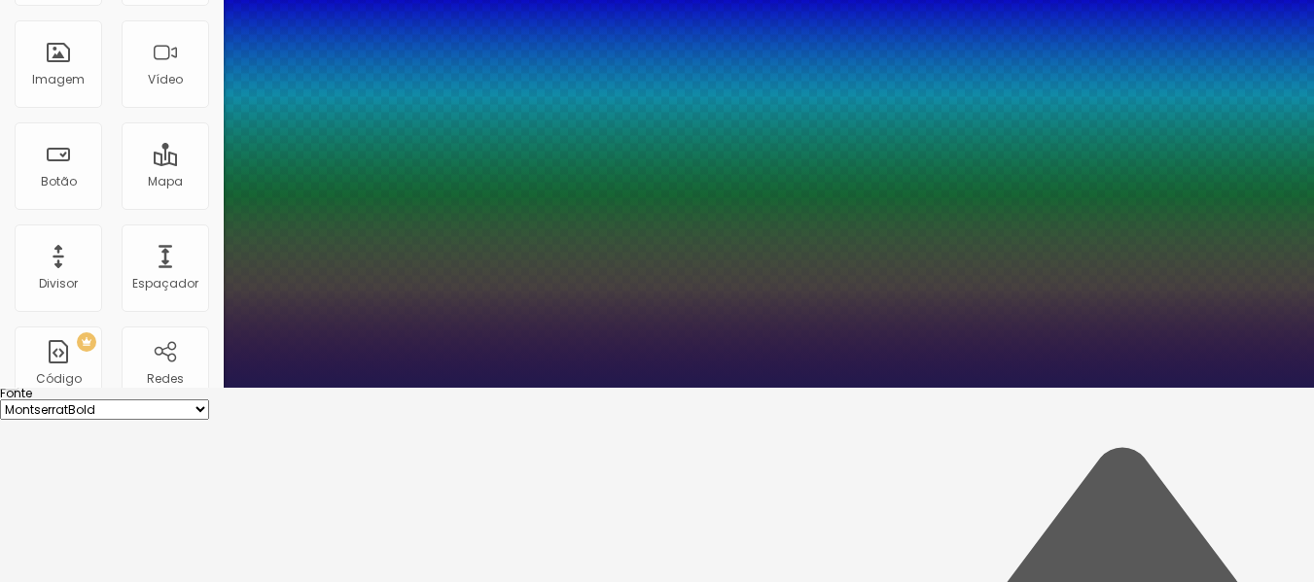
drag, startPoint x: 252, startPoint y: 404, endPoint x: 302, endPoint y: 388, distance: 53.2
drag, startPoint x: 321, startPoint y: 489, endPoint x: 203, endPoint y: 478, distance: 118.1
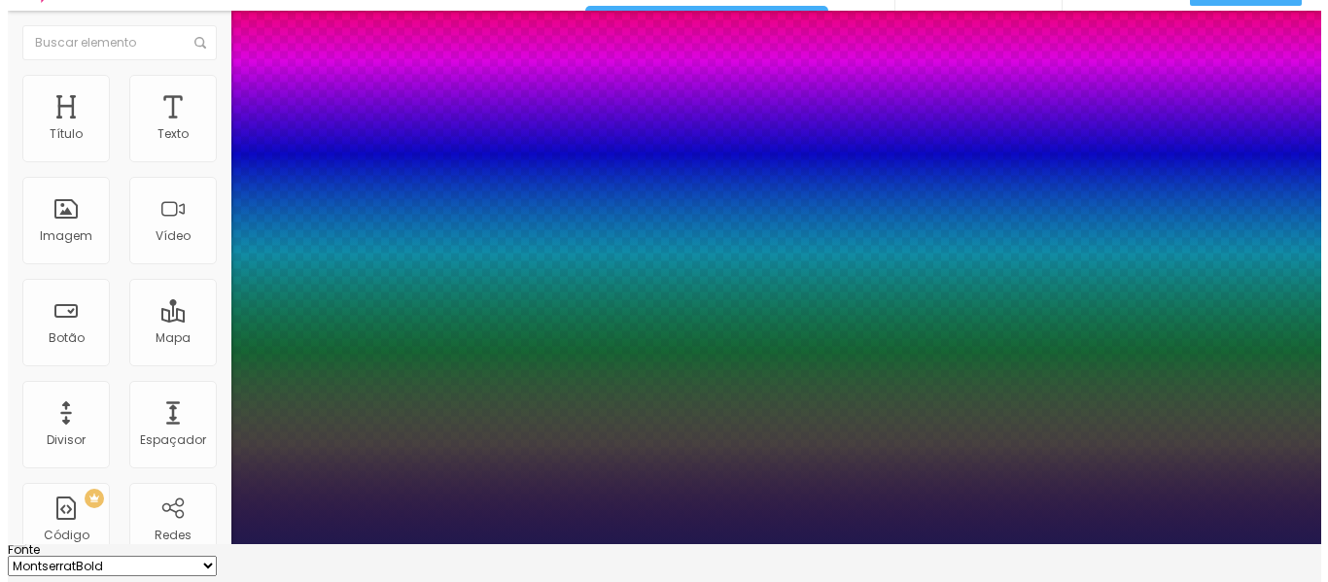
scroll to position [0, 0]
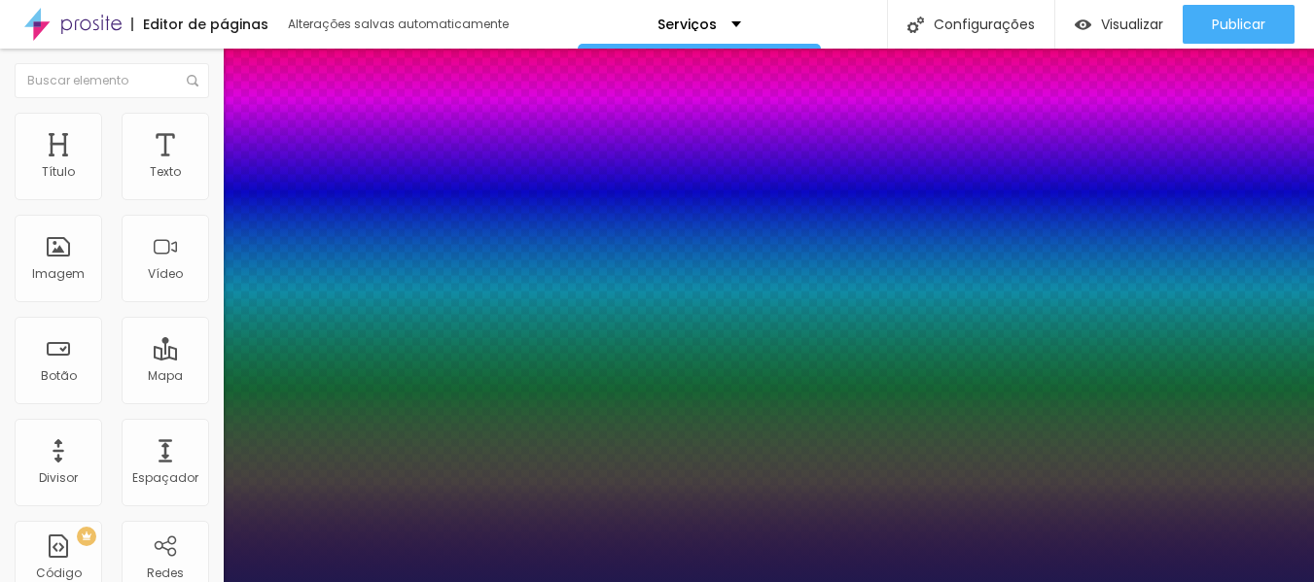
click at [96, 581] on div at bounding box center [657, 582] width 1314 height 0
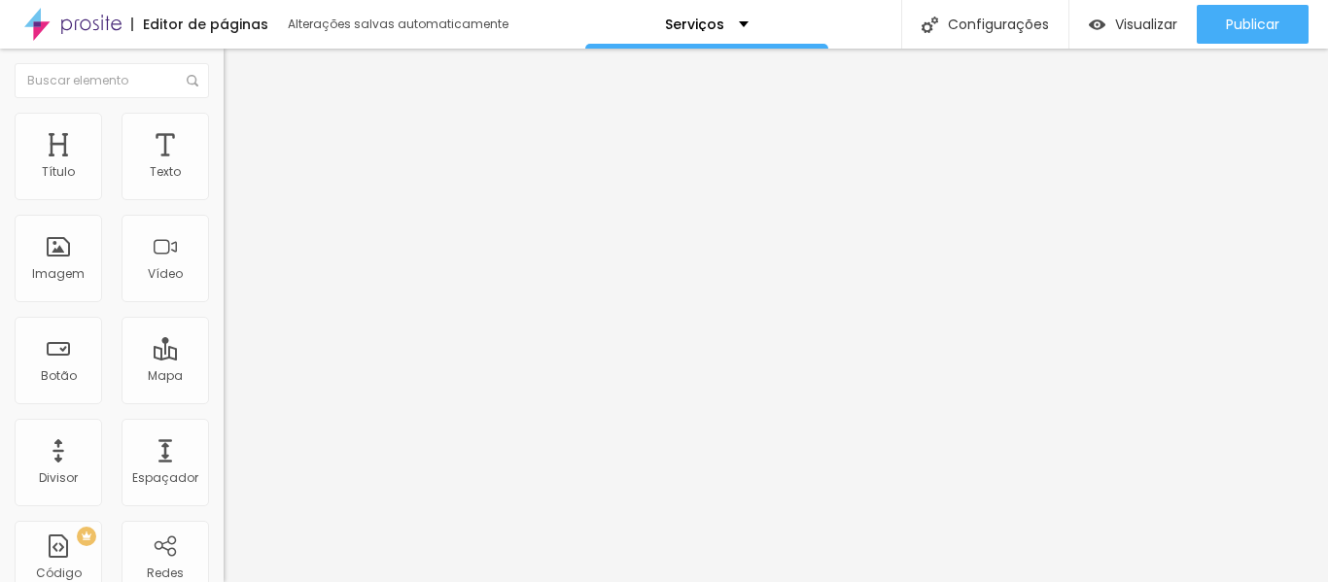
click at [224, 119] on img at bounding box center [233, 122] width 18 height 18
drag, startPoint x: 53, startPoint y: 191, endPoint x: 19, endPoint y: 204, distance: 36.7
click at [224, 358] on input "range" at bounding box center [286, 366] width 125 height 16
drag, startPoint x: 55, startPoint y: 229, endPoint x: 21, endPoint y: 235, distance: 34.5
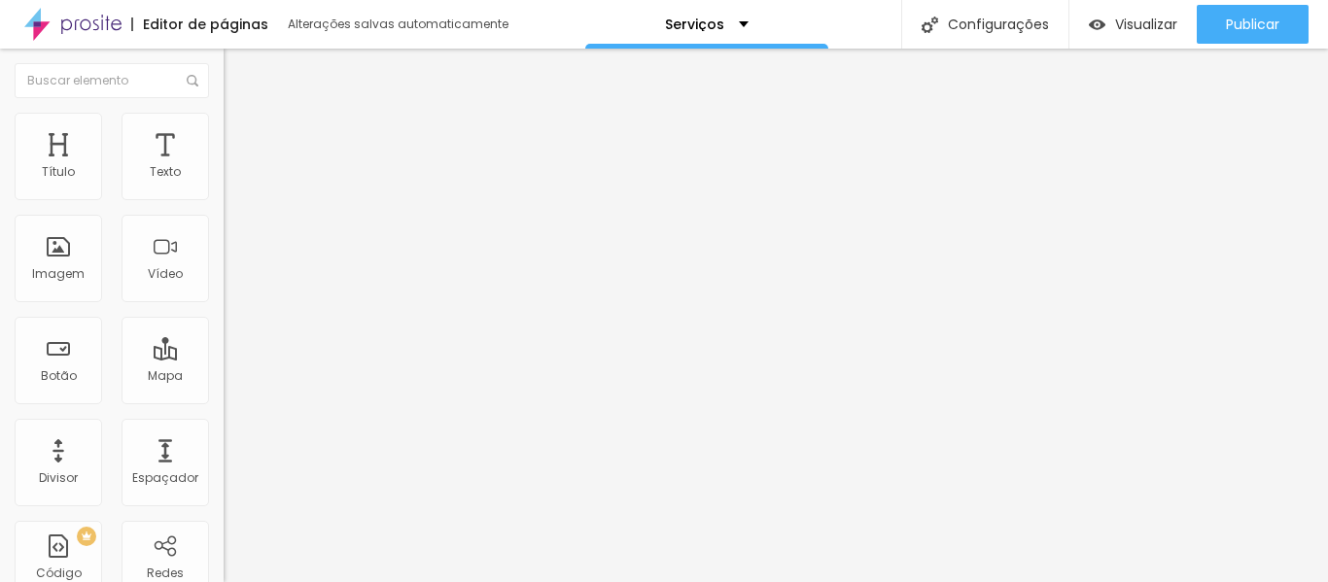
click at [224, 113] on li "Estilo" at bounding box center [336, 102] width 224 height 19
click at [238, 78] on img "button" at bounding box center [246, 71] width 16 height 16
click at [224, 177] on font "Encaixotado" at bounding box center [262, 168] width 76 height 17
click at [224, 124] on li "Estilo" at bounding box center [336, 122] width 224 height 19
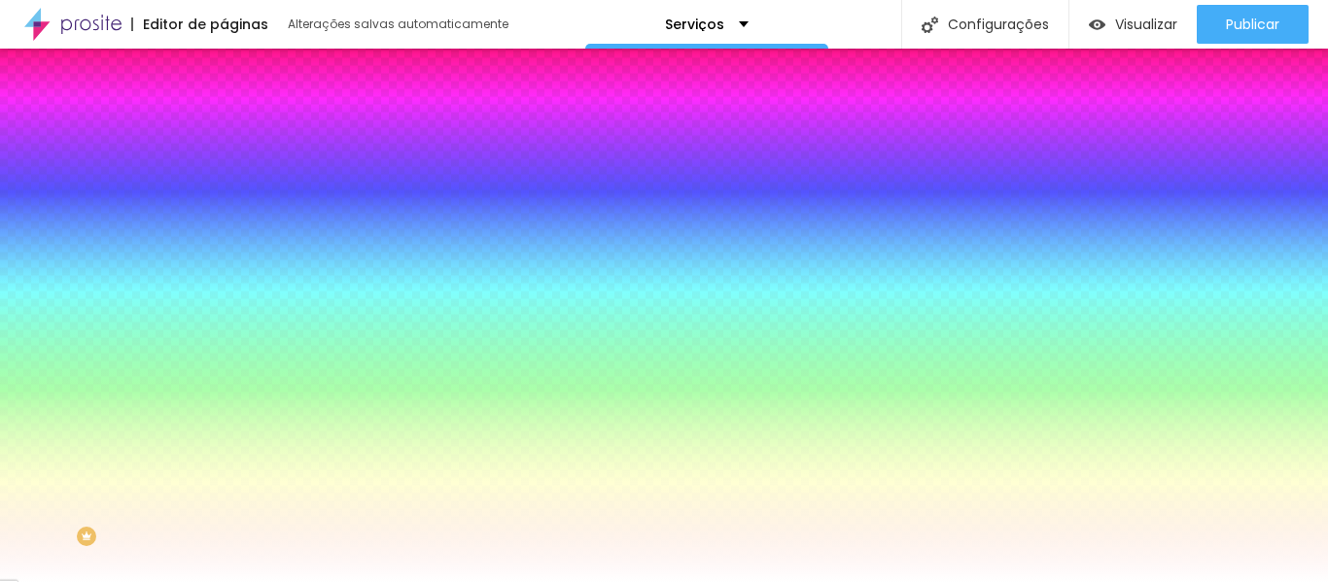
click at [241, 137] on font "Avançado" at bounding box center [273, 145] width 64 height 17
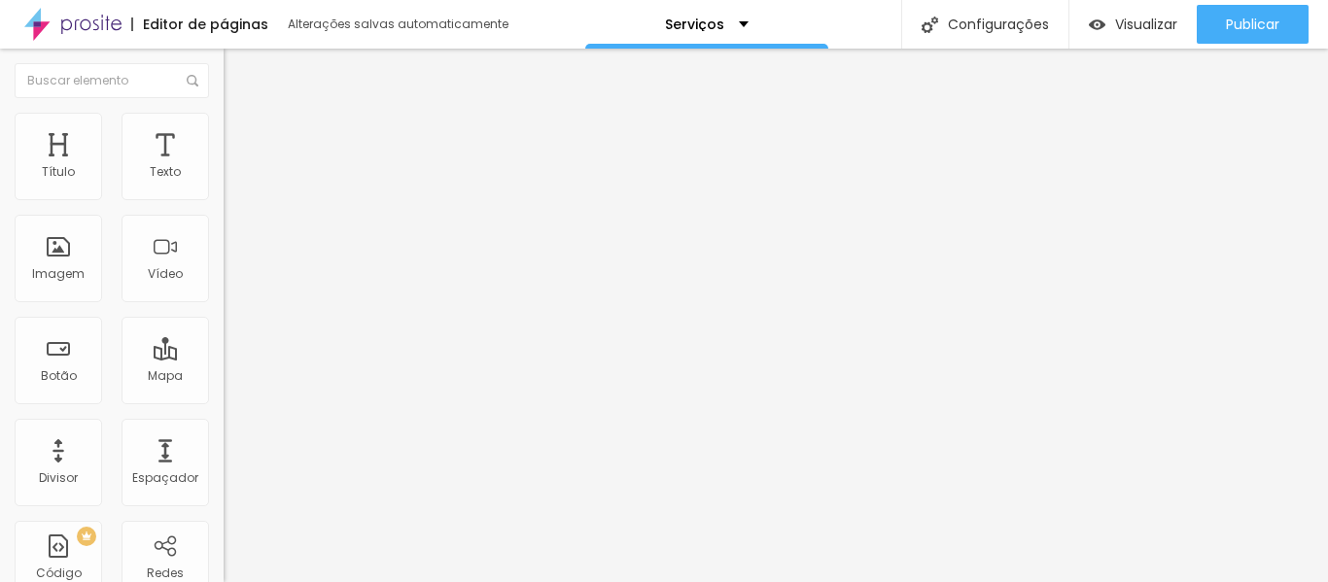
drag, startPoint x: 117, startPoint y: 194, endPoint x: 92, endPoint y: 198, distance: 24.6
click at [224, 377] on input "range" at bounding box center [286, 385] width 125 height 16
click at [241, 130] on font "Estilo" at bounding box center [256, 126] width 30 height 17
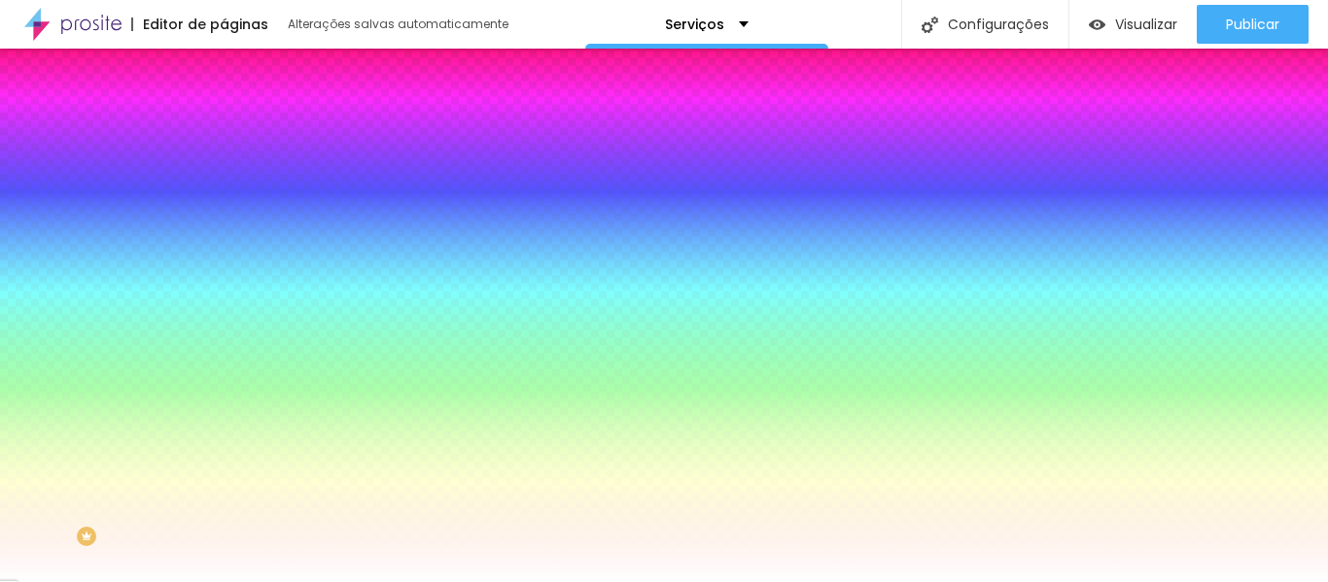
click at [241, 115] on font "Conteúdo" at bounding box center [271, 106] width 60 height 17
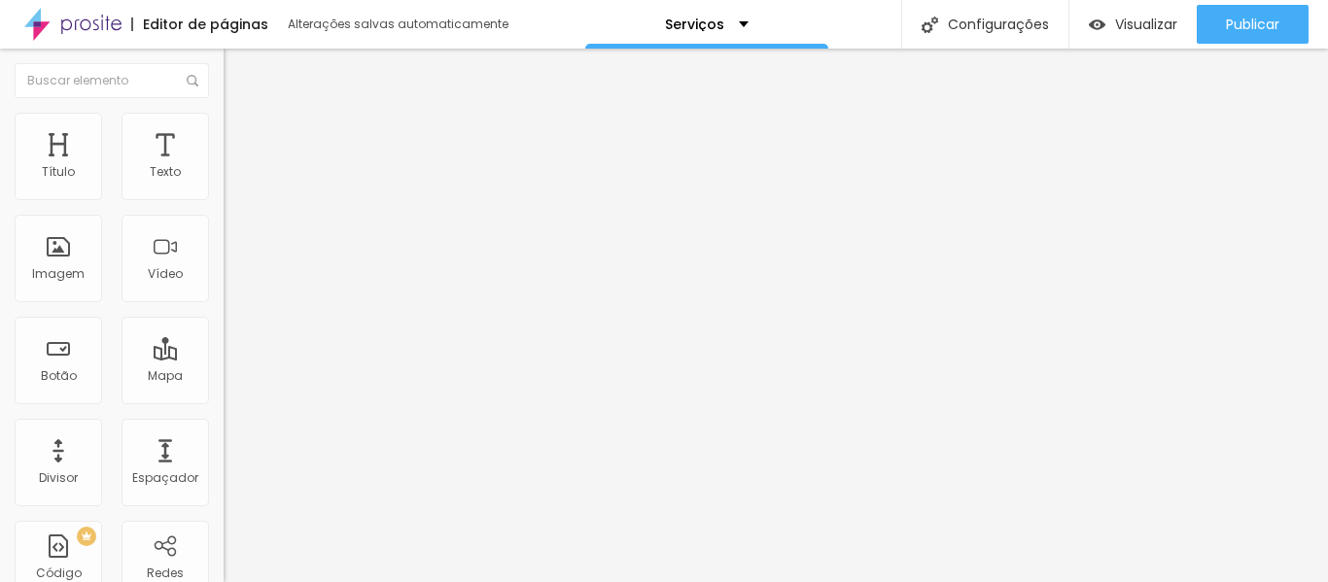
click at [224, 122] on img at bounding box center [233, 122] width 18 height 18
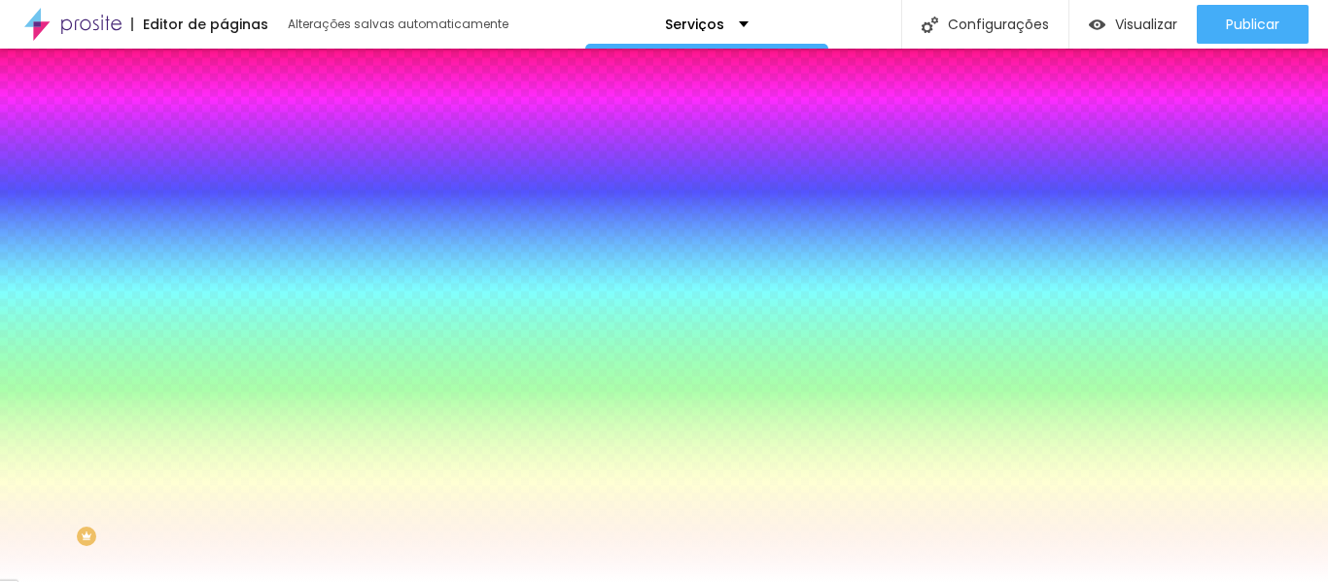
click at [224, 284] on input "#FFFFFF" at bounding box center [340, 273] width 233 height 19
click at [224, 113] on li "Conteúdo" at bounding box center [336, 102] width 224 height 19
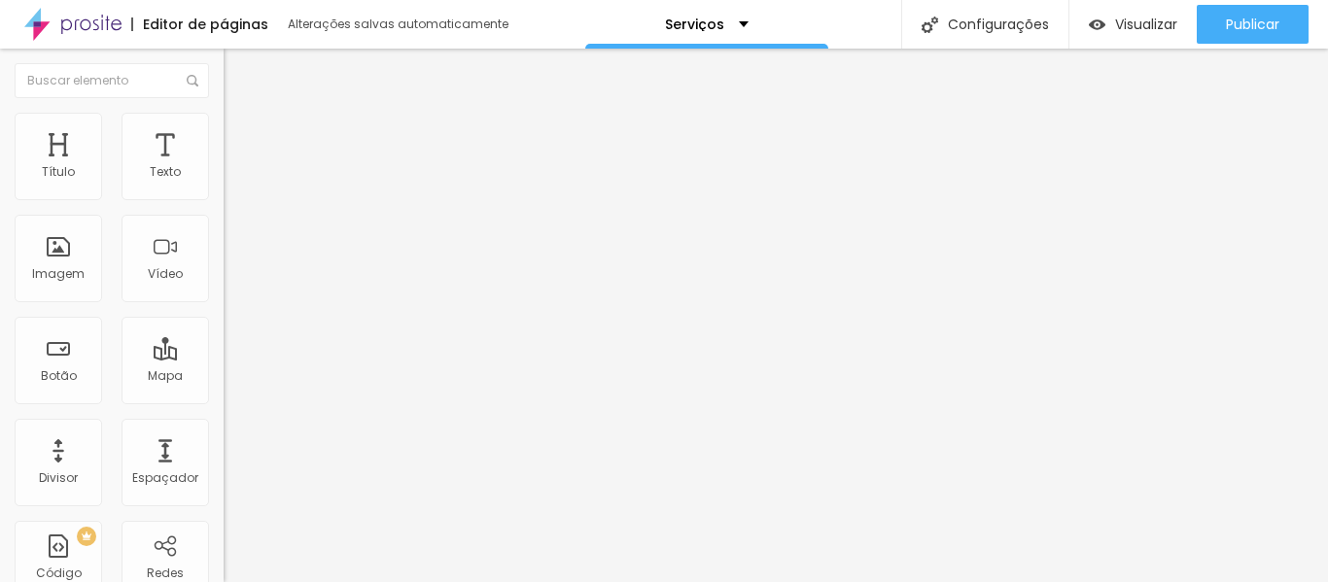
click at [224, 116] on li "Avançado" at bounding box center [336, 122] width 224 height 19
click at [224, 131] on ul "Estilo Avançado" at bounding box center [336, 112] width 224 height 39
click at [224, 108] on img at bounding box center [233, 102] width 18 height 18
click at [231, 282] on icon "button" at bounding box center [237, 276] width 12 height 12
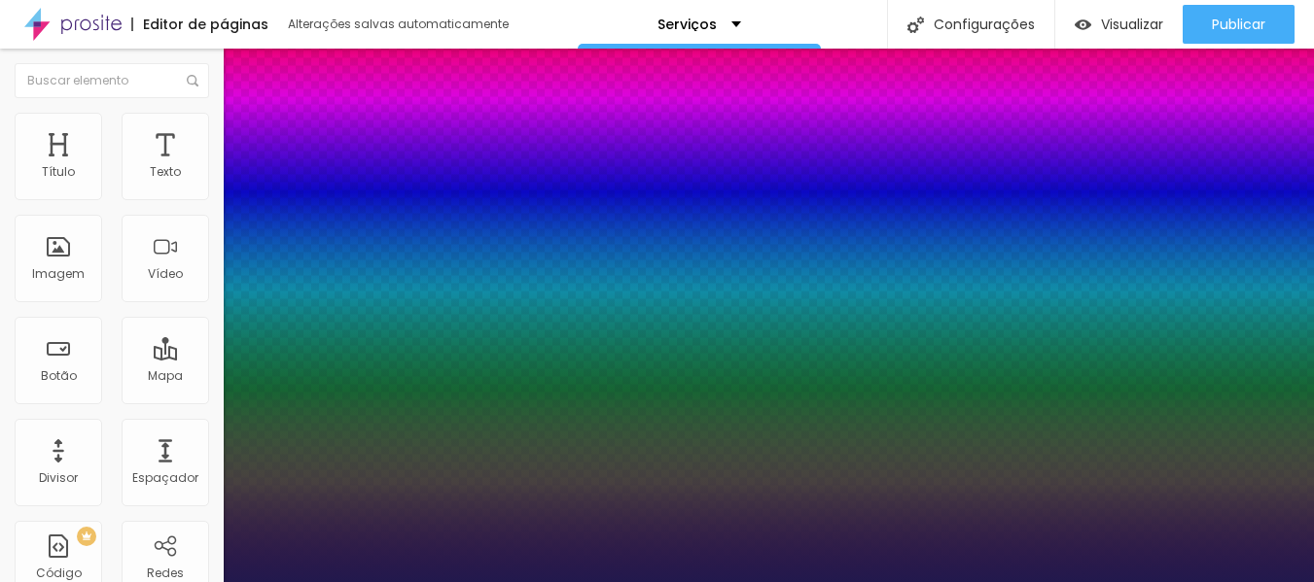
click at [377, 581] on div at bounding box center [657, 582] width 1314 height 0
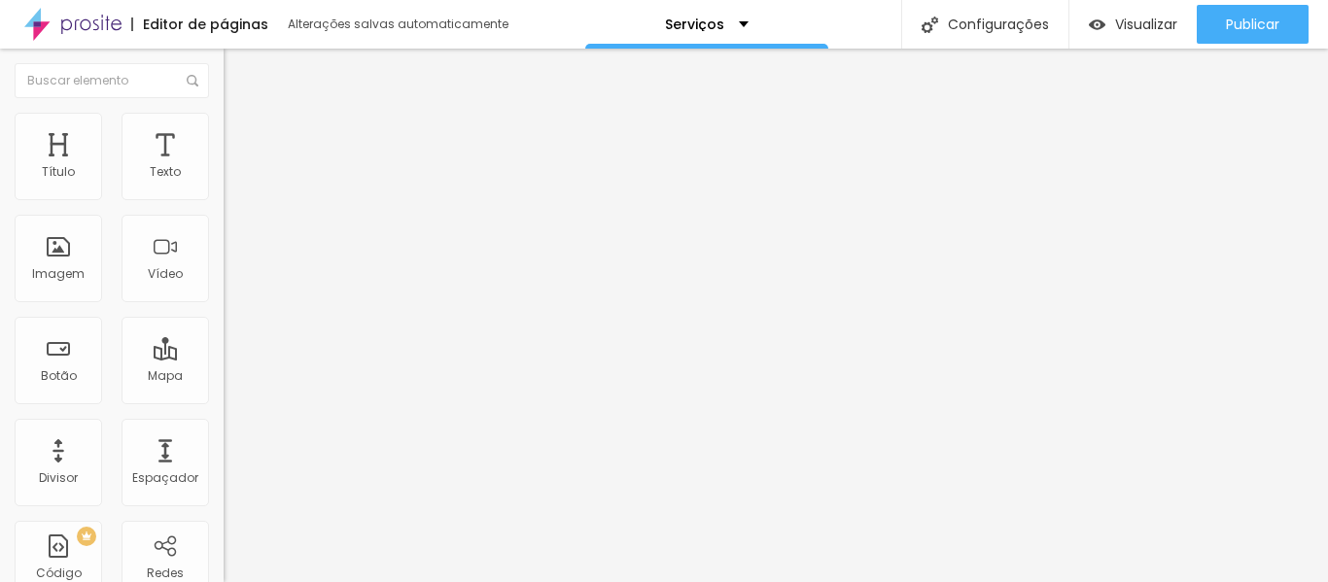
click at [241, 131] on font "Estilo" at bounding box center [256, 126] width 30 height 17
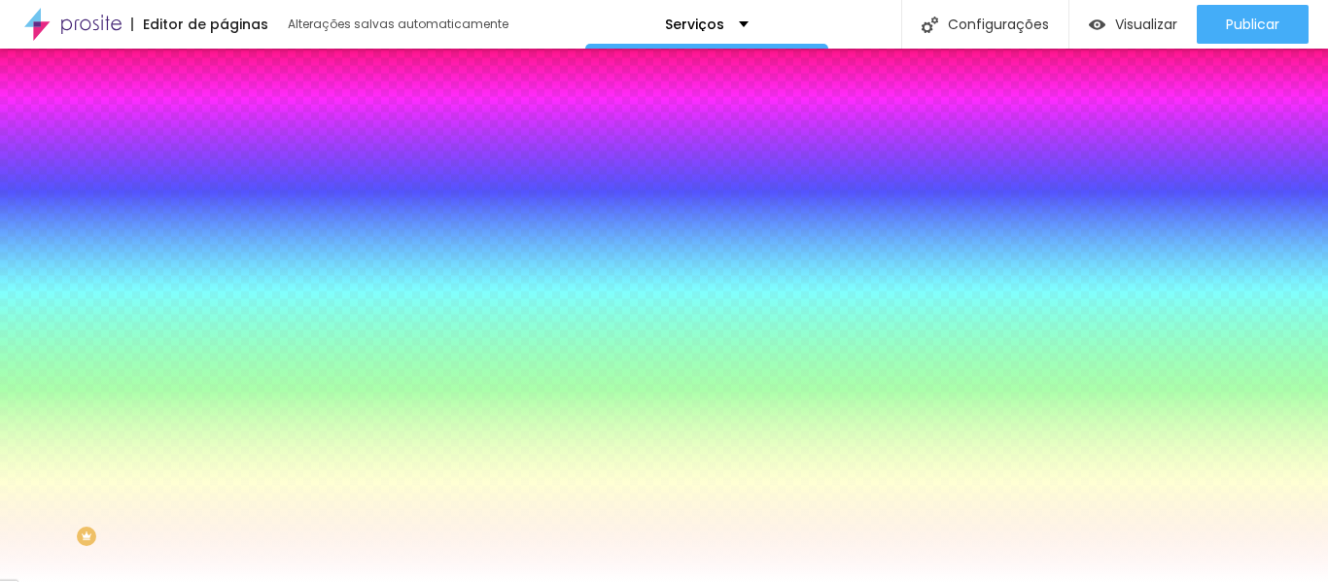
click at [224, 284] on input "#FFFFFF" at bounding box center [340, 273] width 233 height 19
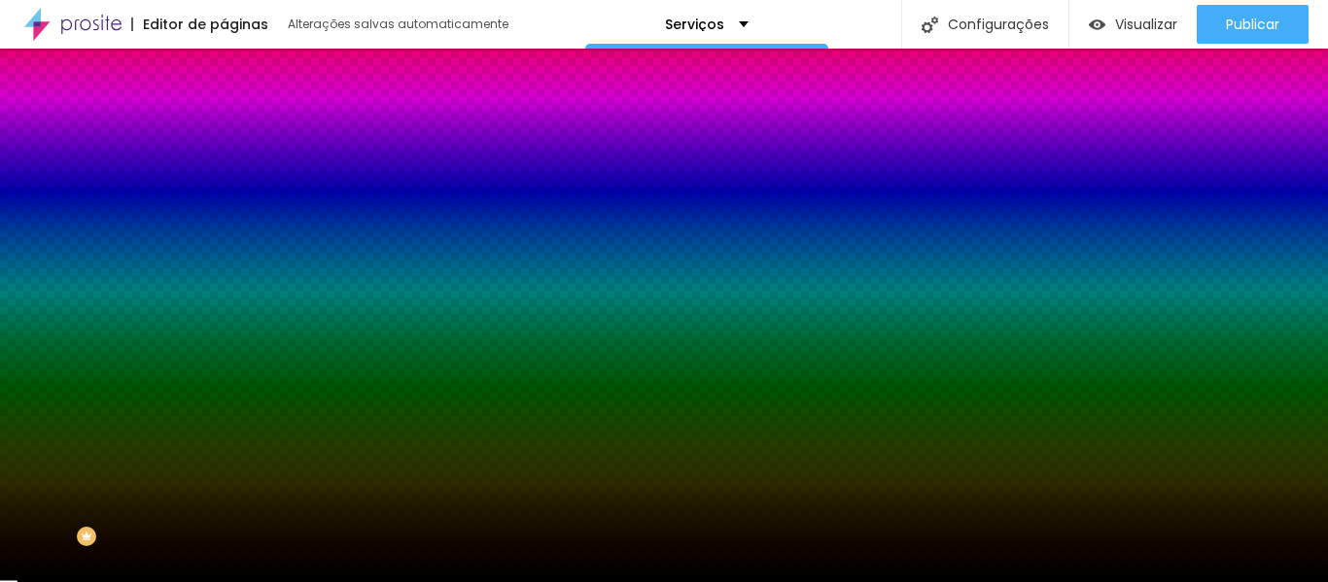
click at [224, 113] on li "Conteúdo" at bounding box center [336, 102] width 224 height 19
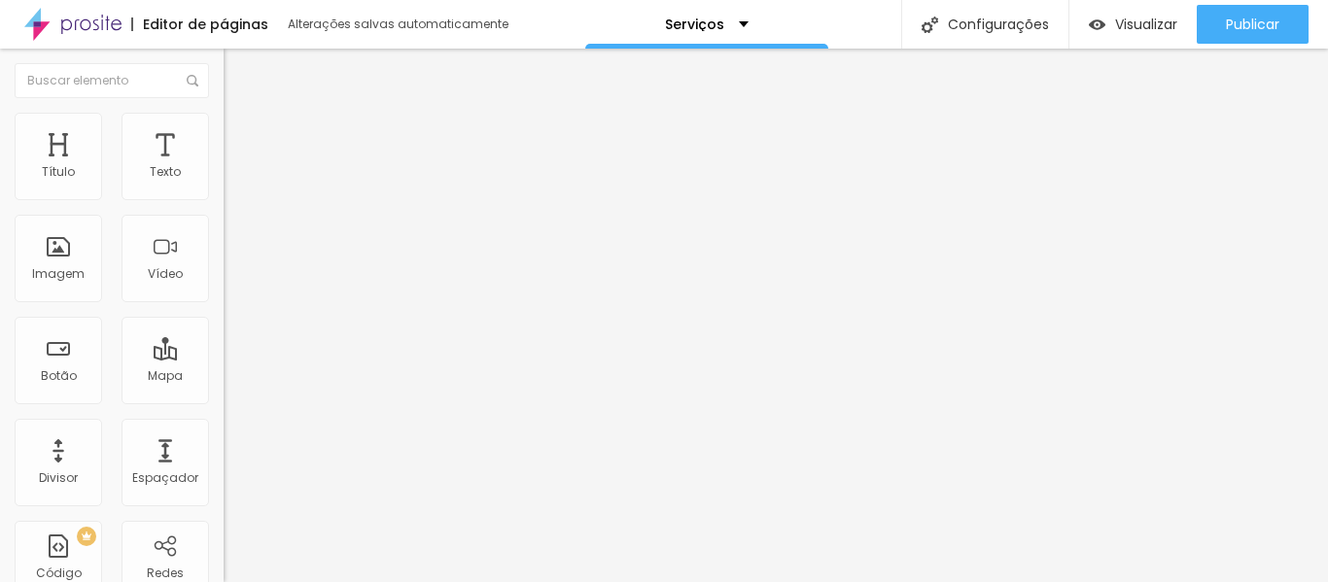
click at [239, 274] on icon "button" at bounding box center [241, 272] width 4 height 4
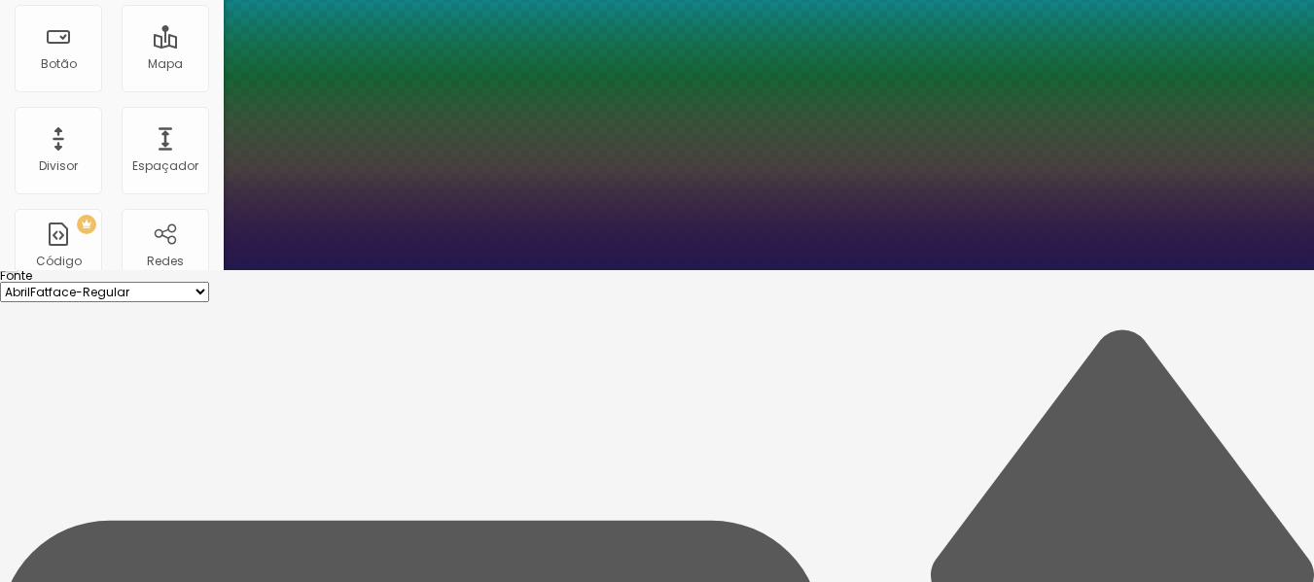
scroll to position [320, 0]
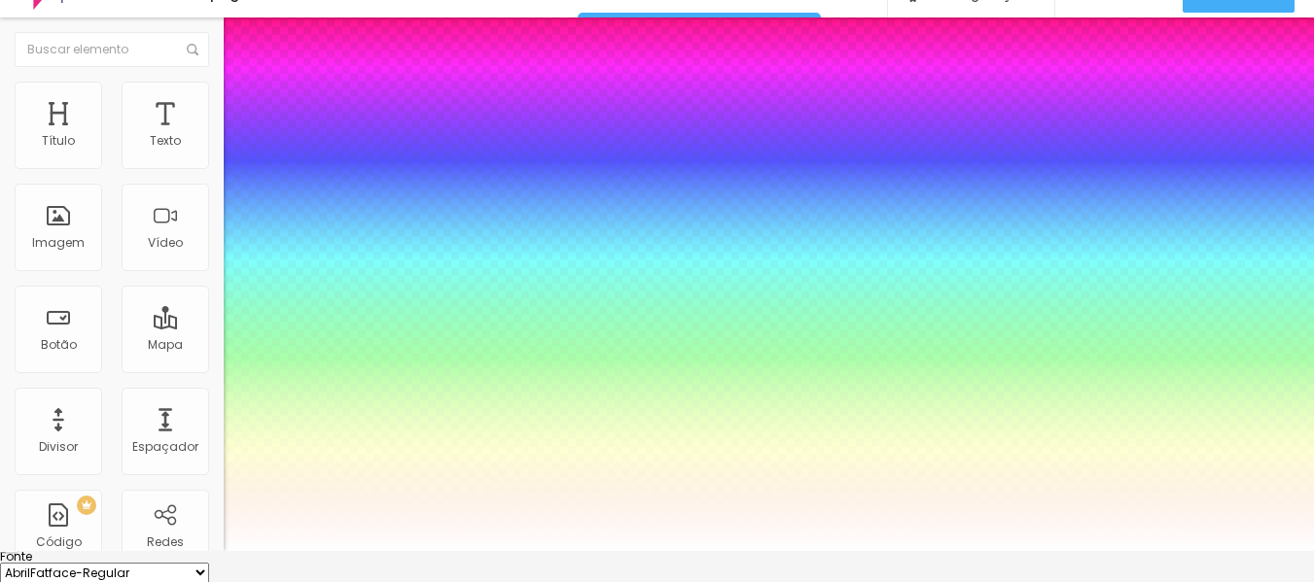
scroll to position [0, 0]
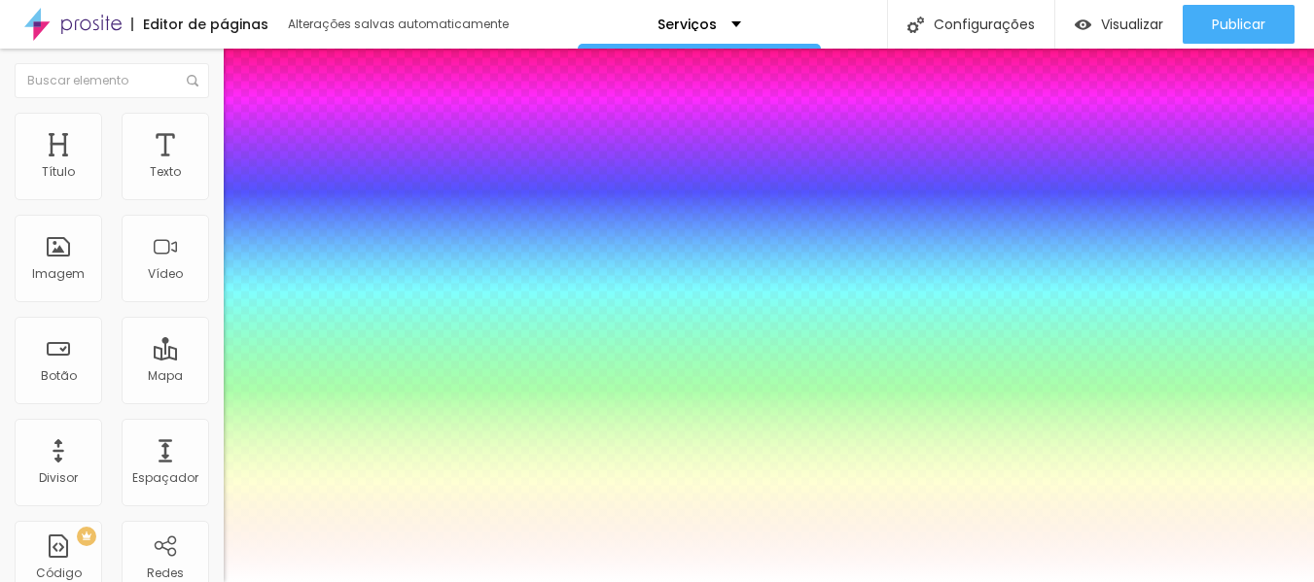
click at [458, 581] on div at bounding box center [657, 582] width 1314 height 0
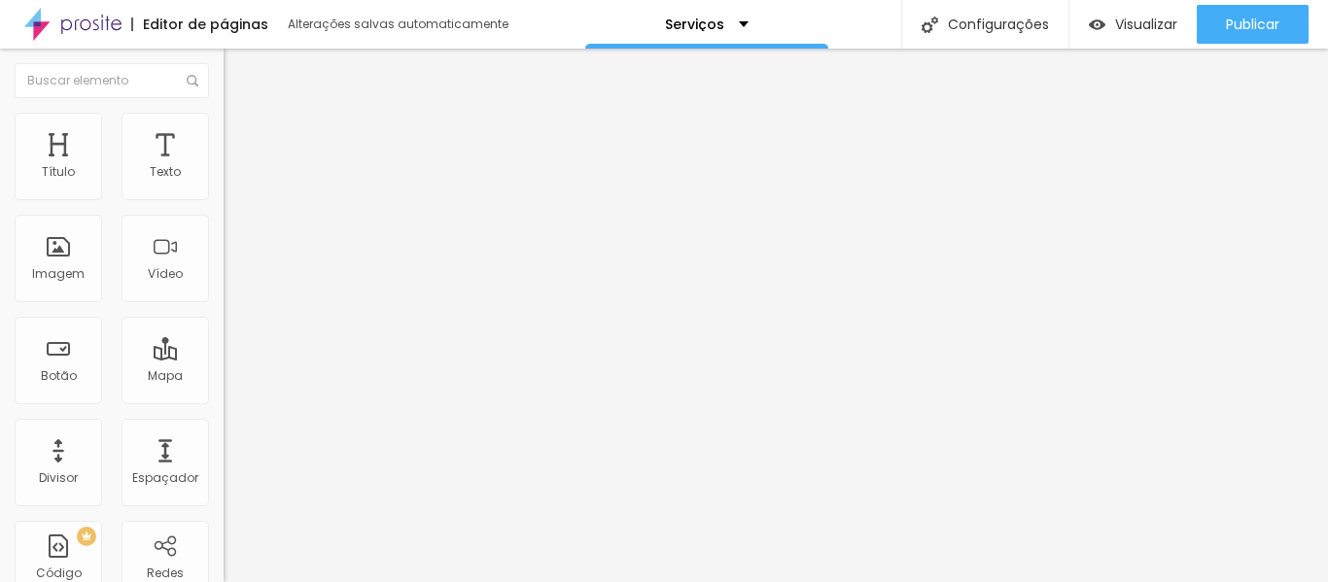
click at [231, 282] on icon "button" at bounding box center [237, 276] width 12 height 12
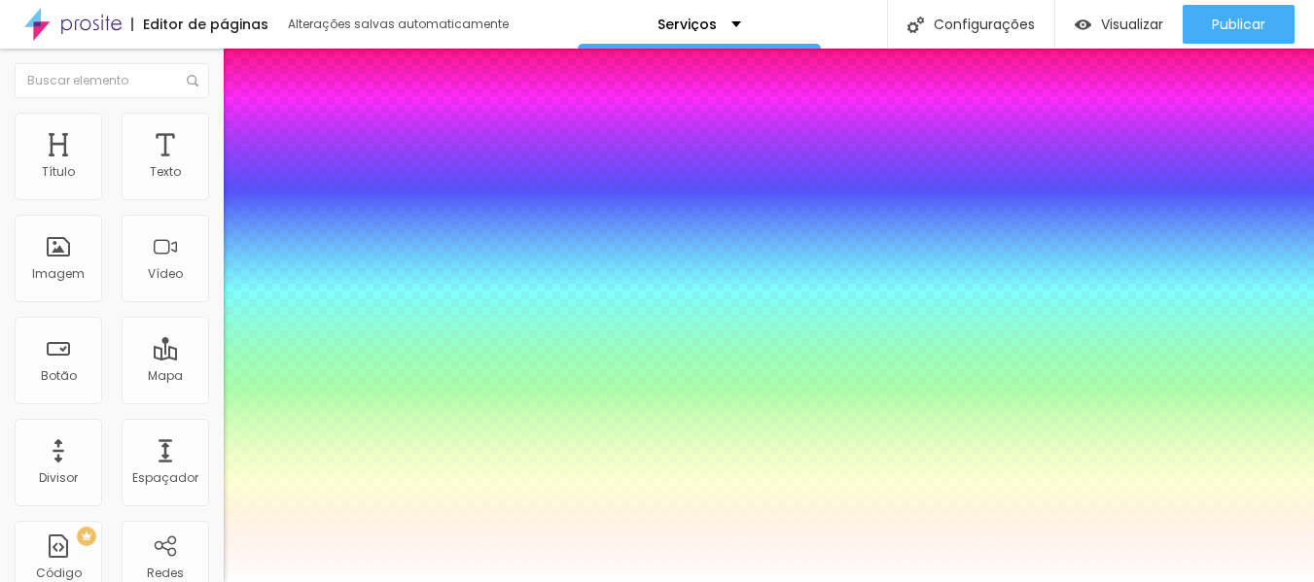
click at [237, 581] on div at bounding box center [657, 582] width 1314 height 0
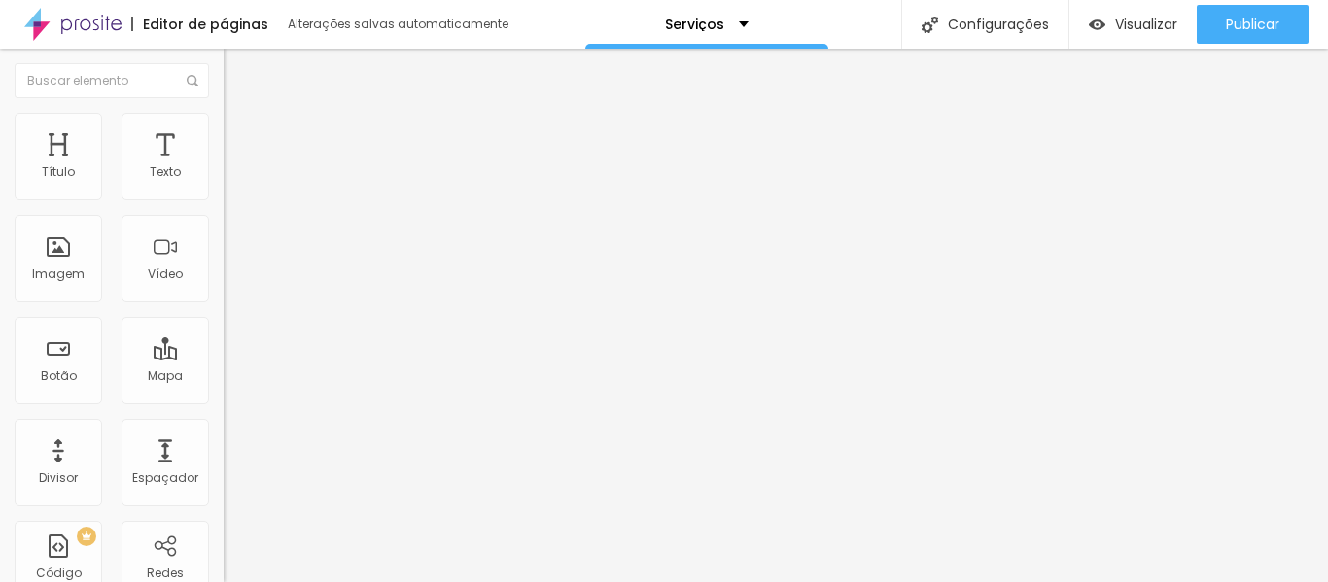
click at [224, 127] on li "Avançado" at bounding box center [336, 122] width 224 height 19
click at [224, 131] on ul "Estilo Avançado" at bounding box center [336, 112] width 224 height 39
click at [241, 115] on font "Estilo" at bounding box center [256, 106] width 30 height 17
click at [231, 282] on icon "button" at bounding box center [237, 276] width 12 height 12
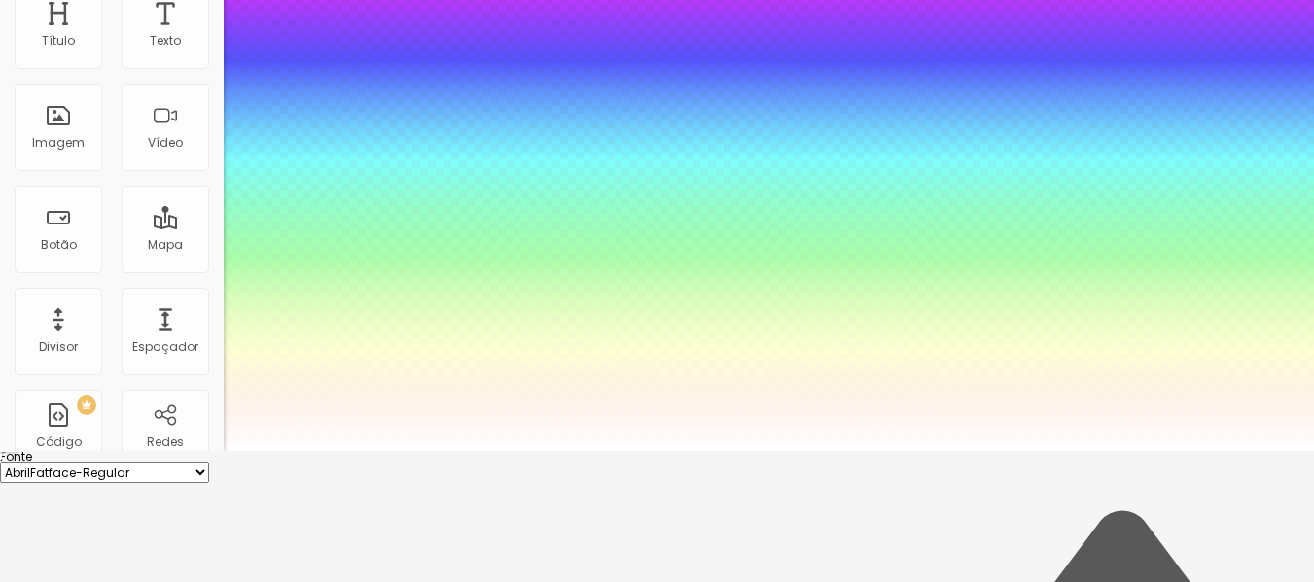
scroll to position [97, 0]
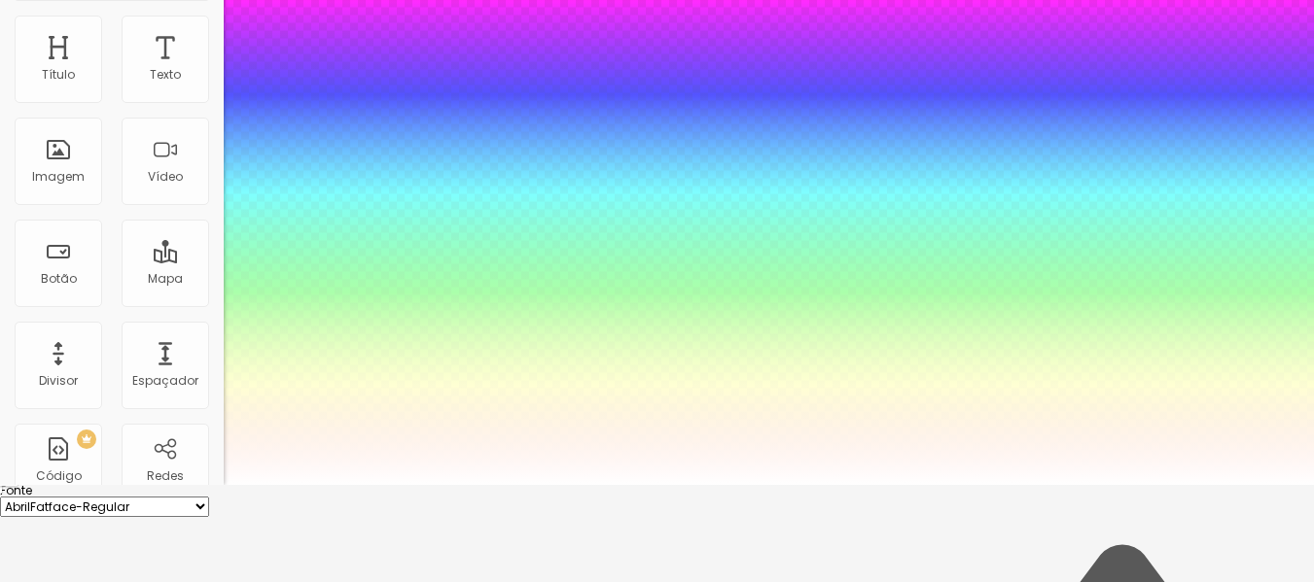
drag, startPoint x: 274, startPoint y: 452, endPoint x: 290, endPoint y: 452, distance: 15.6
click at [780, 485] on div at bounding box center [657, 485] width 1314 height 0
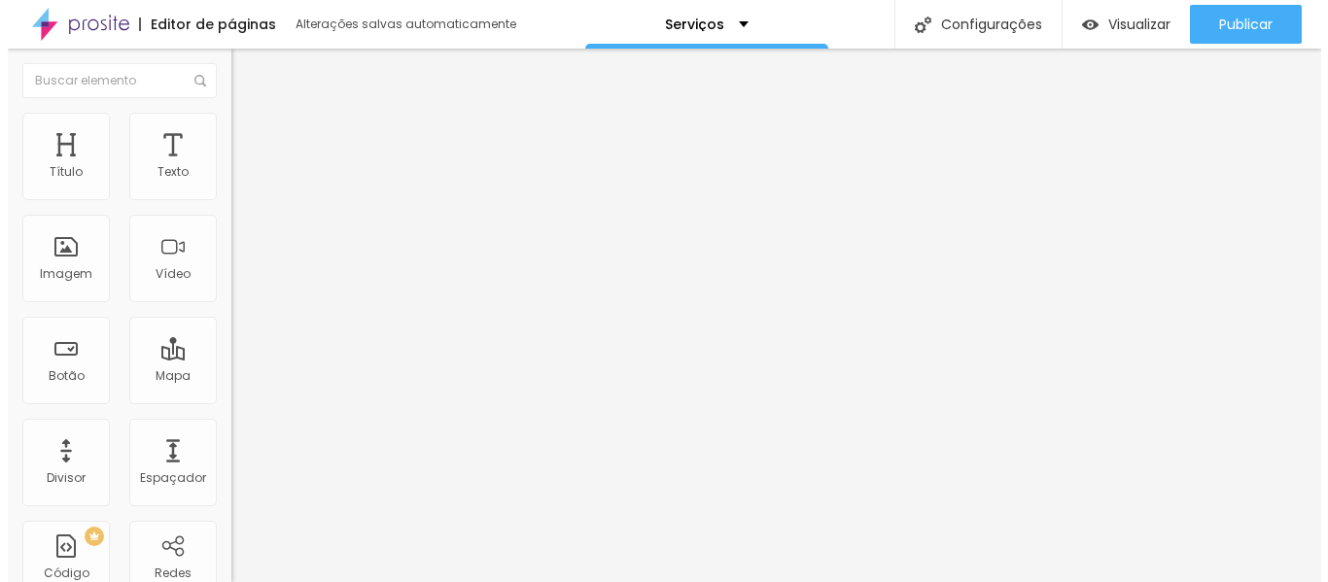
scroll to position [0, 0]
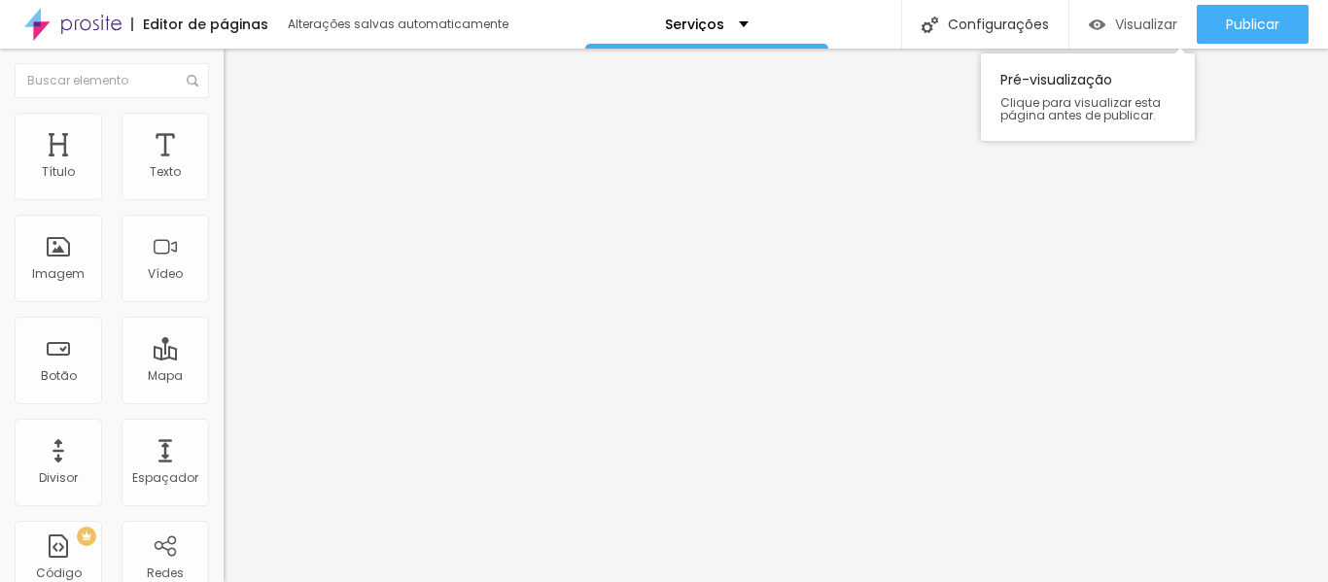
click at [1094, 28] on img "button" at bounding box center [1097, 25] width 17 height 17
click at [224, 113] on li "Avançado" at bounding box center [336, 122] width 224 height 19
drag, startPoint x: 44, startPoint y: 193, endPoint x: 116, endPoint y: 199, distance: 72.2
click at [224, 358] on input "range" at bounding box center [286, 366] width 125 height 16
click at [1106, 20] on div "Visualizar" at bounding box center [1133, 25] width 88 height 17
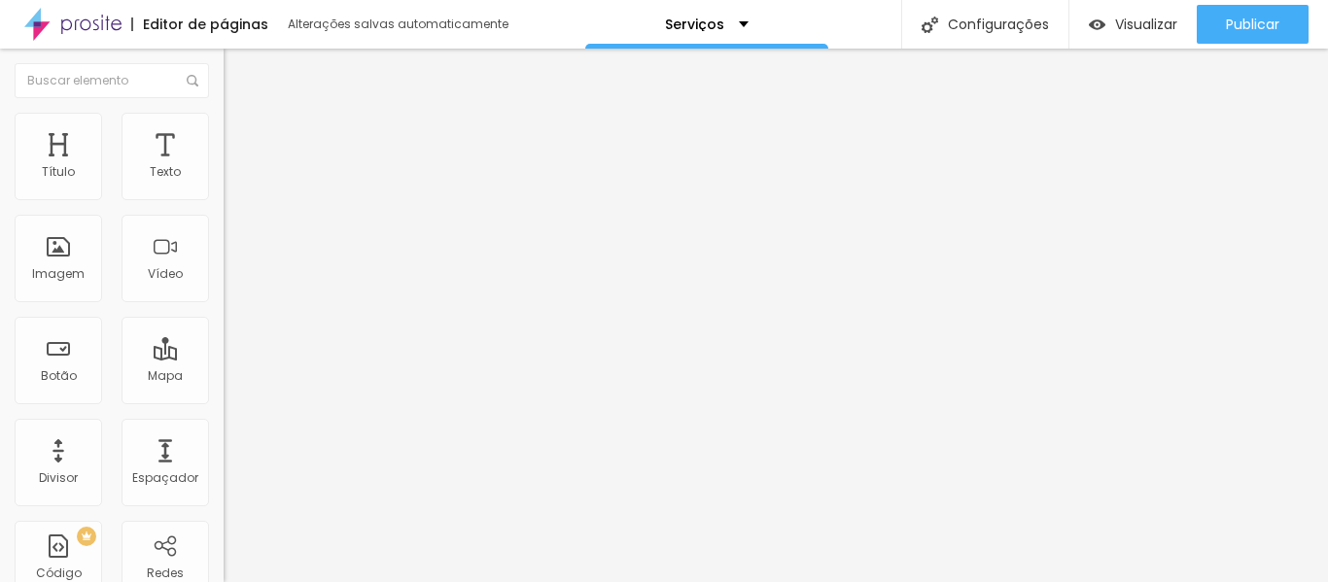
click at [224, 127] on li "Avançado" at bounding box center [336, 122] width 224 height 19
click at [224, 132] on ul "Estilo Avançado" at bounding box center [336, 112] width 224 height 39
click at [241, 115] on font "Estilo" at bounding box center [256, 106] width 30 height 17
click at [224, 184] on font "Título 2" at bounding box center [256, 171] width 64 height 24
click at [224, 199] on span "Título 3" at bounding box center [252, 191] width 56 height 17
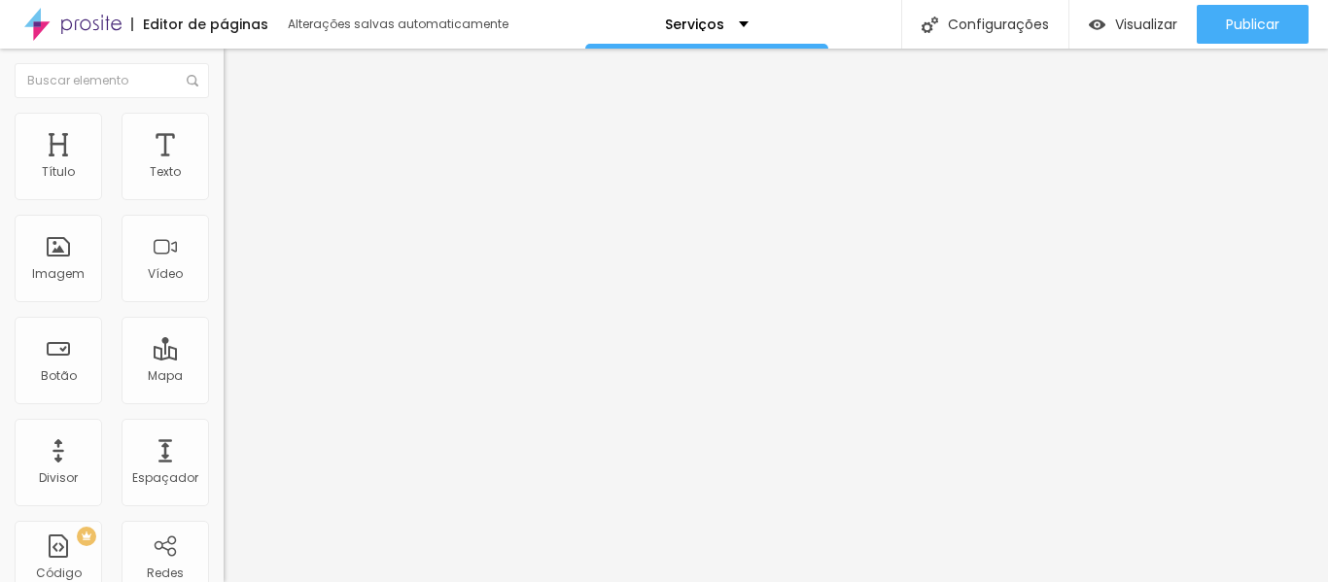
click at [224, 226] on div "Título 5 H5" at bounding box center [336, 220] width 224 height 12
click at [224, 240] on div "Título 6 H6" at bounding box center [336, 234] width 224 height 12
click at [224, 164] on span "Título 1" at bounding box center [256, 156] width 65 height 17
click at [224, 129] on li "Avançado" at bounding box center [336, 122] width 224 height 19
click at [241, 115] on font "Estilo" at bounding box center [256, 106] width 30 height 17
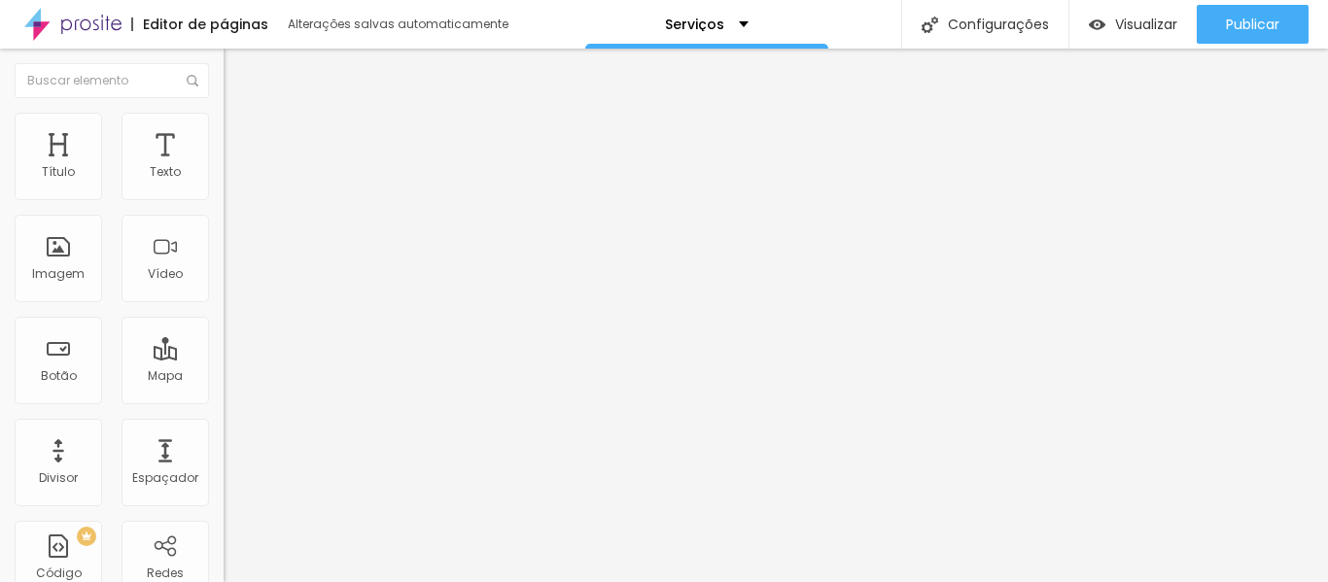
click at [224, 177] on font "Encaixotado" at bounding box center [262, 168] width 76 height 17
click at [224, 207] on font "Completo" at bounding box center [253, 199] width 59 height 17
click at [241, 134] on font "Estilo" at bounding box center [256, 126] width 30 height 17
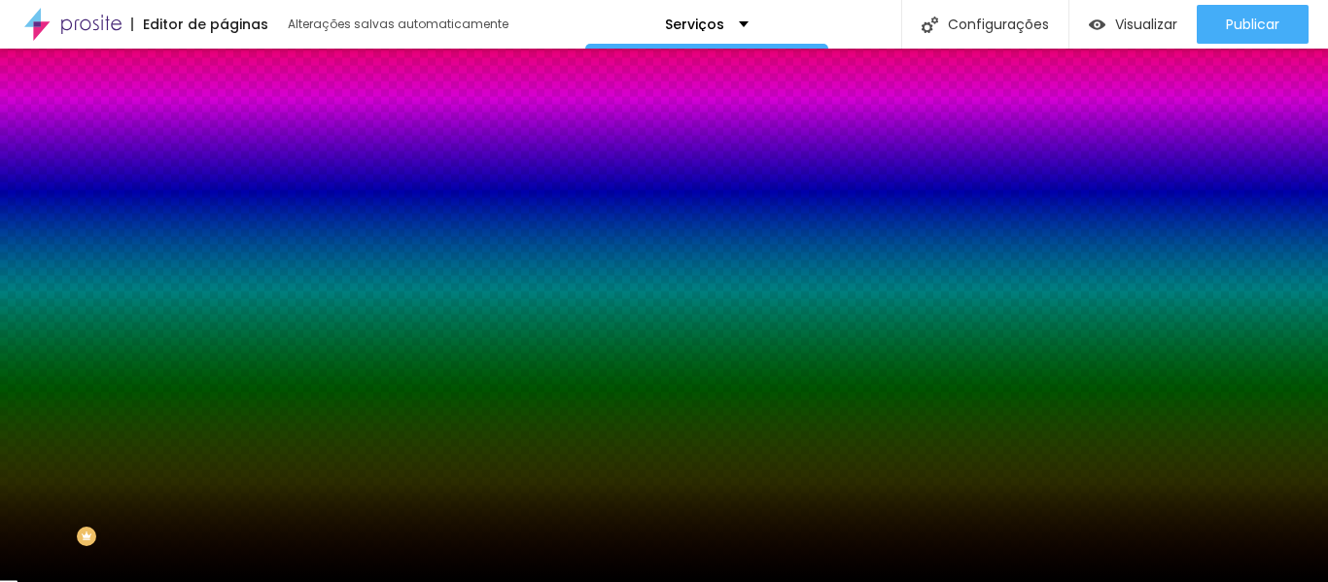
click at [224, 202] on font "Nenhum" at bounding box center [249, 194] width 51 height 17
click at [224, 202] on span "Nenhum" at bounding box center [249, 194] width 51 height 17
click at [224, 202] on font "Nenhum" at bounding box center [249, 194] width 51 height 17
click at [224, 202] on span "Nenhum" at bounding box center [249, 194] width 51 height 17
click at [233, 341] on icon "button" at bounding box center [237, 338] width 8 height 8
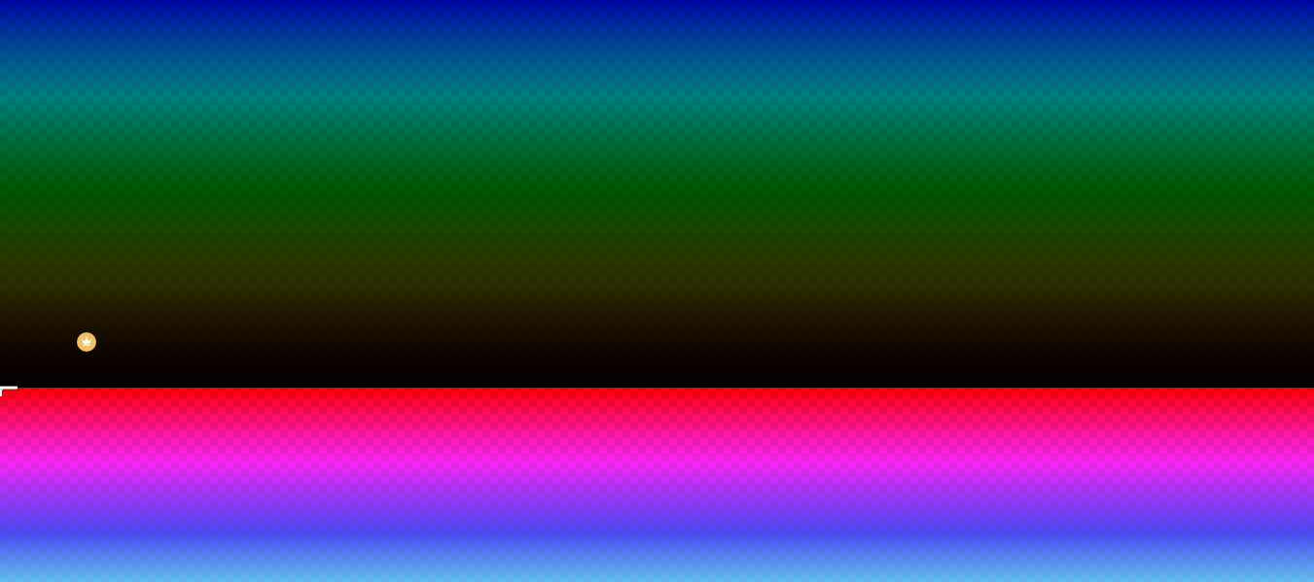
scroll to position [237, 0]
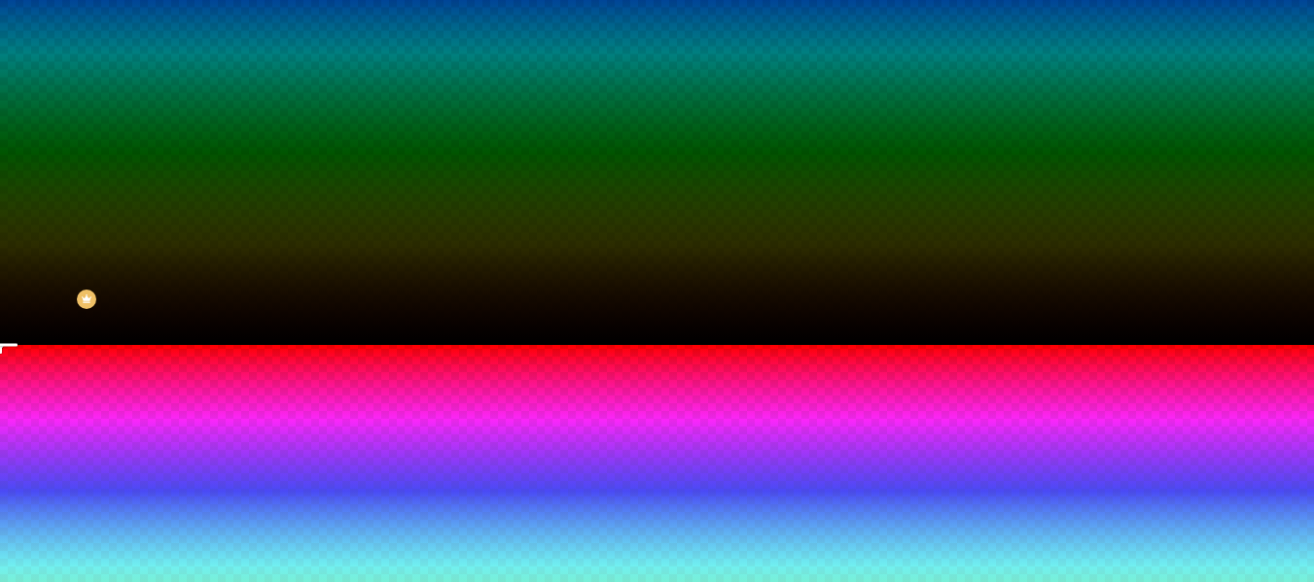
click at [154, 345] on div at bounding box center [657, 345] width 1314 height 0
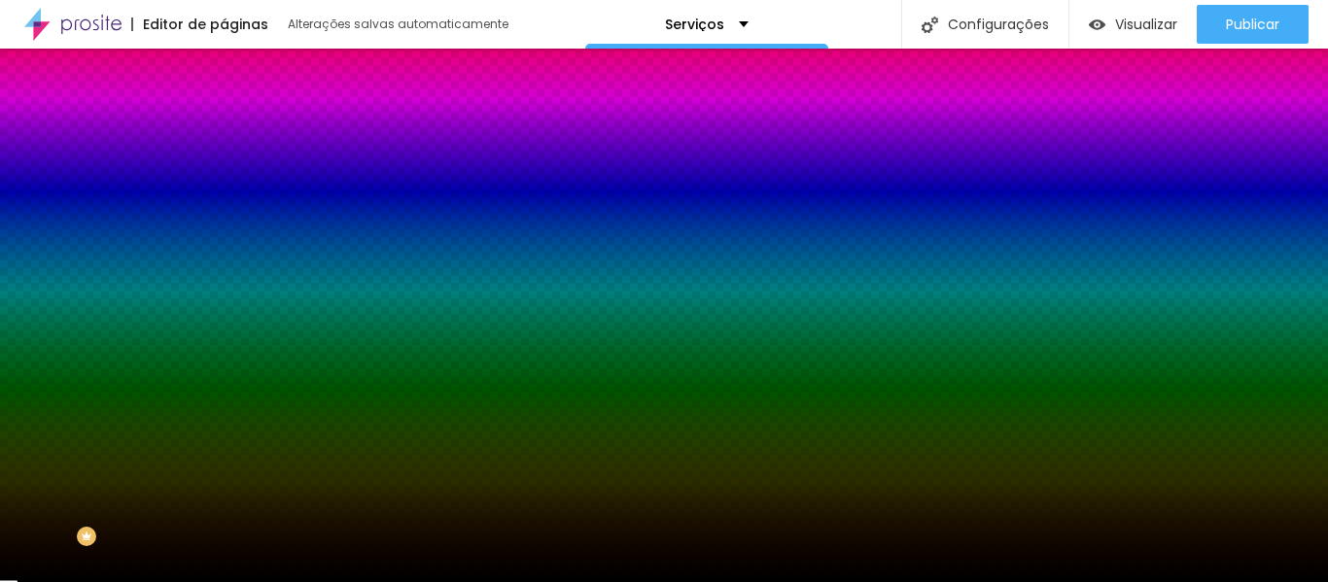
click at [239, 390] on icon "button" at bounding box center [241, 388] width 4 height 4
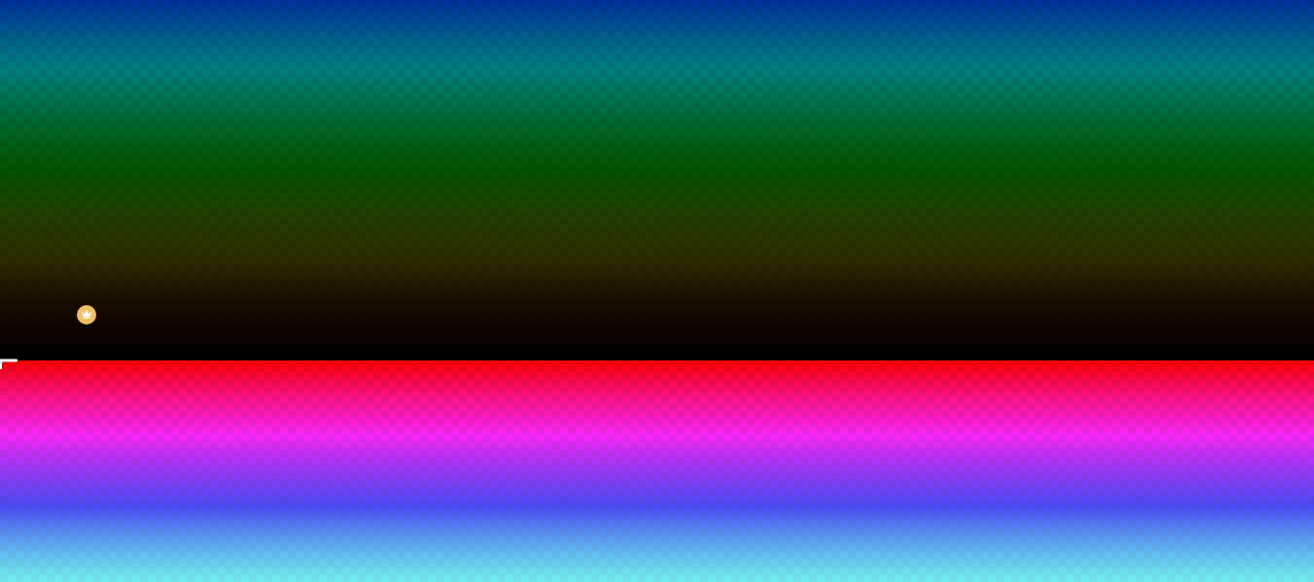
scroll to position [187, 0]
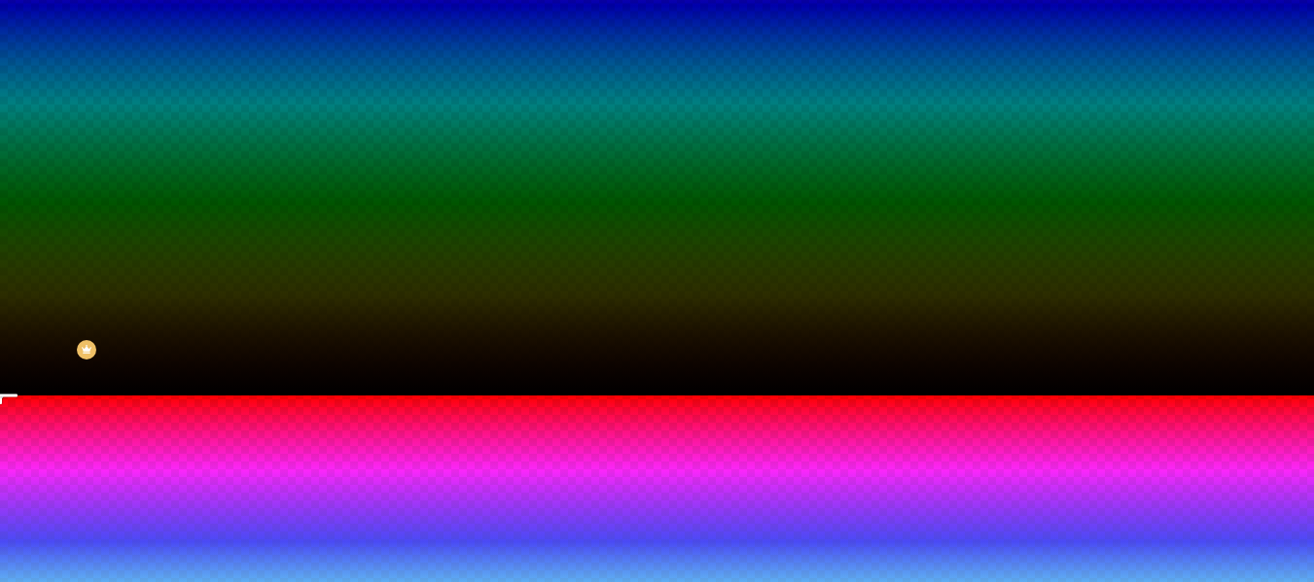
click at [55, 396] on div at bounding box center [657, 396] width 1314 height 0
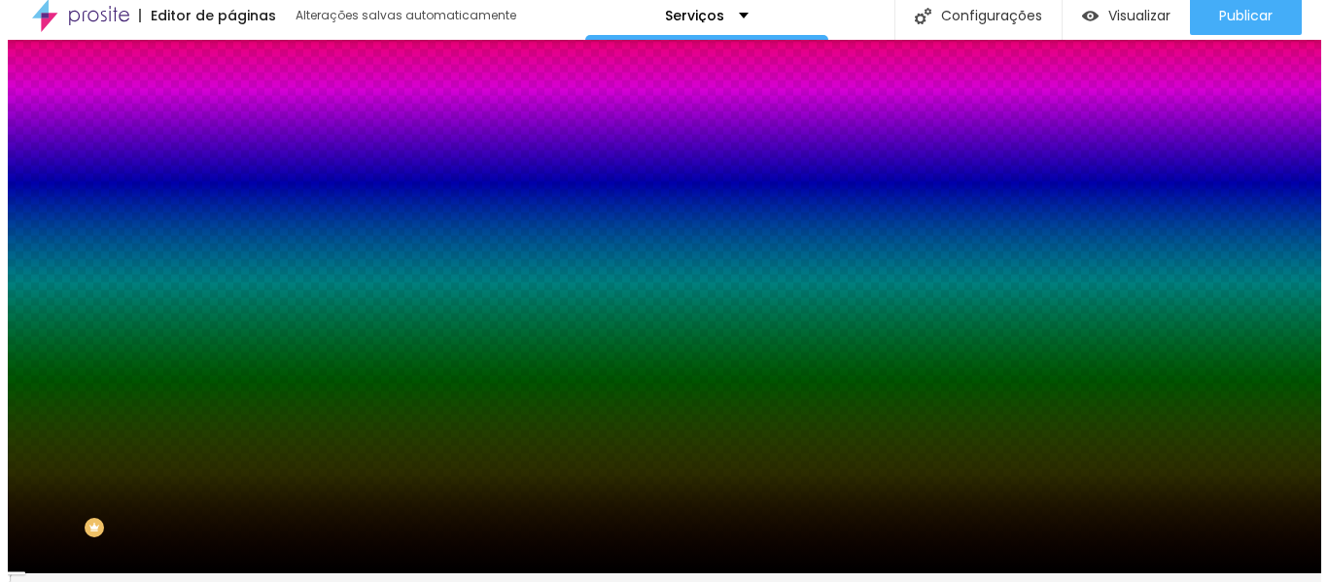
scroll to position [0, 0]
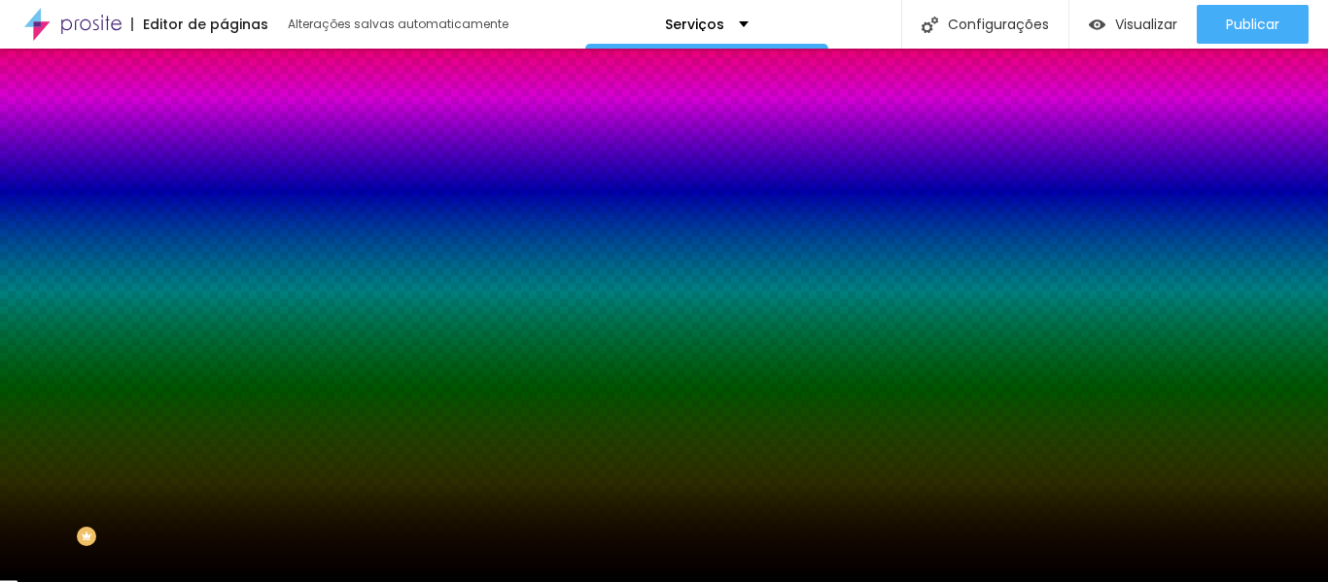
click at [224, 132] on img at bounding box center [233, 141] width 18 height 18
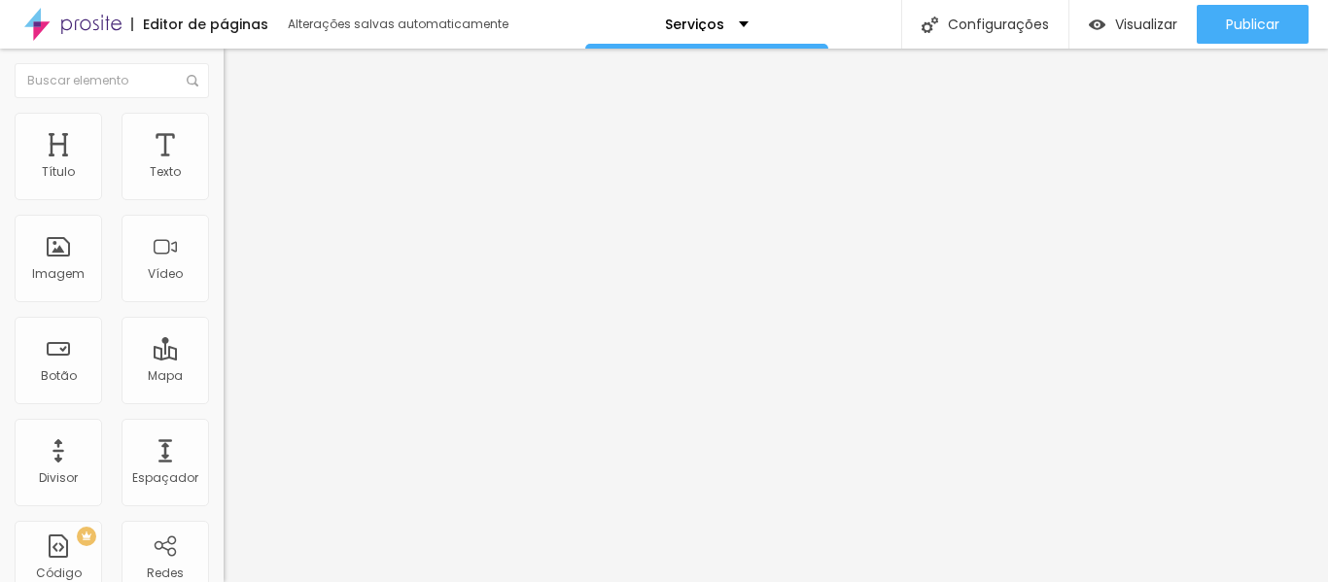
click at [238, 64] on img "button" at bounding box center [246, 71] width 16 height 16
click at [224, 132] on li "Avançado" at bounding box center [336, 122] width 224 height 19
click at [238, 75] on div "Editar nulo" at bounding box center [288, 71] width 101 height 16
click at [241, 134] on font "Estilo" at bounding box center [256, 126] width 30 height 17
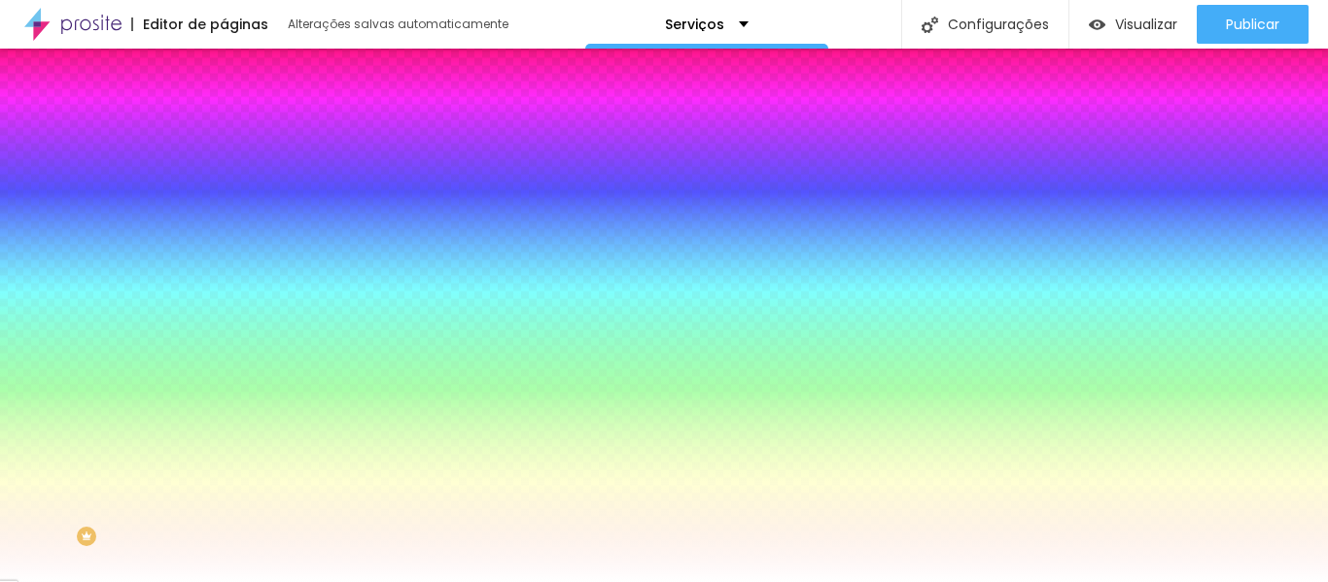
click at [241, 137] on font "Avançado" at bounding box center [273, 145] width 64 height 17
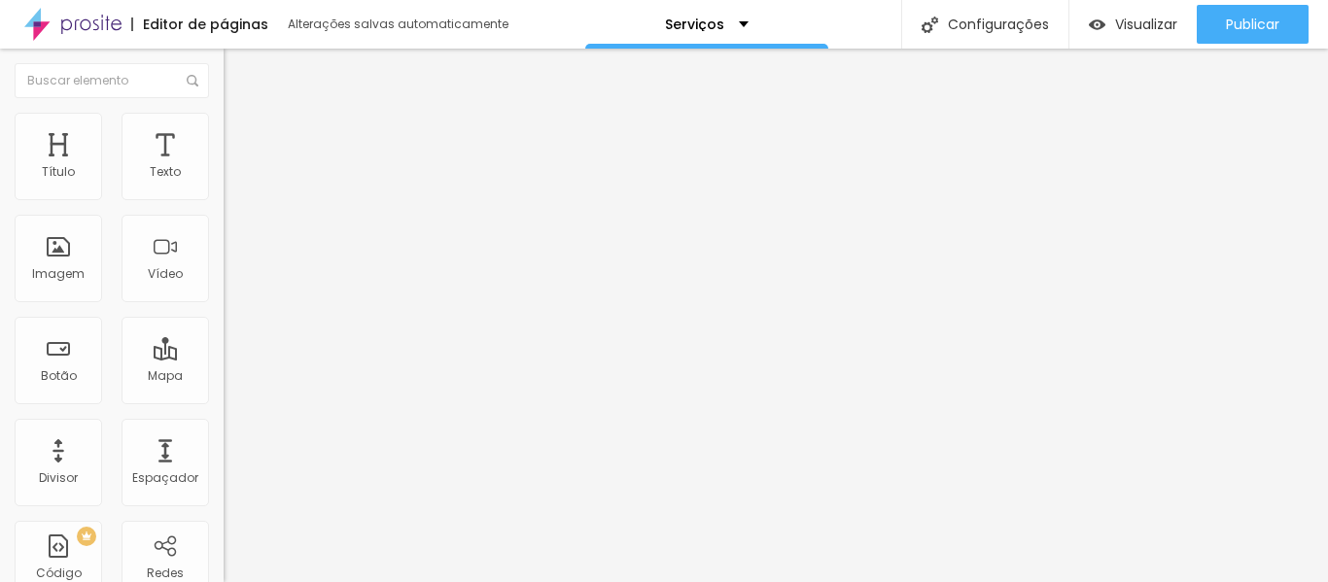
click at [238, 70] on img "button" at bounding box center [246, 71] width 16 height 16
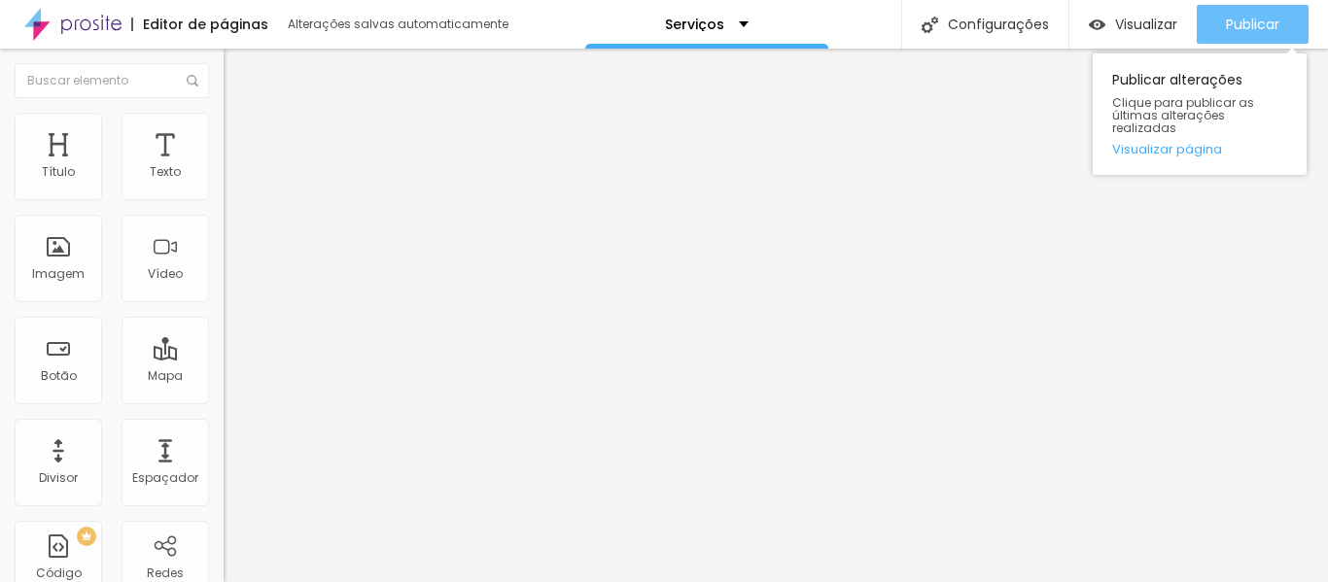
click at [1259, 33] on font "Publicar" at bounding box center [1252, 24] width 53 height 19
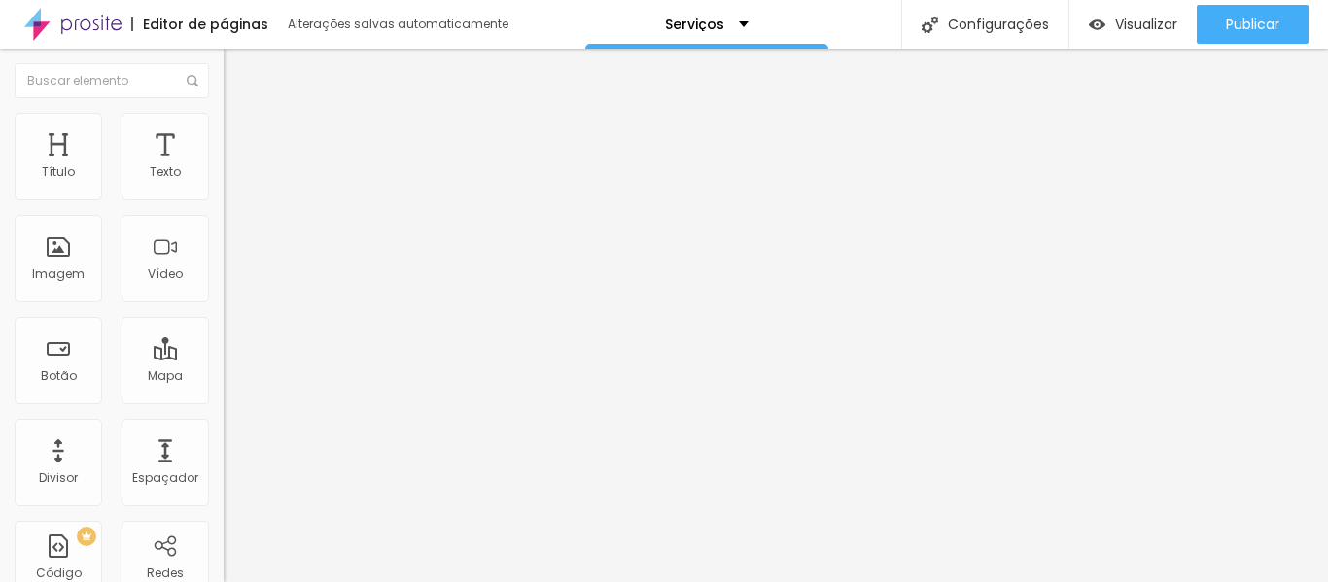
click at [241, 134] on font "Estilo" at bounding box center [256, 126] width 30 height 17
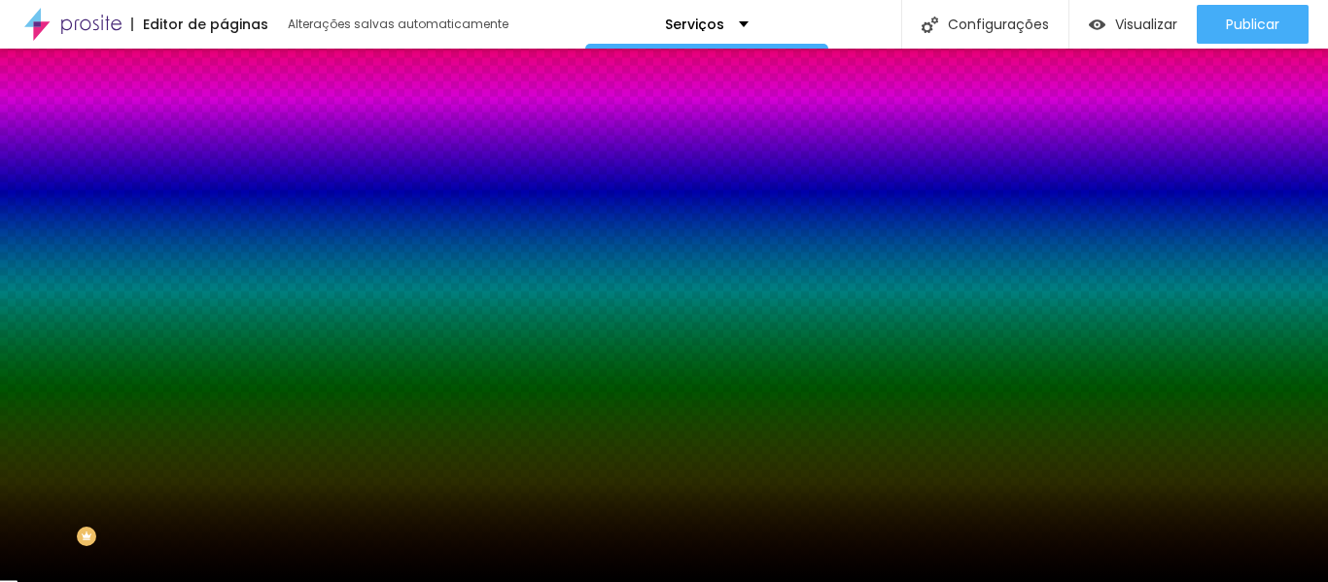
click at [224, 149] on li "Avançado" at bounding box center [336, 141] width 224 height 19
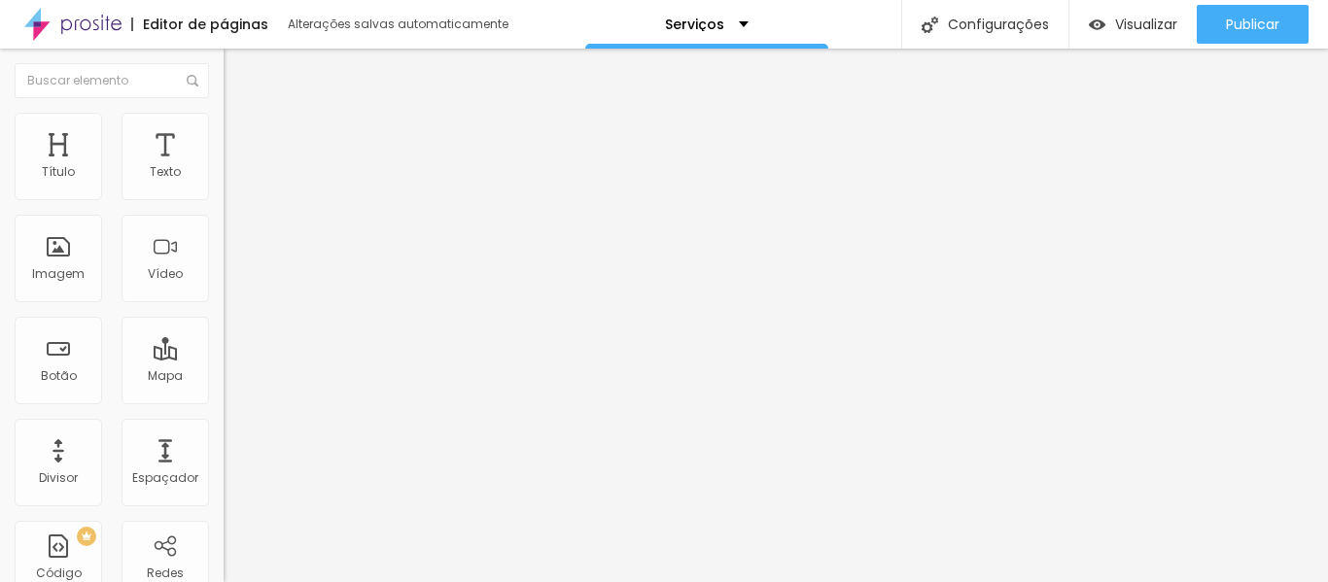
drag, startPoint x: 116, startPoint y: 188, endPoint x: 153, endPoint y: 209, distance: 42.7
click at [224, 377] on input "range" at bounding box center [286, 385] width 125 height 16
drag, startPoint x: 78, startPoint y: 192, endPoint x: 202, endPoint y: 209, distance: 125.7
click at [224, 377] on input "range" at bounding box center [286, 385] width 125 height 16
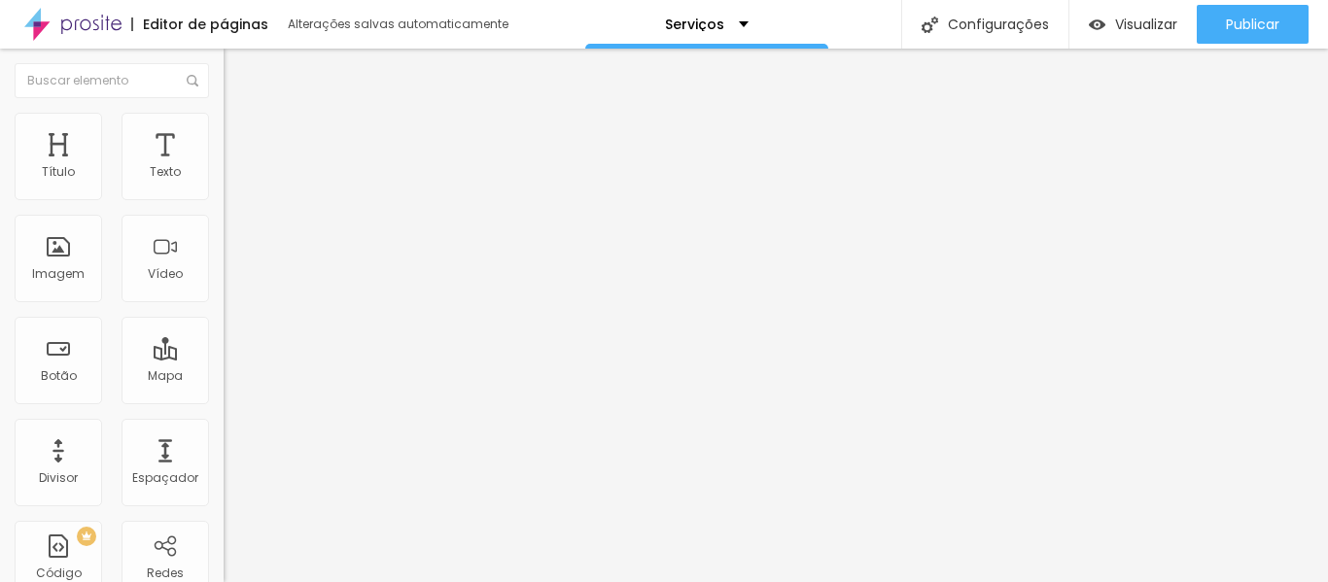
drag, startPoint x: 95, startPoint y: 192, endPoint x: 109, endPoint y: 195, distance: 14.2
click at [224, 377] on input "range" at bounding box center [286, 385] width 125 height 16
drag, startPoint x: 46, startPoint y: 230, endPoint x: 30, endPoint y: 233, distance: 15.8
click at [241, 134] on font "Estilo" at bounding box center [256, 126] width 30 height 17
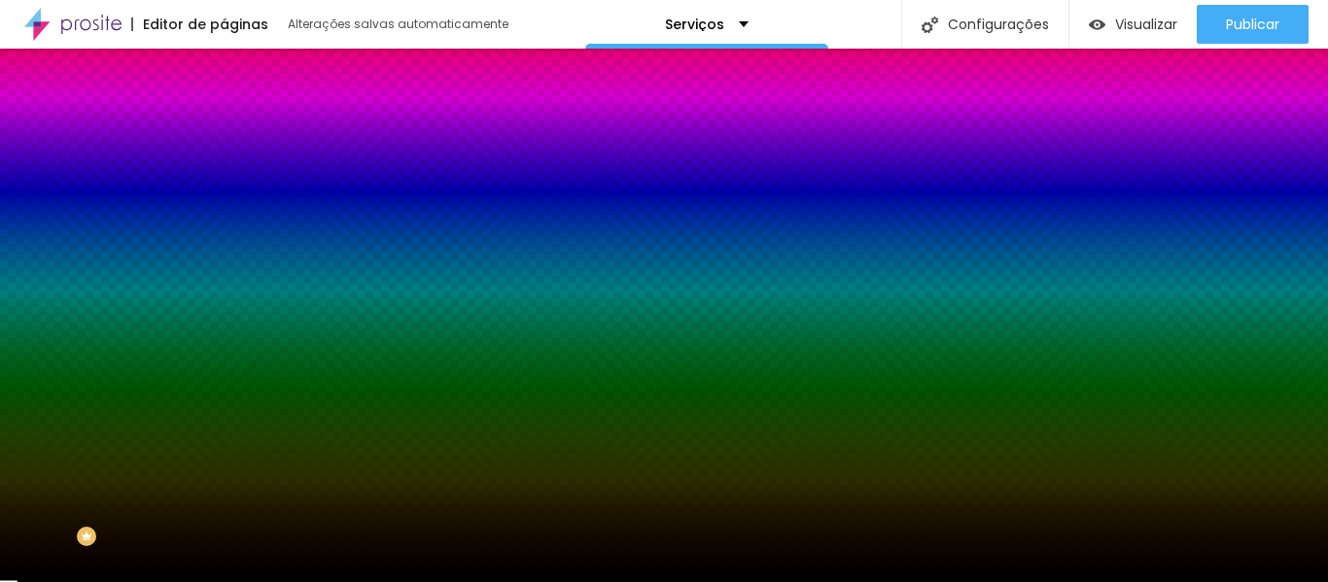
click at [241, 115] on font "Conteúdo" at bounding box center [271, 106] width 60 height 17
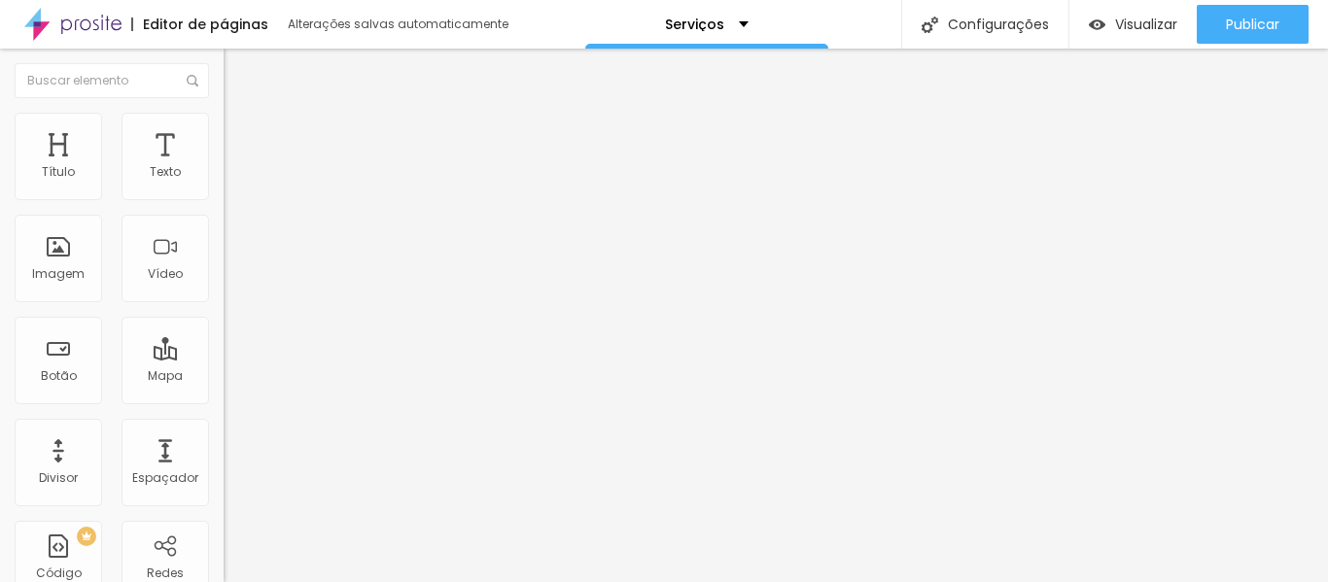
click at [224, 177] on font "Encaixotado" at bounding box center [262, 168] width 76 height 17
click at [241, 134] on font "Estilo" at bounding box center [256, 126] width 30 height 17
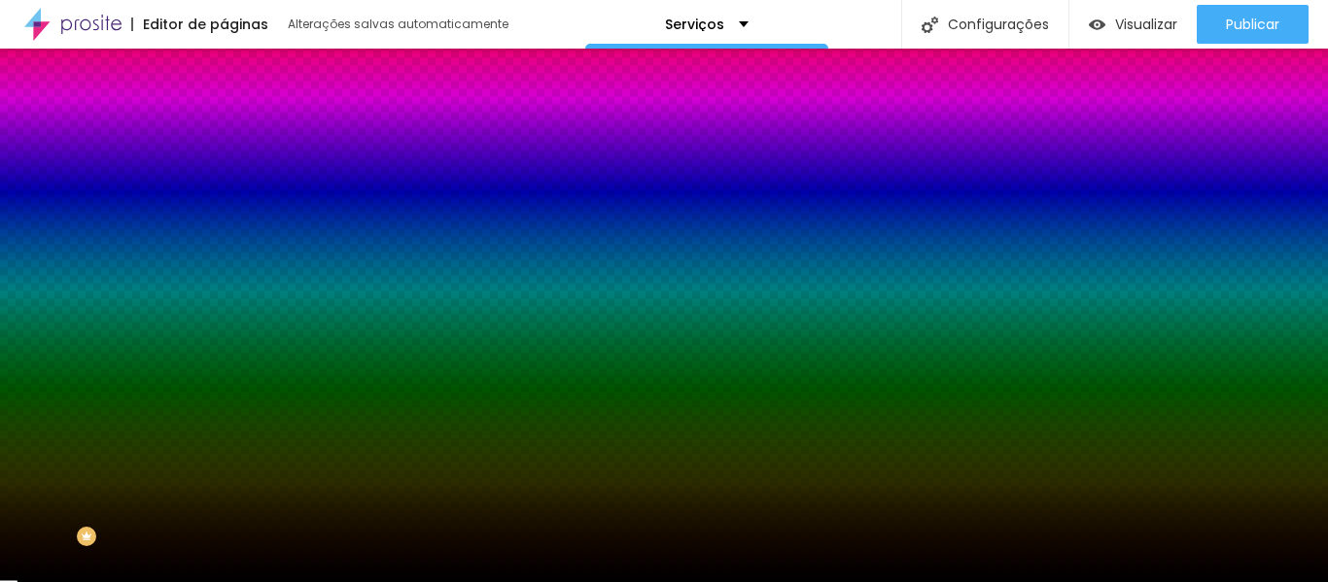
click at [241, 115] on font "Conteúdo" at bounding box center [271, 106] width 60 height 17
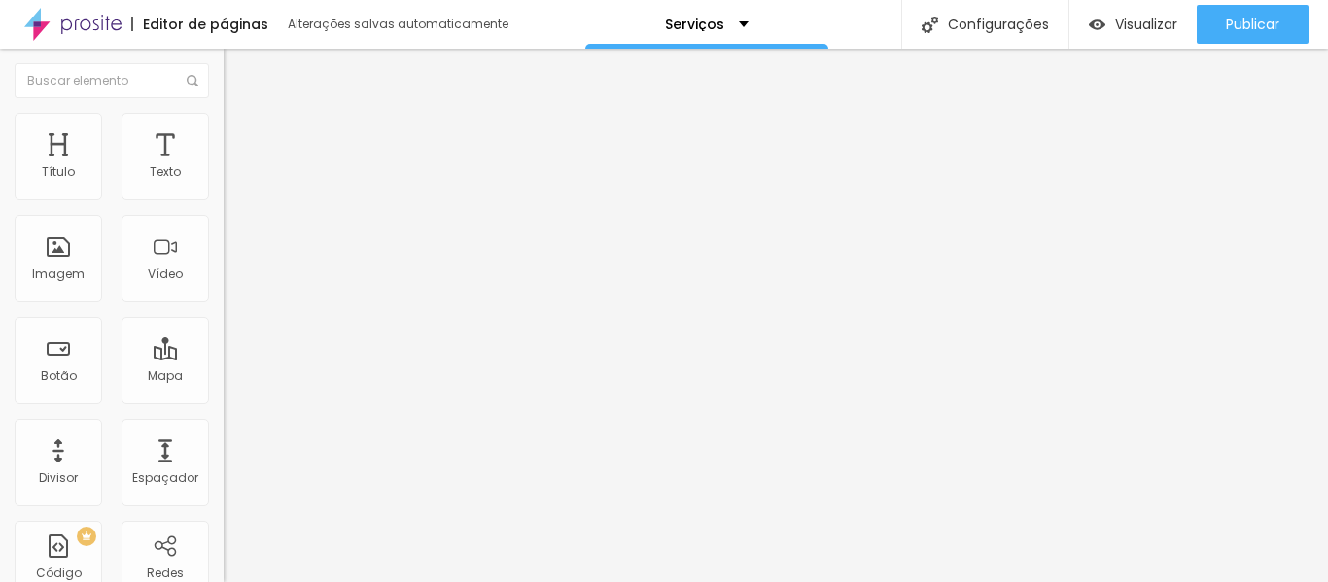
click at [224, 178] on div "Modo Encaixotado Encaixotado Completo" at bounding box center [336, 178] width 224 height 53
click at [224, 177] on font "Encaixotado" at bounding box center [262, 168] width 76 height 17
click at [224, 207] on font "Completo" at bounding box center [253, 199] width 59 height 17
click at [224, 189] on font "Encaixotado" at bounding box center [262, 180] width 76 height 17
click at [224, 132] on li "Estilo" at bounding box center [336, 122] width 224 height 19
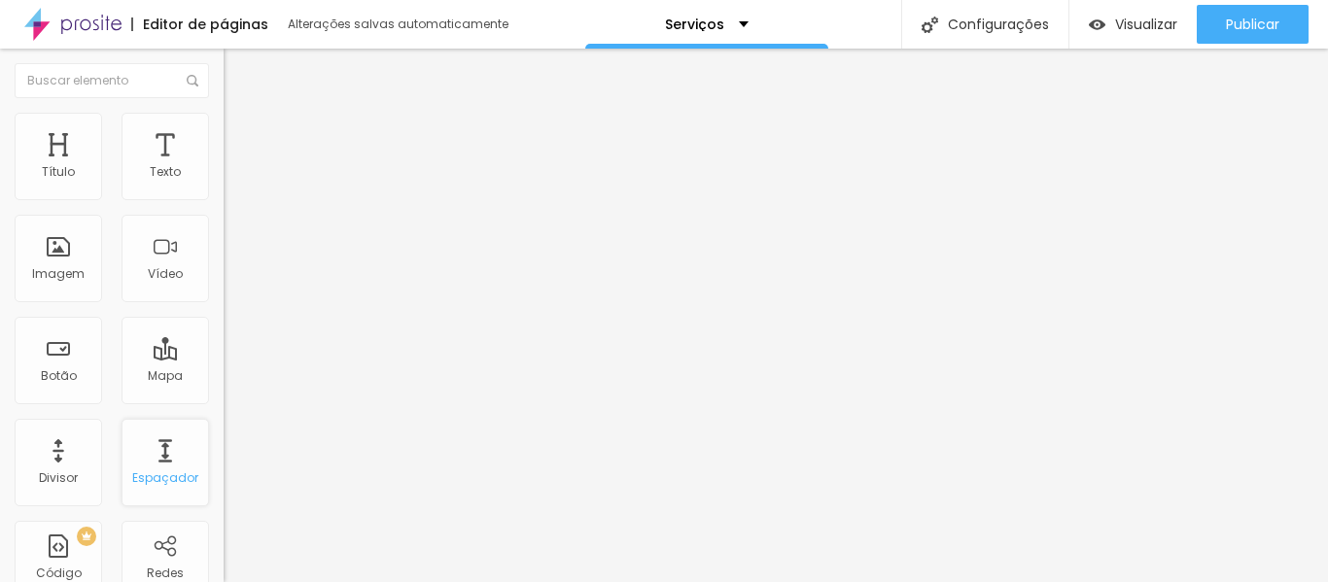
click at [144, 471] on font "Espaçador" at bounding box center [165, 478] width 66 height 17
click at [224, 126] on ul "Conteúdo Estilo Avançado" at bounding box center [336, 122] width 224 height 58
click at [241, 131] on font "Estilo" at bounding box center [256, 126] width 30 height 17
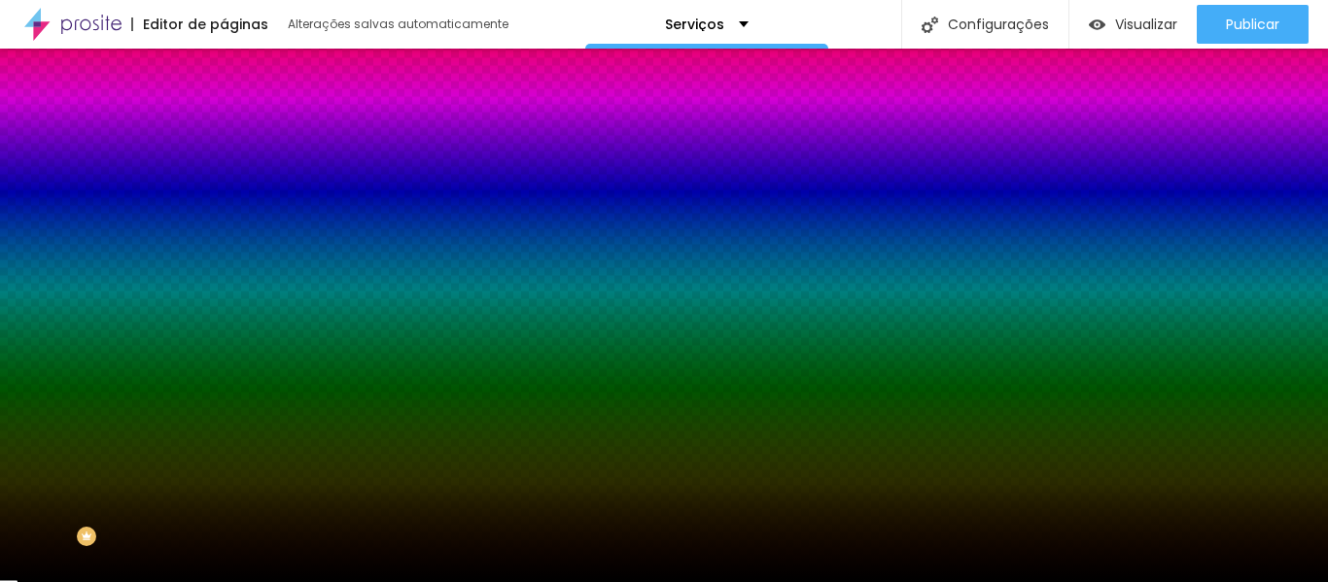
click at [224, 132] on li "Avançado" at bounding box center [336, 141] width 224 height 19
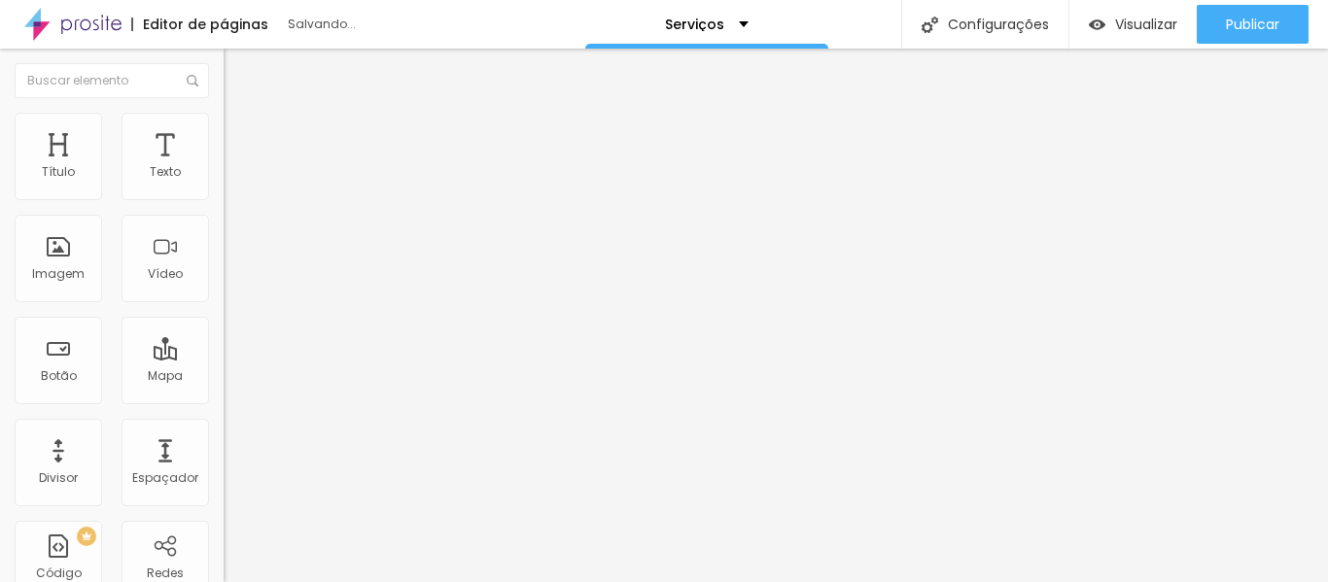
drag, startPoint x: 47, startPoint y: 230, endPoint x: 30, endPoint y: 231, distance: 16.6
click at [241, 134] on font "Estilo" at bounding box center [256, 126] width 30 height 17
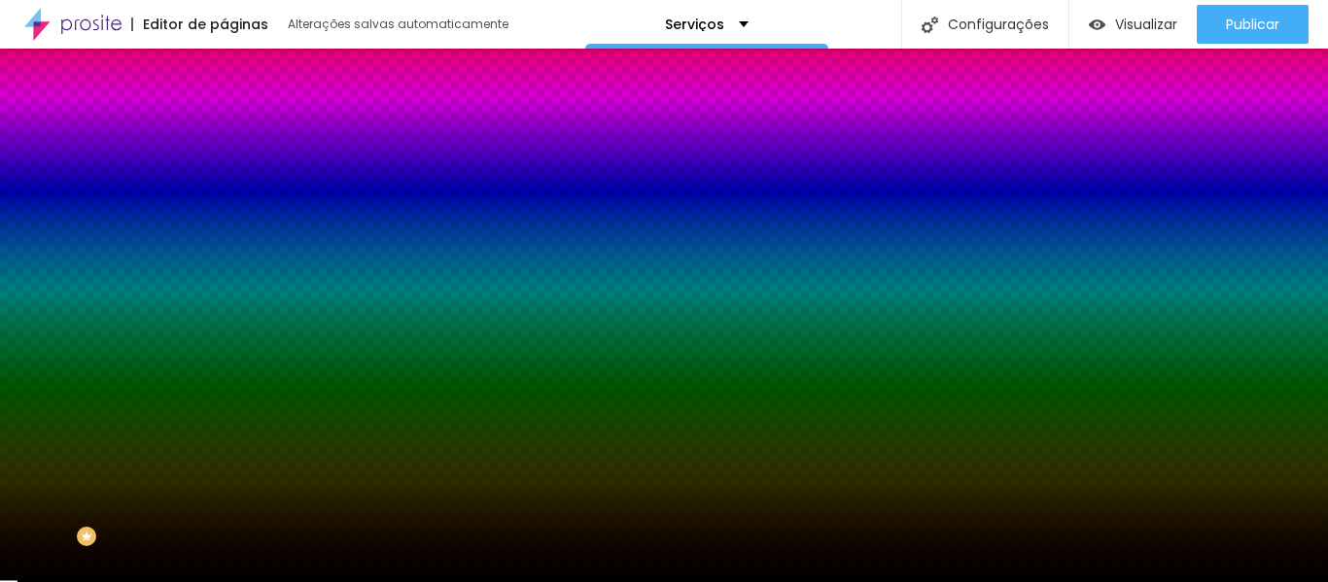
click at [224, 132] on li "Avançado" at bounding box center [336, 141] width 224 height 19
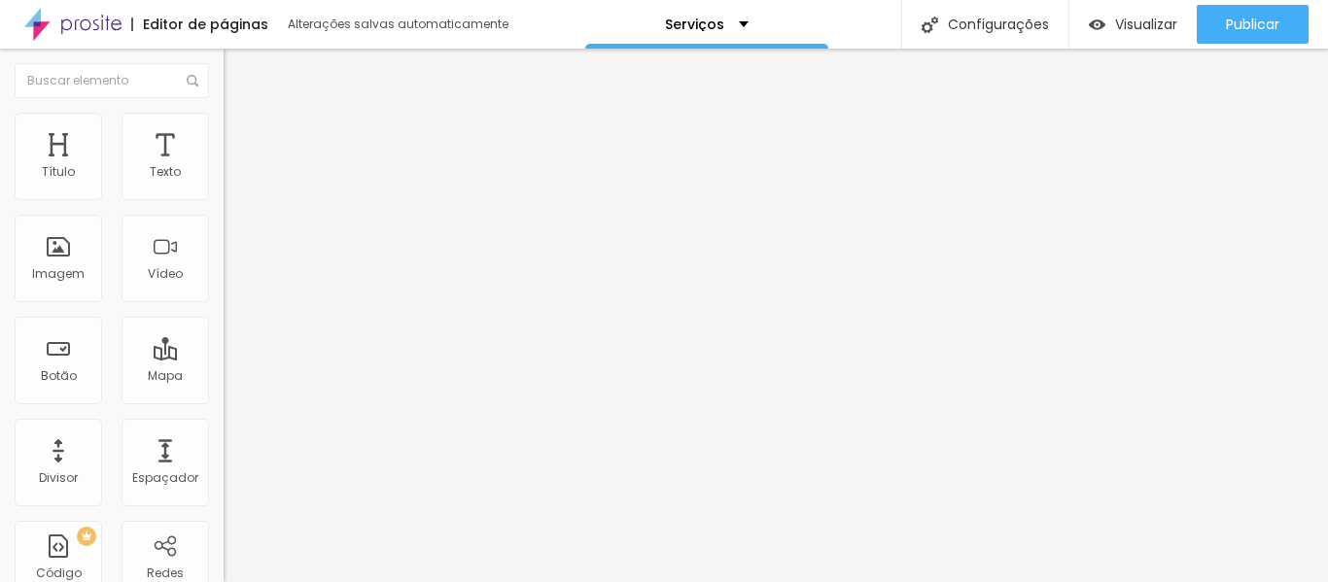
click at [224, 129] on li "Estilo" at bounding box center [336, 122] width 224 height 19
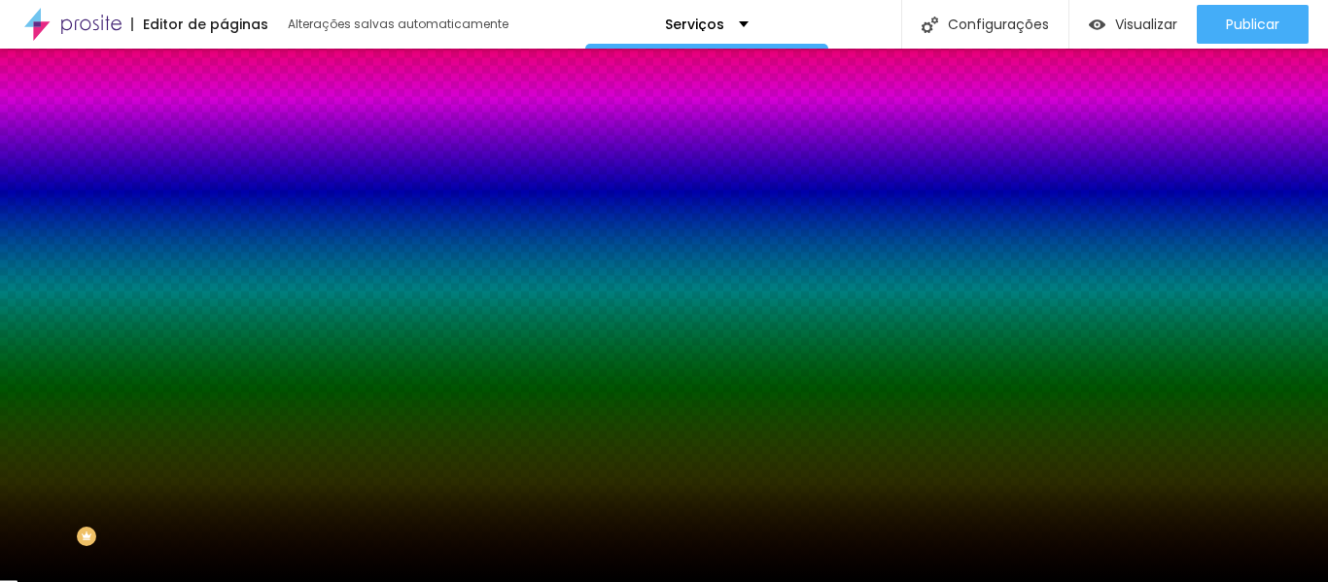
click at [224, 132] on li "Avançado" at bounding box center [336, 141] width 224 height 19
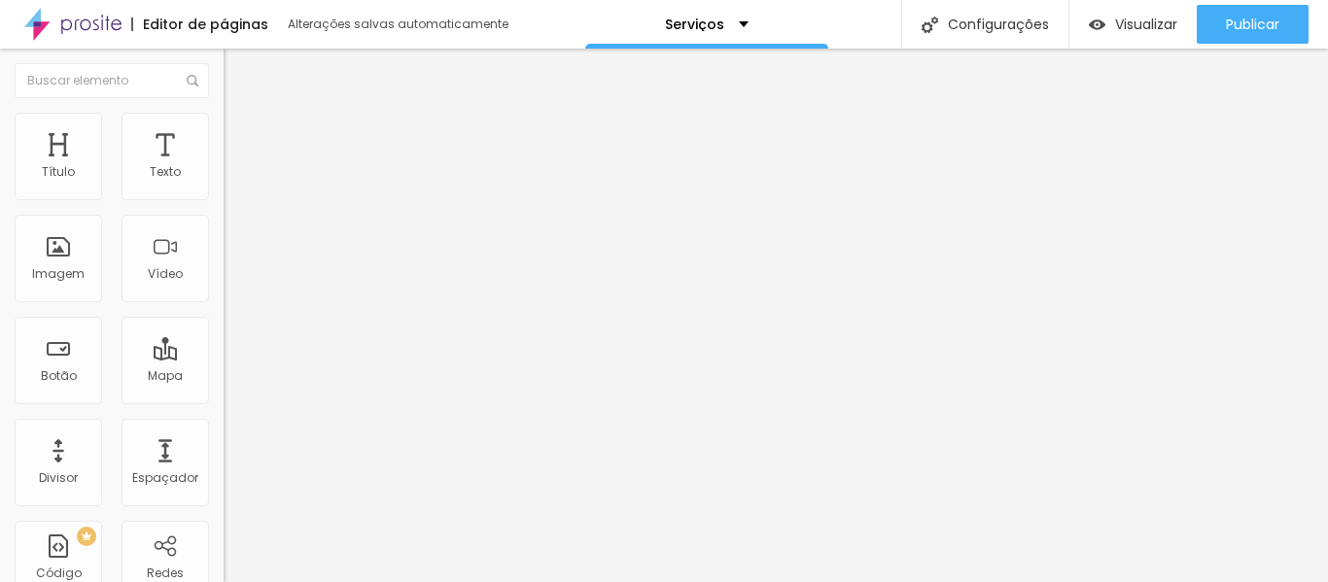
drag, startPoint x: 49, startPoint y: 226, endPoint x: 33, endPoint y: 228, distance: 15.8
click at [1110, 37] on div "Visualizar" at bounding box center [1133, 24] width 88 height 39
click at [224, 132] on li "Avançado" at bounding box center [336, 141] width 224 height 19
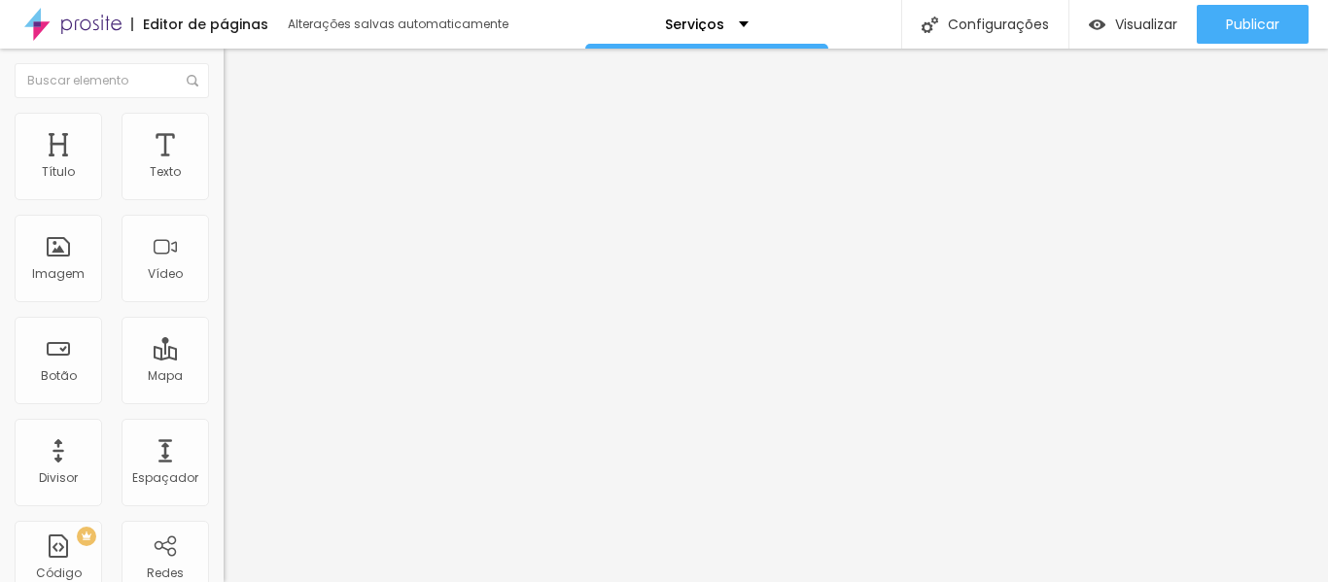
click at [241, 131] on font "Avançado" at bounding box center [273, 126] width 64 height 17
drag, startPoint x: 44, startPoint y: 231, endPoint x: 53, endPoint y: 233, distance: 9.9
drag, startPoint x: 114, startPoint y: 192, endPoint x: 82, endPoint y: 195, distance: 32.3
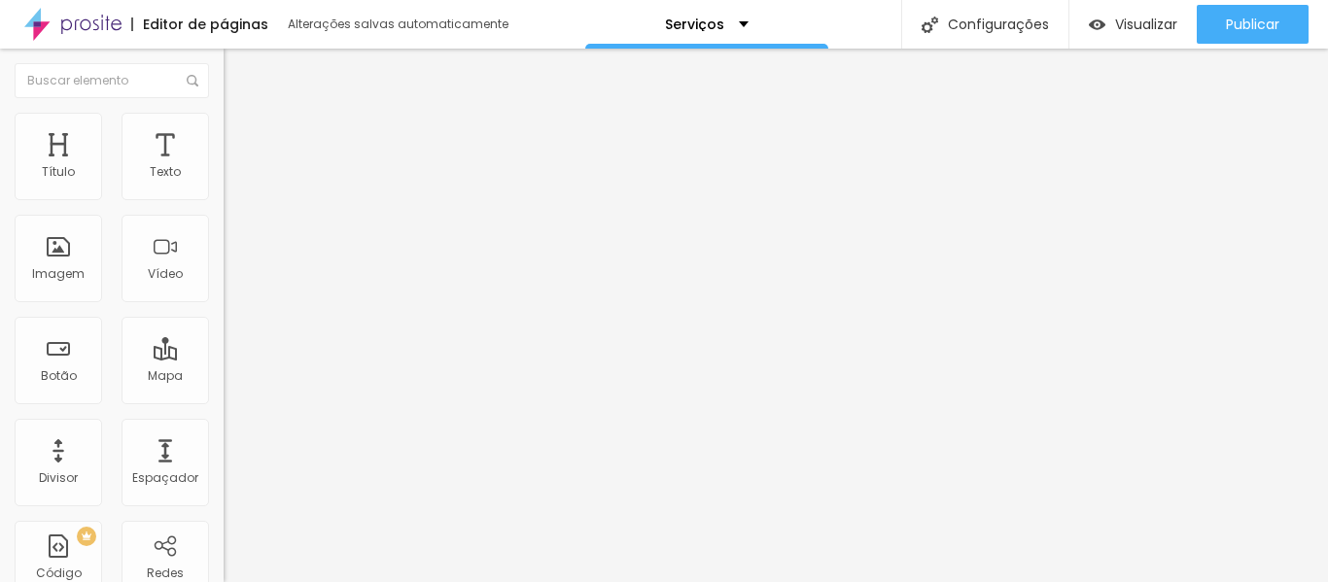
click at [224, 358] on input "range" at bounding box center [286, 366] width 125 height 16
drag, startPoint x: 54, startPoint y: 232, endPoint x: 75, endPoint y: 233, distance: 20.4
click at [241, 130] on font "Avançado" at bounding box center [273, 126] width 64 height 17
drag, startPoint x: 75, startPoint y: 231, endPoint x: 219, endPoint y: 213, distance: 145.1
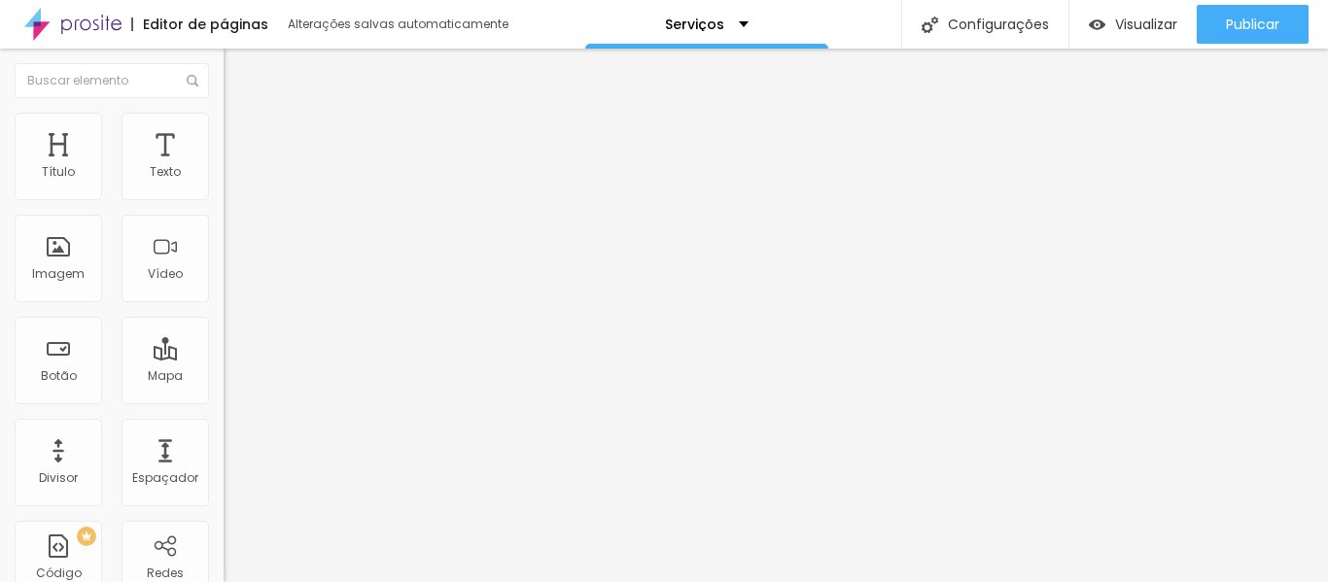
click at [241, 137] on font "Avançado" at bounding box center [273, 145] width 64 height 17
click at [241, 138] on font "Avançado" at bounding box center [273, 145] width 64 height 17
click at [224, 132] on li "Avançado" at bounding box center [336, 141] width 224 height 19
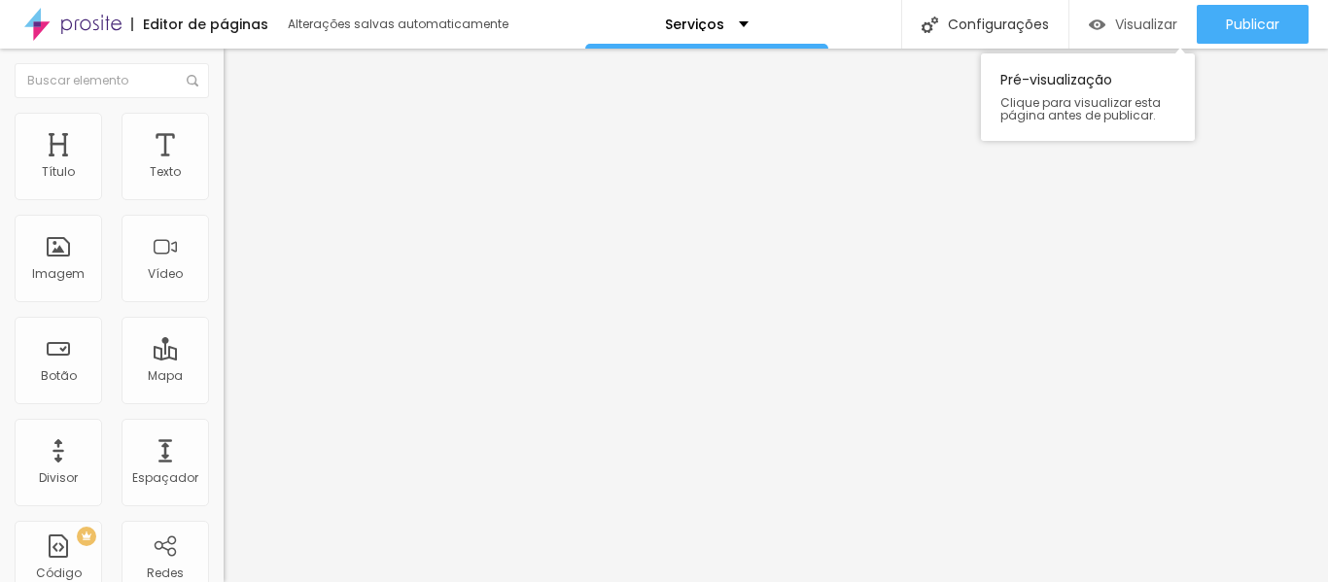
click at [1107, 22] on div "Visualizar" at bounding box center [1133, 25] width 88 height 17
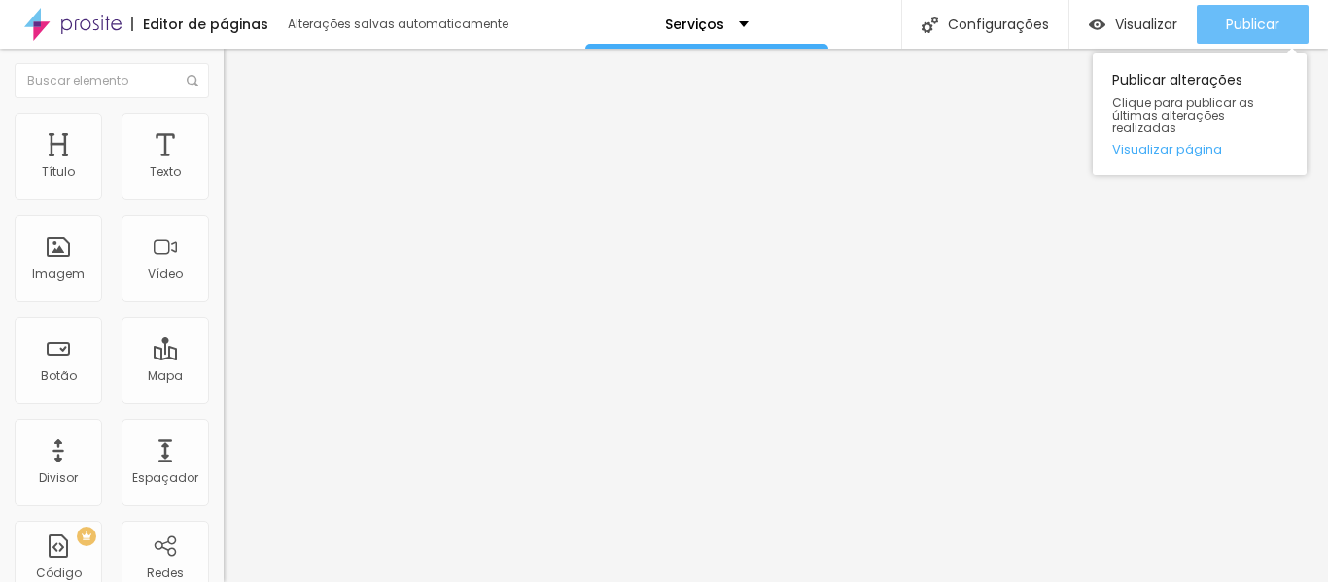
click at [1221, 28] on button "Publicar" at bounding box center [1253, 24] width 112 height 39
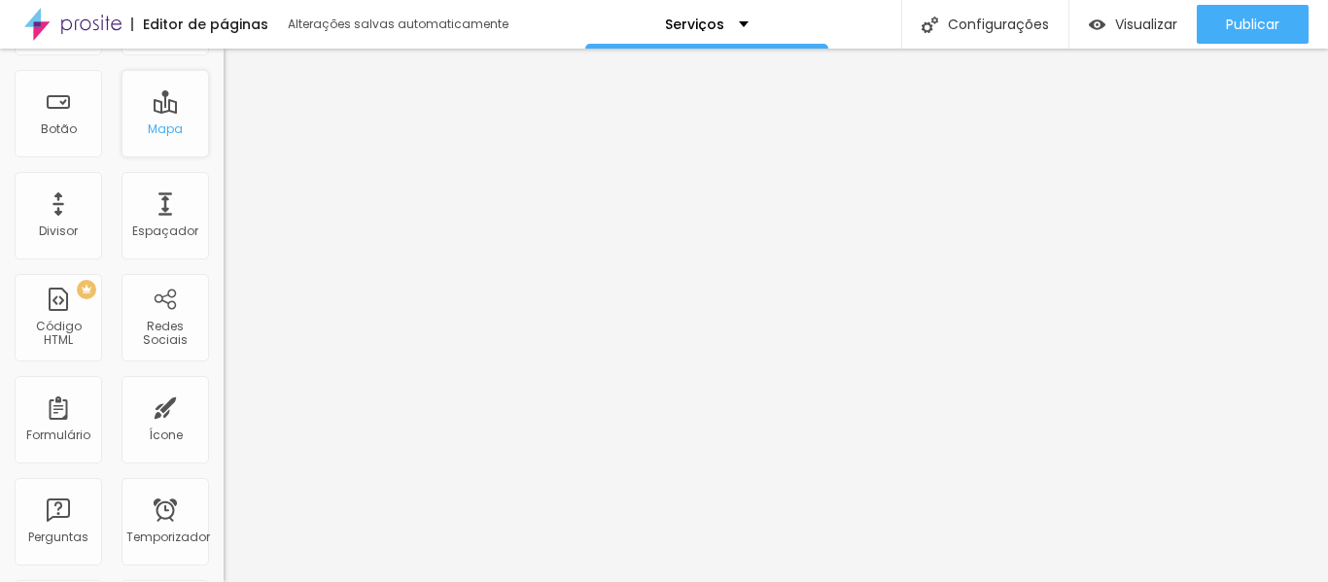
scroll to position [292, 0]
